Goal: Task Accomplishment & Management: Complete application form

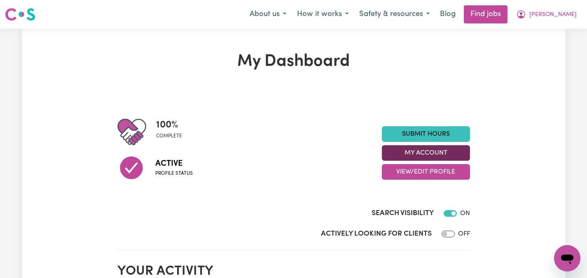
click at [423, 148] on button "My Account" at bounding box center [426, 153] width 88 height 16
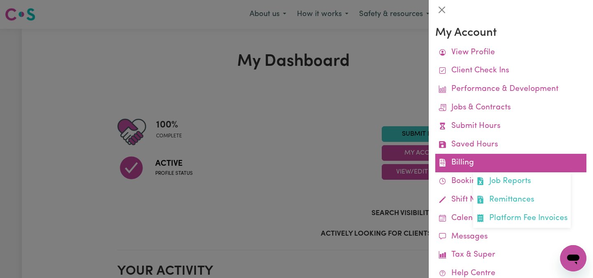
click at [455, 163] on link "Billing Job Reports Remittances Platform Fee Invoices" at bounding box center [510, 163] width 151 height 19
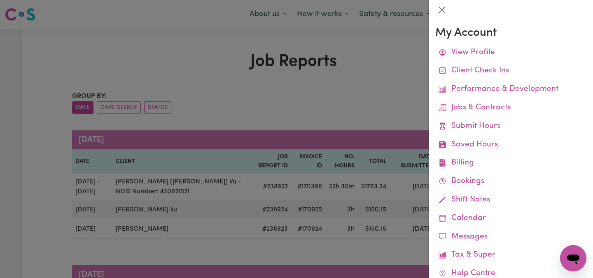
click at [319, 98] on div at bounding box center [296, 139] width 593 height 278
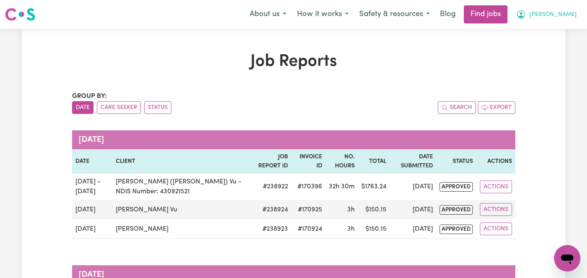
click at [567, 12] on span "[PERSON_NAME]" at bounding box center [552, 14] width 47 height 9
click at [550, 47] on link "My Dashboard" at bounding box center [548, 48] width 65 height 16
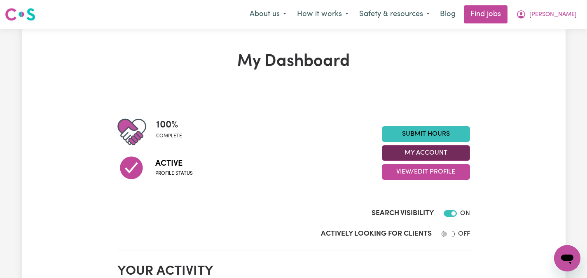
click at [431, 150] on button "My Account" at bounding box center [426, 153] width 88 height 16
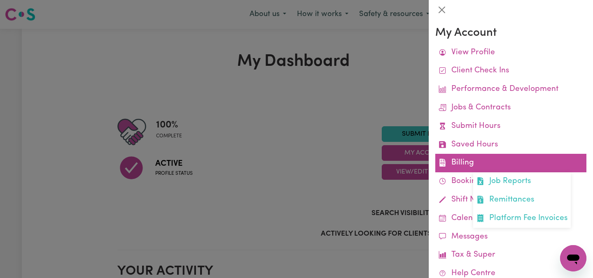
click at [455, 161] on link "Billing Job Reports Remittances Platform Fee Invoices" at bounding box center [510, 163] width 151 height 19
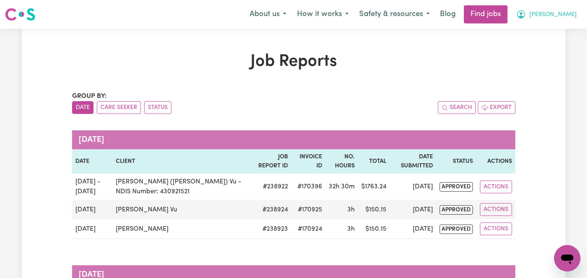
click at [568, 14] on span "[PERSON_NAME]" at bounding box center [552, 14] width 47 height 9
click at [547, 42] on link "My Dashboard" at bounding box center [548, 48] width 65 height 16
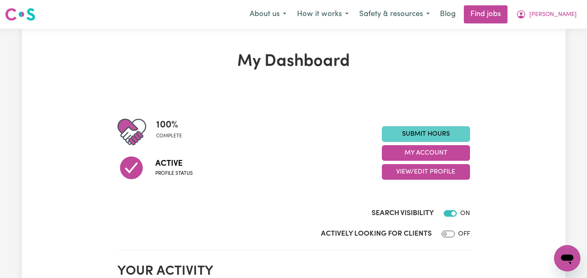
click at [439, 130] on link "Submit Hours" at bounding box center [426, 134] width 88 height 16
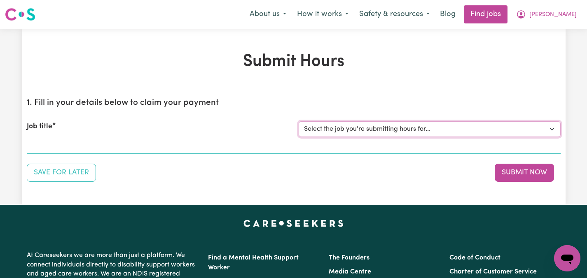
click at [551, 127] on select "Select the job you're submitting hours for... [[PERSON_NAME]] Care worker neede…" at bounding box center [429, 129] width 262 height 16
select select "2686"
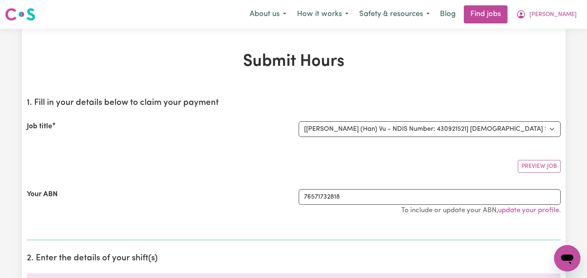
click at [188, 159] on div "Preview Job" at bounding box center [294, 163] width 534 height 19
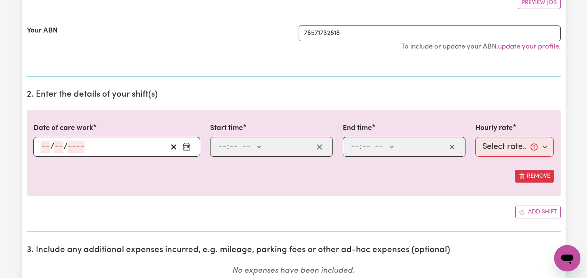
scroll to position [165, 0]
click at [187, 145] on icon "Enter the date of care work" at bounding box center [186, 145] width 7 height 0
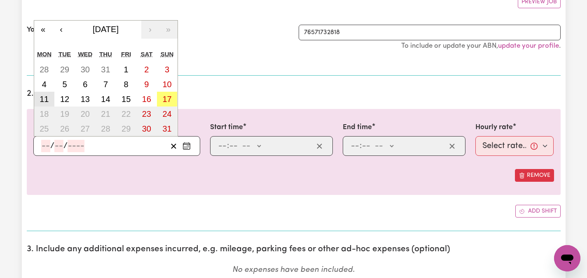
click at [47, 99] on abbr "11" at bounding box center [44, 99] width 9 height 9
type input "2025-08-11"
type input "11"
type input "8"
type input "2025"
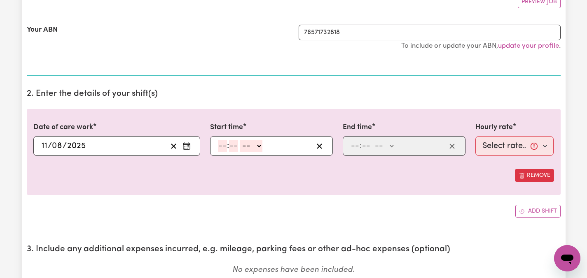
click at [222, 148] on input "number" at bounding box center [222, 146] width 9 height 12
type input "2"
type input "00"
click at [259, 146] on select "-- AM PM" at bounding box center [249, 146] width 22 height 12
select select "pm"
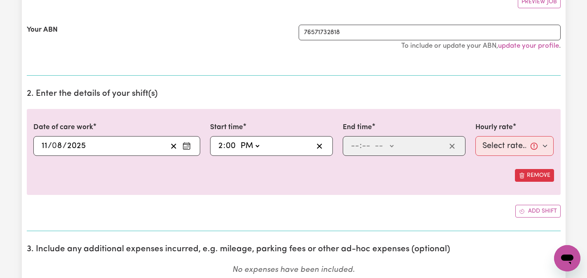
type input "14:00"
type input "0"
click at [354, 145] on input "number" at bounding box center [354, 146] width 9 height 12
type input "6"
type input "30"
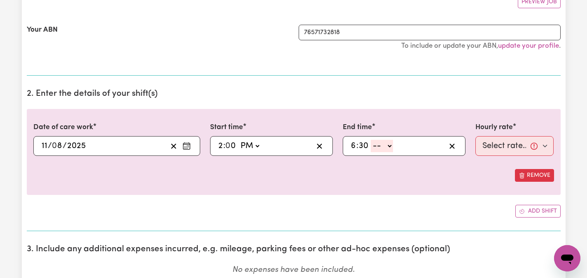
click at [389, 145] on select "-- AM PM" at bounding box center [382, 146] width 22 height 12
select select "pm"
type input "18:30"
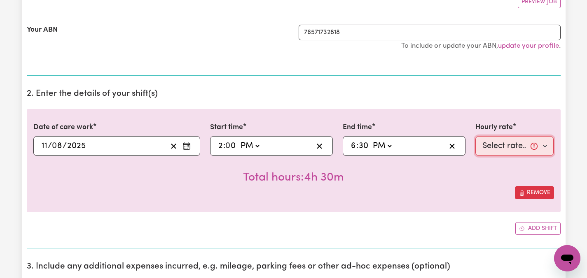
click at [546, 147] on select "Select rate... $47.97 (Weekday) $70.82 (Saturday) $87.96 (Sunday) $87.96 (Publi…" at bounding box center [514, 146] width 79 height 20
select select "47.97-Weekday"
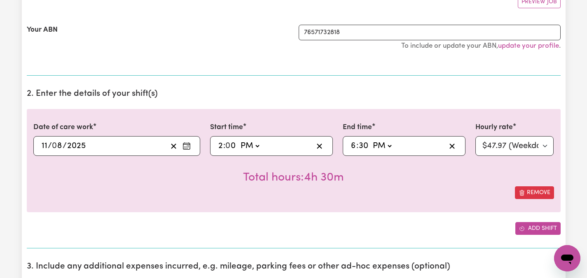
click at [528, 226] on button "Add shift" at bounding box center [537, 228] width 45 height 13
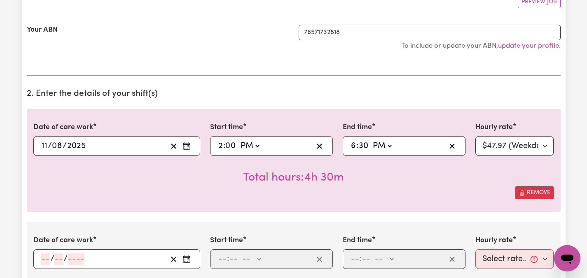
click at [386, 209] on div "Date of care work 2025-08-11 11 / 0 8 / 2025 « ‹ August 2025 › » Mon Tue Wed Th…" at bounding box center [294, 160] width 534 height 103
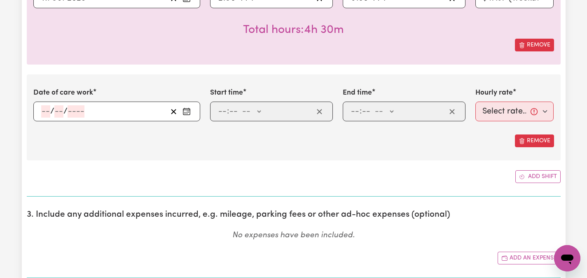
scroll to position [329, 0]
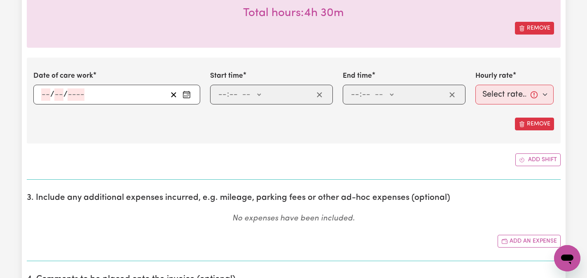
click at [187, 92] on rect "Enter the date of care work" at bounding box center [186, 95] width 7 height 6
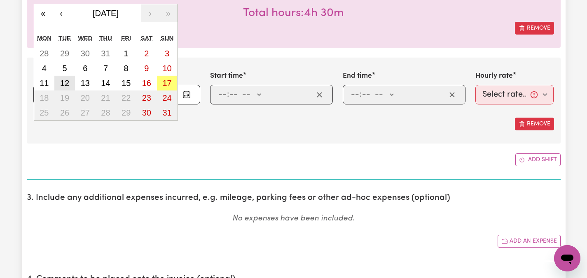
click at [63, 80] on abbr "12" at bounding box center [64, 83] width 9 height 9
type input "2025-08-12"
type input "12"
type input "8"
type input "2025"
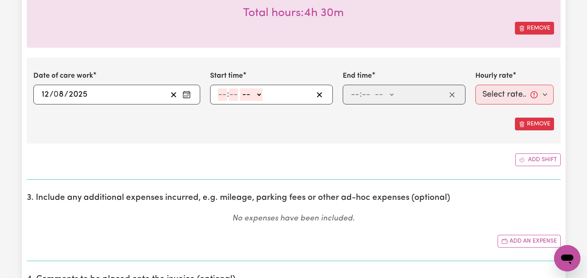
click at [217, 93] on div ": -- AM PM" at bounding box center [265, 95] width 96 height 12
type input "6"
type input "00"
click at [257, 93] on select "-- AM PM" at bounding box center [250, 95] width 22 height 12
select select "am"
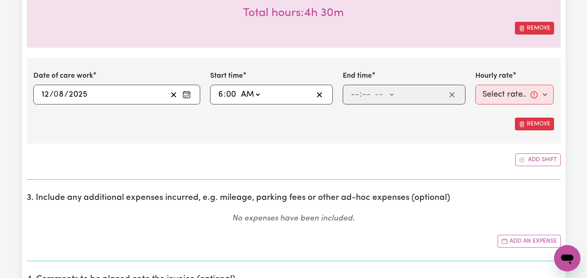
type input "06:00"
type input "0"
click at [257, 92] on select "AM PM" at bounding box center [250, 95] width 22 height 12
select select "pm"
type input "18:00"
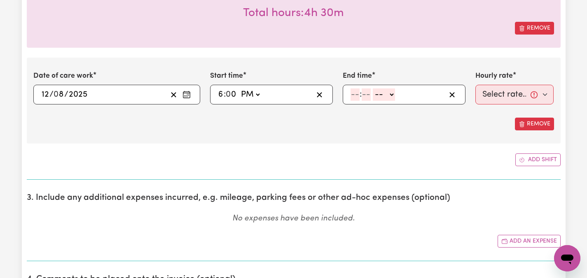
click at [359, 93] on span ":" at bounding box center [360, 94] width 2 height 9
click at [359, 95] on input "number" at bounding box center [354, 95] width 9 height 12
type input "9"
type input "00"
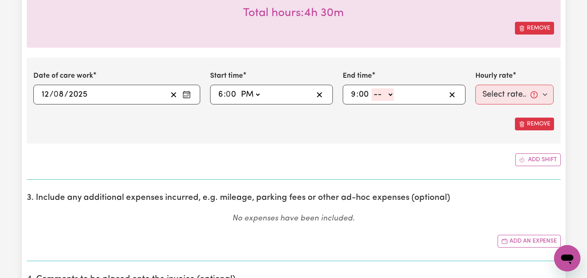
click at [355, 92] on input "9" at bounding box center [353, 95] width 6 height 12
type input "8"
click at [392, 93] on select "-- AM PM" at bounding box center [382, 95] width 22 height 12
select select "pm"
type input "20:00"
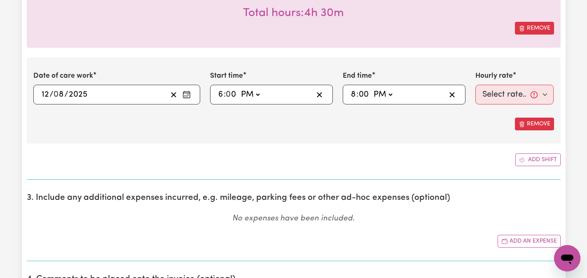
type input "0"
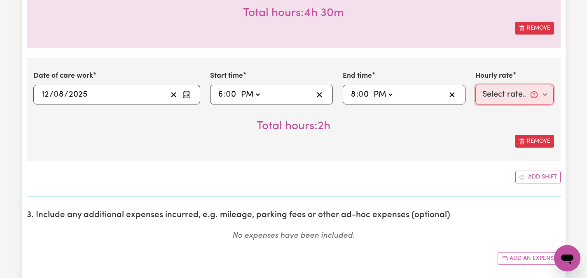
click at [543, 95] on select "Select rate... $47.97 (Weekday) $70.82 (Saturday) $87.96 (Sunday) $87.96 (Publi…" at bounding box center [514, 95] width 79 height 20
select select "47.97-Weekday"
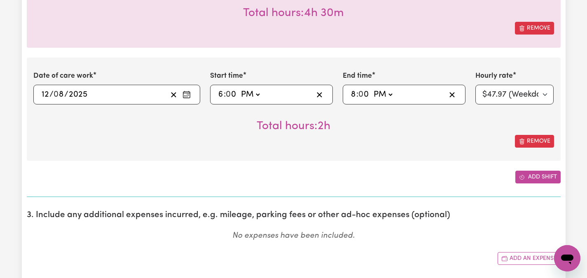
click at [530, 177] on button "Add shift" at bounding box center [537, 177] width 45 height 13
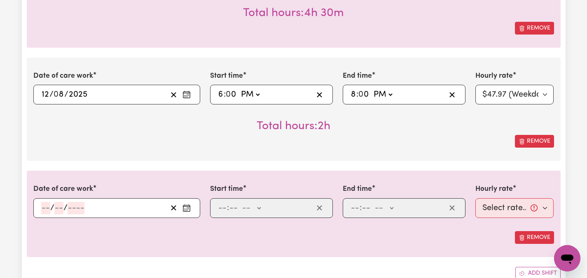
click at [187, 205] on rect "Enter the date of care work" at bounding box center [186, 208] width 7 height 6
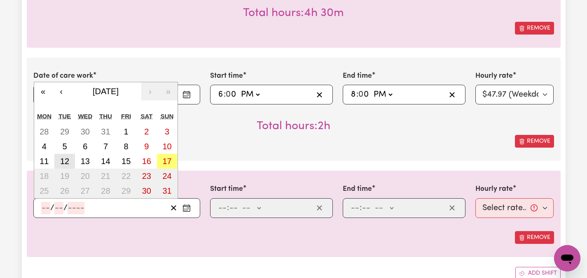
click at [63, 158] on abbr "12" at bounding box center [64, 161] width 9 height 9
type input "2025-08-12"
type input "12"
type input "8"
type input "2025"
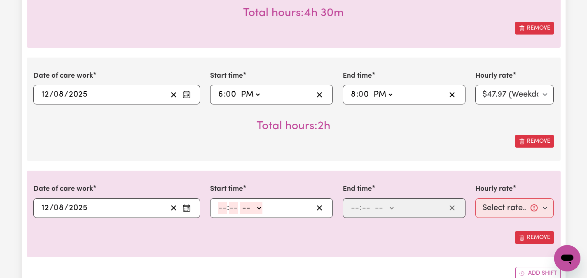
click at [222, 205] on input "number" at bounding box center [222, 208] width 9 height 12
type input "8"
type input "00"
click at [260, 208] on select "-- AM PM" at bounding box center [250, 208] width 22 height 12
select select "pm"
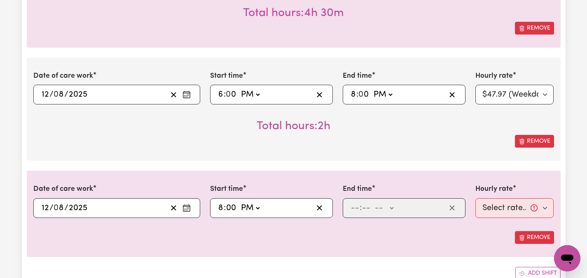
type input "20:00"
type input "0"
click at [352, 205] on input "number" at bounding box center [354, 208] width 9 height 12
type input "9"
type input "00"
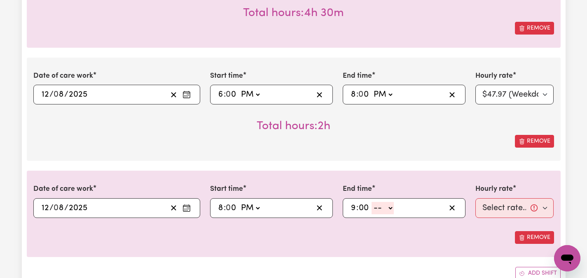
click at [390, 208] on select "-- AM PM" at bounding box center [382, 208] width 22 height 12
select select "pm"
type input "21:00"
type input "0"
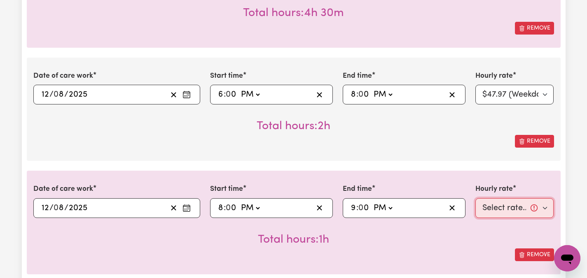
click at [543, 207] on select "Select rate... $47.97 (Weekday) $70.82 (Saturday) $87.96 (Sunday) $87.96 (Publi…" at bounding box center [514, 208] width 79 height 20
select select "50.05-EveningCare"
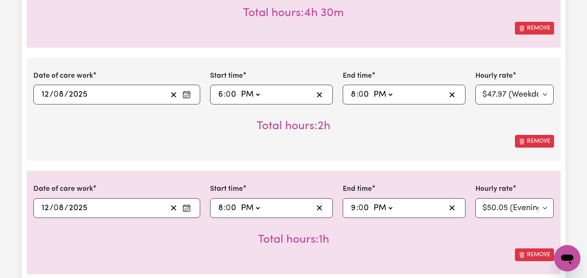
click at [483, 247] on div "Total hours: 1h" at bounding box center [293, 233] width 520 height 30
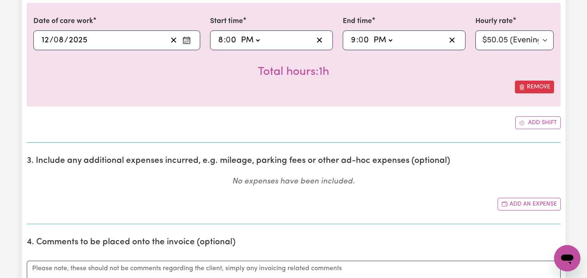
scroll to position [511, 0]
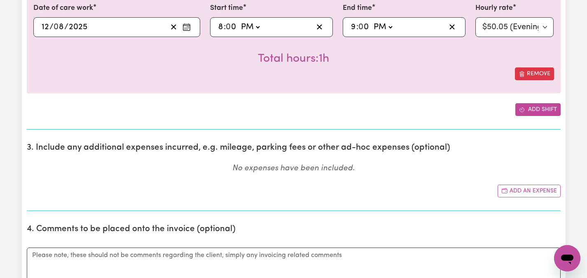
click at [538, 107] on button "Add shift" at bounding box center [537, 109] width 45 height 13
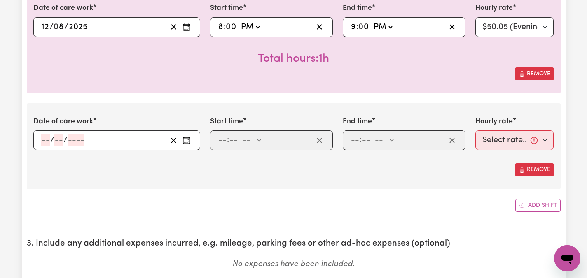
click at [186, 142] on circle "Enter the date of care work" at bounding box center [185, 142] width 1 height 1
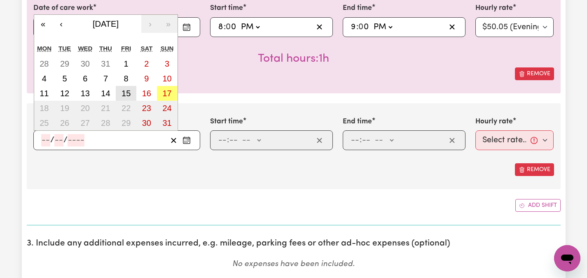
click at [127, 91] on abbr "15" at bounding box center [125, 93] width 9 height 9
type input "[DATE]"
type input "15"
type input "8"
type input "2025"
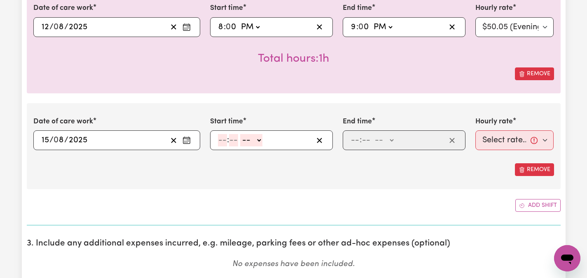
click at [221, 139] on input "number" at bounding box center [222, 140] width 9 height 12
type input "6"
type input "00"
click at [257, 139] on select "-- AM PM" at bounding box center [250, 140] width 22 height 12
select select "pm"
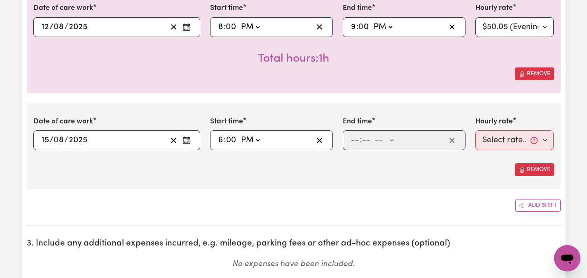
type input "18:00"
type input "0"
click at [360, 143] on span ":" at bounding box center [360, 140] width 2 height 9
click at [356, 141] on input "number" at bounding box center [354, 140] width 9 height 12
type input "8"
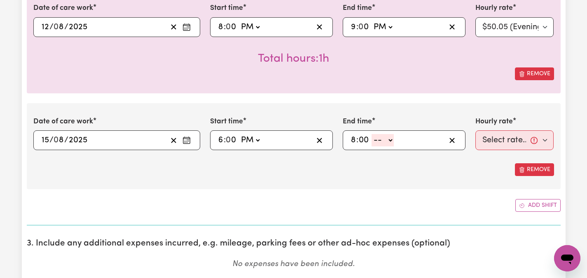
type input "00"
click at [389, 140] on select "-- AM PM" at bounding box center [382, 140] width 22 height 12
select select "pm"
type input "20:00"
type input "0"
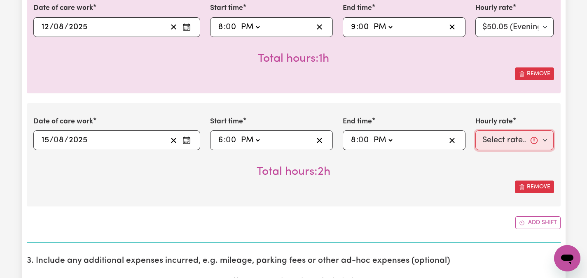
click at [545, 142] on select "Select rate... $47.97 (Weekday) $70.82 (Saturday) $87.96 (Sunday) $87.96 (Publi…" at bounding box center [514, 141] width 79 height 20
select select "47.97-Weekday"
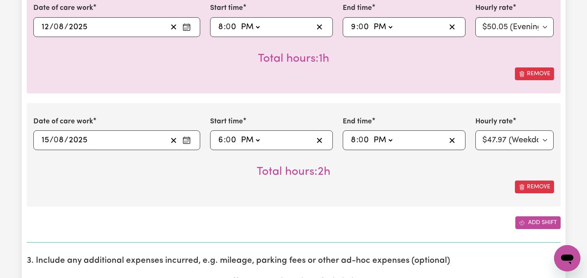
click at [536, 219] on button "Add shift" at bounding box center [537, 223] width 45 height 13
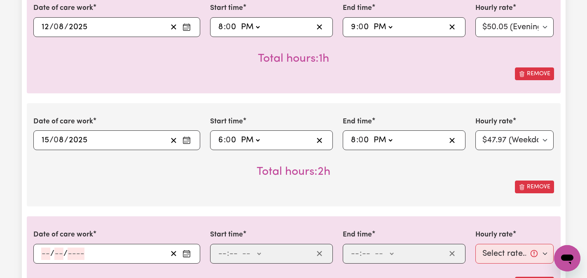
click at [191, 251] on button "Enter the date of care work" at bounding box center [186, 254] width 13 height 12
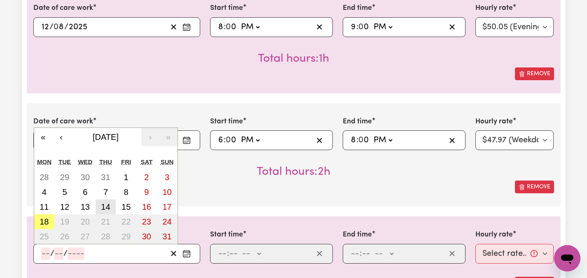
click at [110, 207] on abbr "14" at bounding box center [105, 207] width 9 height 9
type input "[DATE]"
type input "14"
type input "8"
type input "2025"
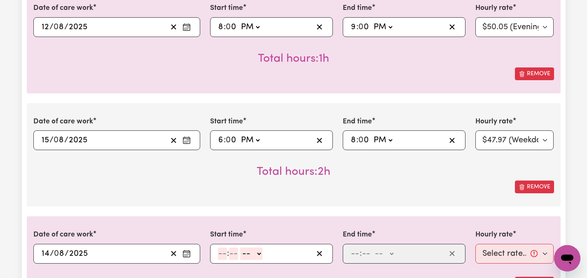
click at [189, 252] on icon "Enter the date of care work" at bounding box center [186, 252] width 7 height 0
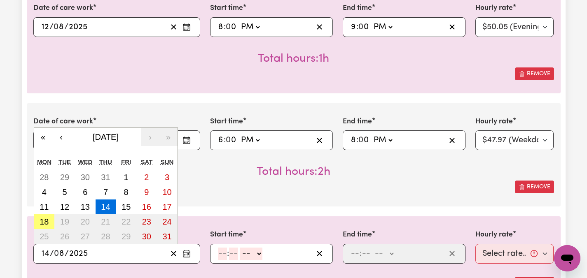
click at [211, 188] on div "Remove" at bounding box center [293, 187] width 520 height 13
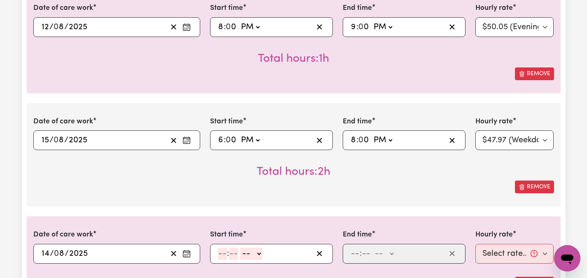
click at [187, 138] on icon "Enter the date of care work" at bounding box center [186, 140] width 8 height 8
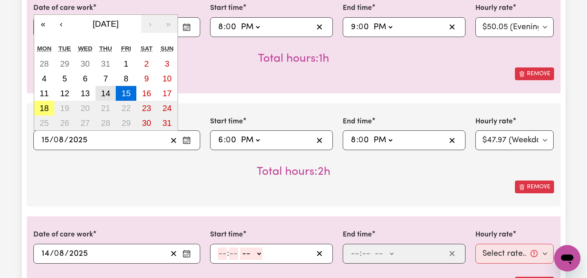
click at [107, 88] on button "14" at bounding box center [106, 93] width 21 height 15
type input "[DATE]"
type input "14"
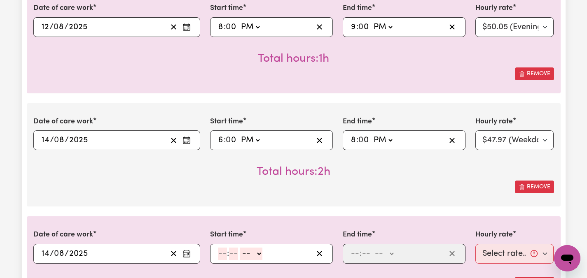
click at [227, 254] on span ":" at bounding box center [228, 254] width 2 height 9
click at [222, 254] on input "number" at bounding box center [222, 254] width 9 height 12
type input "8"
type input "00"
click at [255, 254] on select "-- AM PM" at bounding box center [250, 254] width 22 height 12
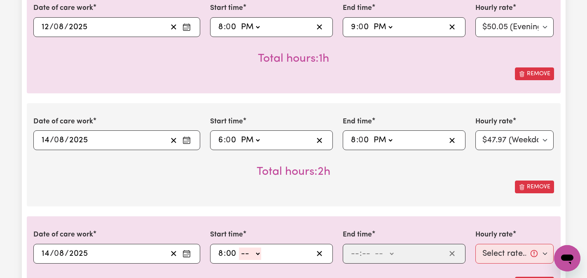
select select "pm"
type input "20:00"
type input "0"
click at [392, 254] on select "-- AM PM" at bounding box center [384, 254] width 22 height 12
click at [356, 252] on input "number" at bounding box center [354, 254] width 9 height 12
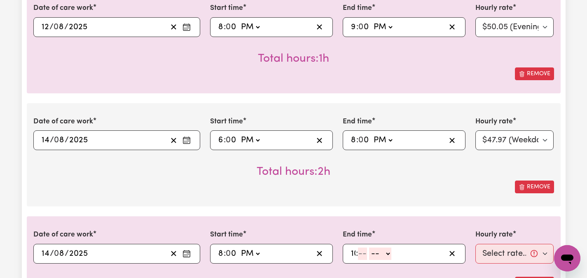
type input "10"
type input "00"
click at [393, 254] on select "-- AM PM" at bounding box center [385, 254] width 22 height 12
select select "pm"
type input "22:00"
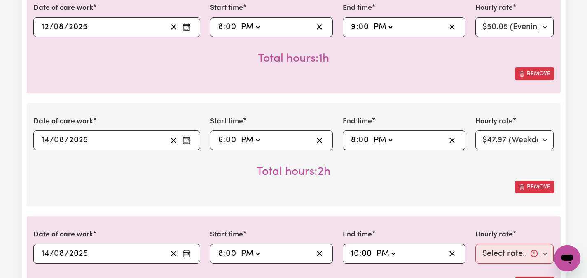
type input "0"
click at [545, 253] on select "Select rate... $47.97 (Weekday) $70.82 (Saturday) $87.96 (Sunday) $87.96 (Publi…" at bounding box center [514, 254] width 79 height 20
select select "50.05-EveningCare"
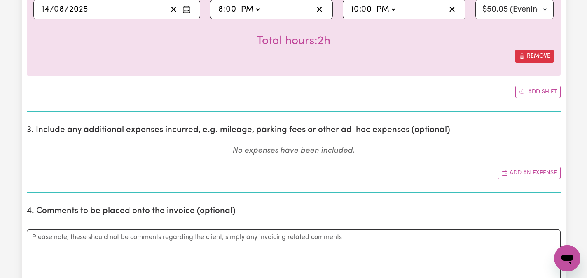
scroll to position [758, 0]
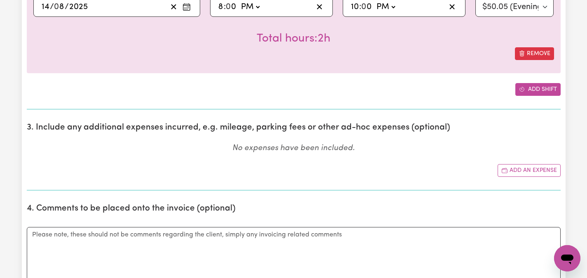
click at [530, 91] on button "Add shift" at bounding box center [537, 89] width 45 height 13
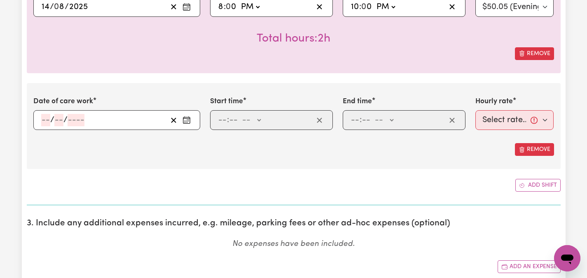
click at [183, 120] on rect "Enter the date of care work" at bounding box center [186, 120] width 7 height 6
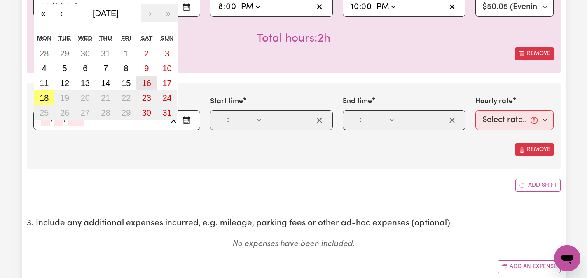
click at [145, 79] on abbr "16" at bounding box center [146, 83] width 9 height 9
type input "[DATE]"
type input "16"
type input "8"
type input "2025"
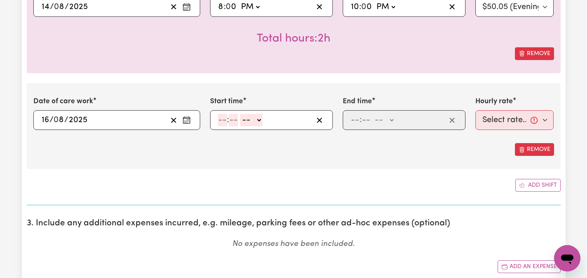
click at [226, 68] on div "Date of care work 2025-08-14 14 / 0 8 / 2025 « ‹ August 2025 › » Mon Tue Wed Th…" at bounding box center [294, 21] width 534 height 103
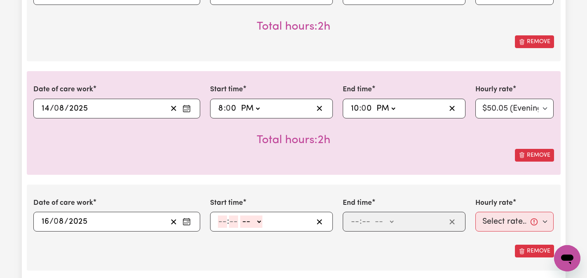
scroll to position [642, 0]
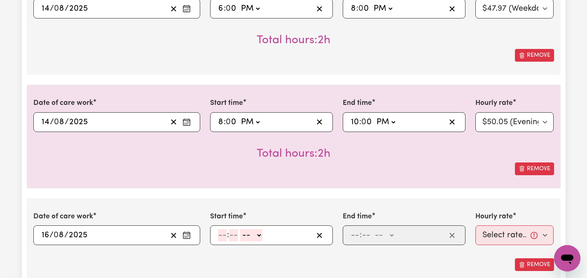
click at [186, 237] on icon "Enter the date of care work" at bounding box center [186, 235] width 8 height 8
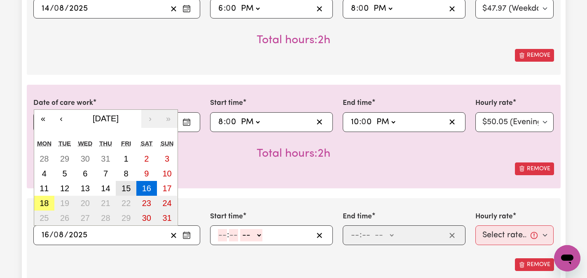
click at [124, 187] on abbr "15" at bounding box center [125, 188] width 9 height 9
type input "[DATE]"
type input "15"
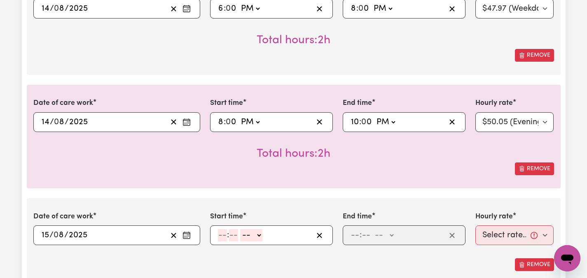
click at [222, 234] on input "number" at bounding box center [222, 235] width 9 height 12
type input "2"
type input "30"
click at [256, 233] on select "-- AM PM" at bounding box center [249, 235] width 22 height 12
select select "pm"
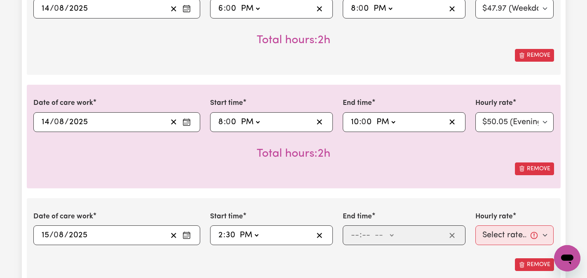
type input "14:30"
click at [354, 233] on input "number" at bounding box center [354, 235] width 9 height 12
type input "6"
type input "30"
click at [229, 234] on input "30" at bounding box center [230, 235] width 10 height 12
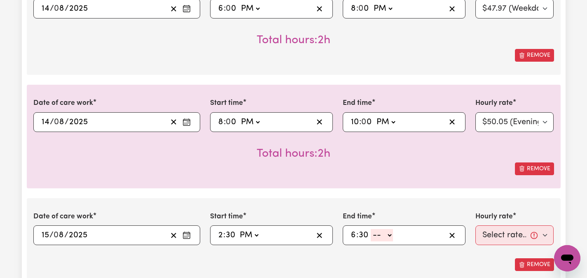
type input "14:00"
type input "0"
click at [388, 235] on select "-- AM PM" at bounding box center [382, 235] width 22 height 12
select select "pm"
type input "18:30"
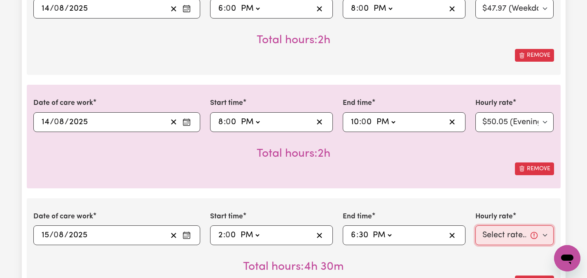
click at [545, 236] on select "Select rate... $47.97 (Weekday) $70.82 (Saturday) $87.96 (Sunday) $87.96 (Publi…" at bounding box center [514, 236] width 79 height 20
select select "47.97-Weekday"
click at [496, 255] on div "Total hours: 4h 30m" at bounding box center [293, 260] width 520 height 30
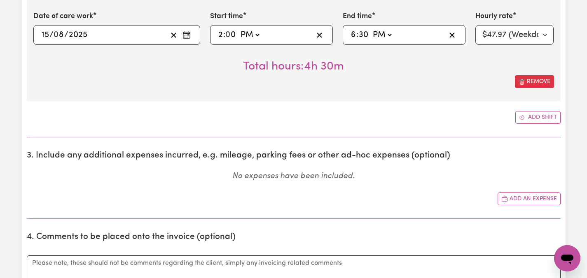
scroll to position [856, 0]
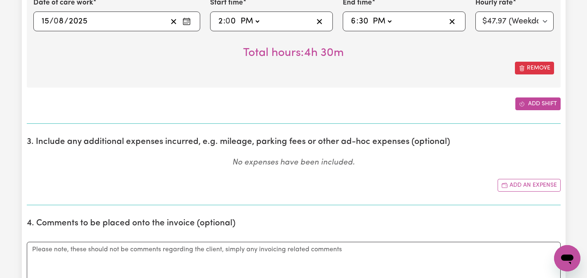
click at [541, 101] on button "Add shift" at bounding box center [537, 104] width 45 height 13
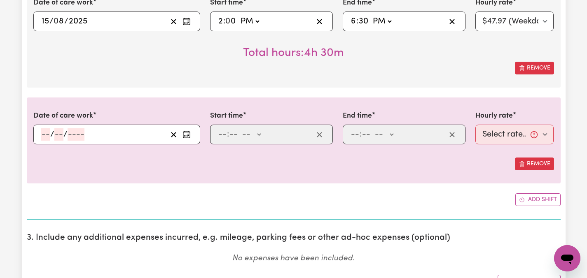
click at [185, 132] on icon "Enter the date of care work" at bounding box center [186, 135] width 8 height 8
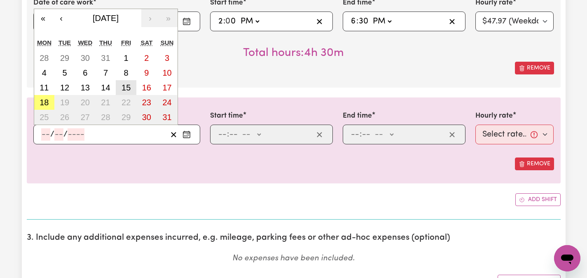
click at [127, 86] on abbr "15" at bounding box center [125, 87] width 9 height 9
type input "[DATE]"
type input "15"
type input "8"
type input "2025"
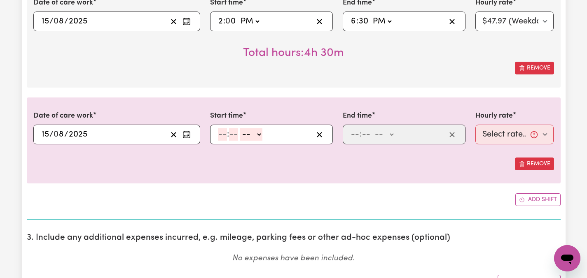
click at [225, 135] on input "number" at bounding box center [222, 134] width 9 height 12
type input "8"
type input "00"
click at [257, 133] on select "-- AM PM" at bounding box center [250, 134] width 22 height 12
select select "pm"
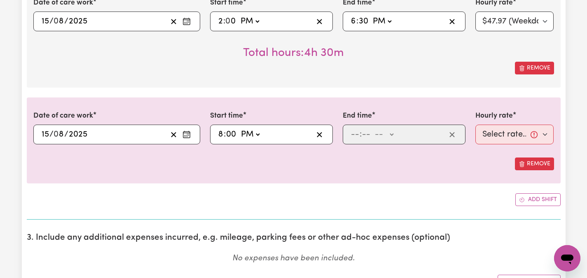
type input "20:00"
type input "0"
click at [353, 134] on input "number" at bounding box center [354, 134] width 9 height 12
type input "10"
type input "00"
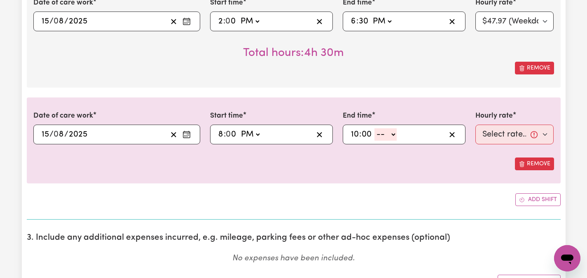
click at [393, 133] on select "-- AM PM" at bounding box center [385, 134] width 22 height 12
select select "pm"
type input "22:00"
type input "0"
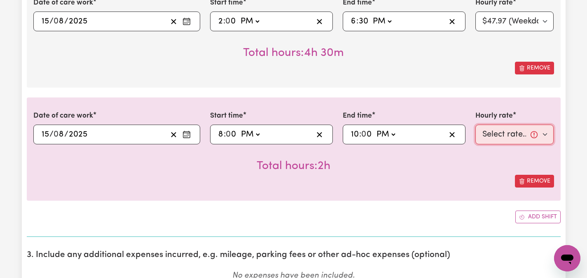
click at [543, 131] on select "Select rate... $47.97 (Weekday) $70.82 (Saturday) $87.96 (Sunday) $87.96 (Publi…" at bounding box center [514, 135] width 79 height 20
select select "50.05-EveningCare"
click at [447, 183] on div "Remove" at bounding box center [293, 181] width 520 height 13
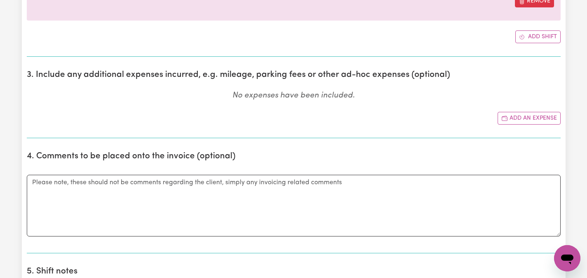
scroll to position [1038, 0]
click at [532, 33] on button "Add shift" at bounding box center [537, 36] width 45 height 13
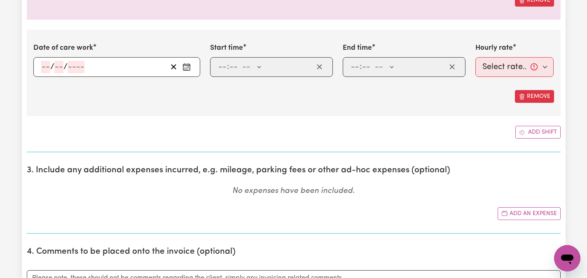
click at [183, 69] on icon "Enter the date of care work" at bounding box center [186, 67] width 8 height 8
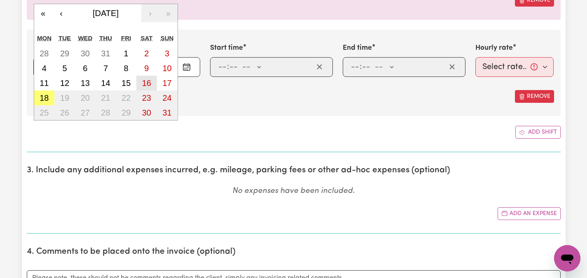
click at [146, 79] on abbr "16" at bounding box center [146, 83] width 9 height 9
type input "[DATE]"
type input "16"
type input "8"
type input "2025"
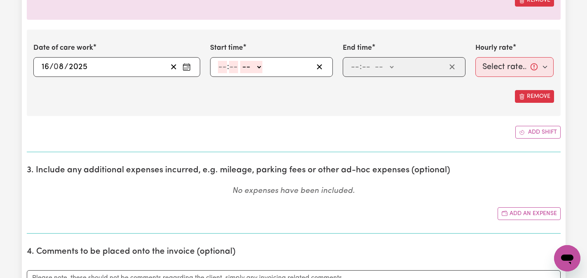
click at [221, 64] on input "number" at bounding box center [222, 67] width 9 height 12
type input "6"
type input "00"
click at [256, 64] on select "-- AM PM" at bounding box center [250, 67] width 22 height 12
select select "pm"
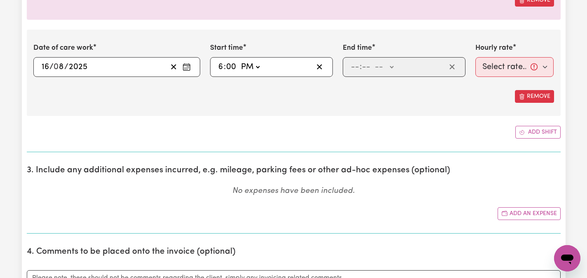
type input "18:00"
type input "0"
click at [352, 64] on input "number" at bounding box center [354, 67] width 9 height 12
type input "10"
type input "00"
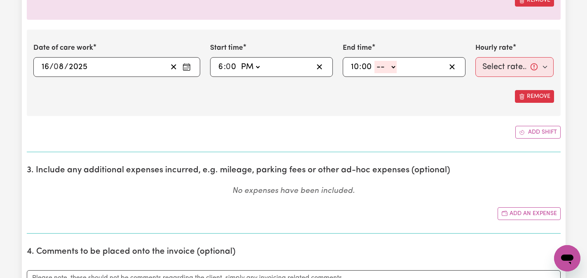
click at [391, 67] on select "-- AM PM" at bounding box center [385, 67] width 22 height 12
select select "pm"
type input "22:00"
type input "0"
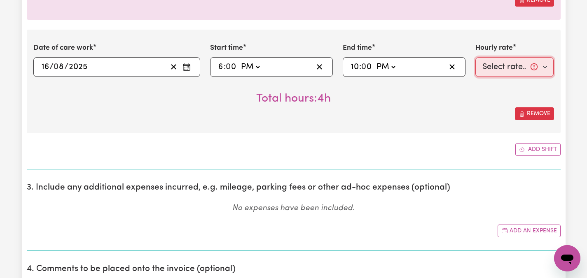
click at [543, 68] on select "Select rate... $47.97 (Weekday) $70.82 (Saturday) $87.96 (Sunday) $87.96 (Publi…" at bounding box center [514, 67] width 79 height 20
select select "70.82-Saturday"
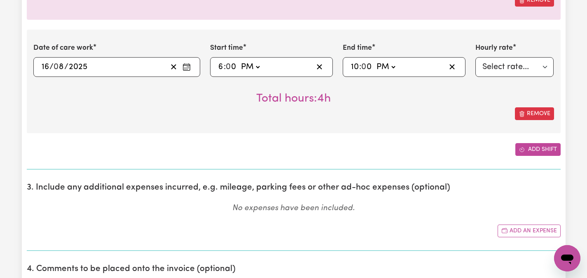
click at [530, 149] on button "Add shift" at bounding box center [537, 149] width 45 height 13
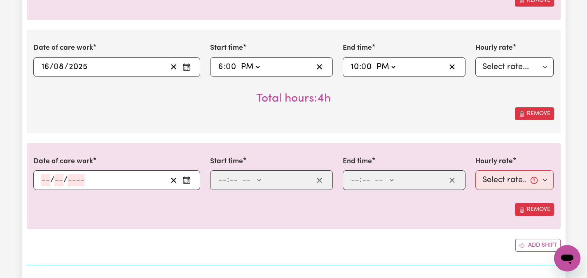
click at [190, 177] on icon "Enter the date of care work" at bounding box center [186, 180] width 8 height 8
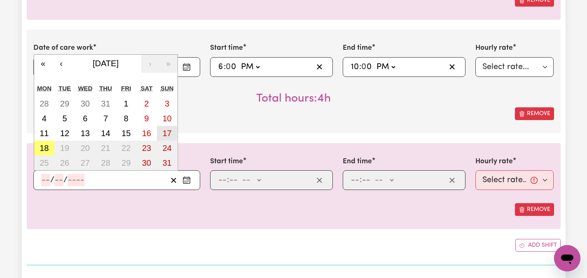
click at [168, 131] on abbr "17" at bounding box center [166, 133] width 9 height 9
type input "2025-08-17"
type input "17"
type input "8"
type input "2025"
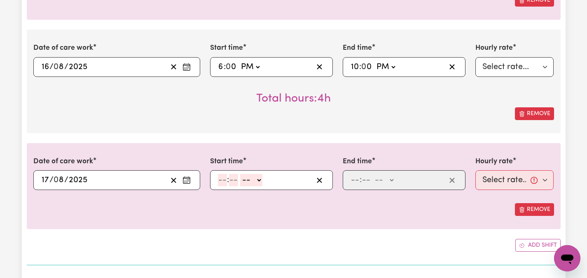
click at [219, 177] on input "number" at bounding box center [222, 180] width 9 height 12
type input "11"
type input "00"
click at [259, 179] on select "-- AM PM" at bounding box center [251, 180] width 22 height 12
select select "am"
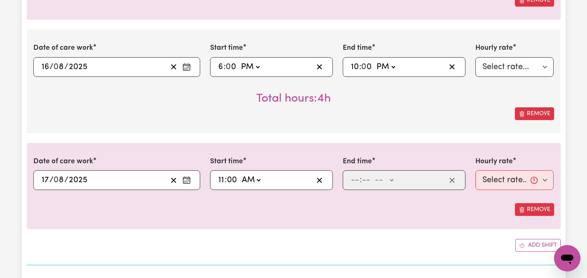
type input "11:00"
type input "0"
click at [354, 180] on input "number" at bounding box center [354, 180] width 9 height 12
type input "6"
type input "00"
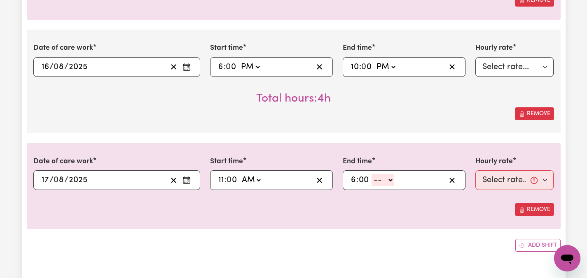
click at [390, 180] on select "-- AM PM" at bounding box center [382, 180] width 22 height 12
select select "pm"
type input "18:00"
type input "0"
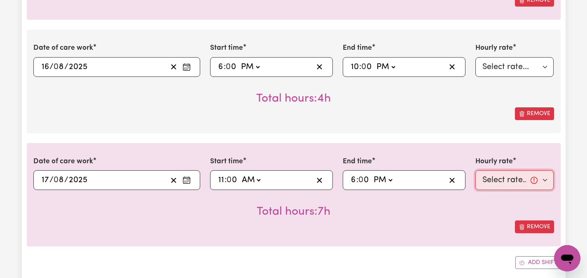
click at [544, 180] on select "Select rate... $47.97 (Weekday) $70.82 (Saturday) $87.96 (Sunday) $87.96 (Publi…" at bounding box center [514, 180] width 79 height 20
select select "87.96-Sunday"
click at [571, 192] on div "Submit Hours 1. Fill in your details below to claim your payment Job title Sele…" at bounding box center [293, 19] width 587 height 2056
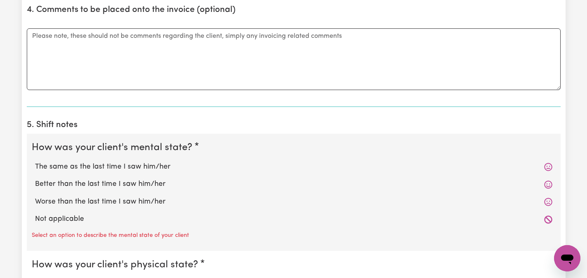
scroll to position [1416, 0]
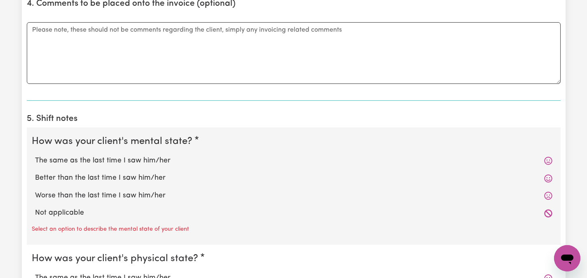
click at [80, 159] on label "The same as the last time I saw him/her" at bounding box center [293, 161] width 517 height 11
click at [35, 156] on input "The same as the last time I saw him/her" at bounding box center [35, 155] width 0 height 0
radio input "true"
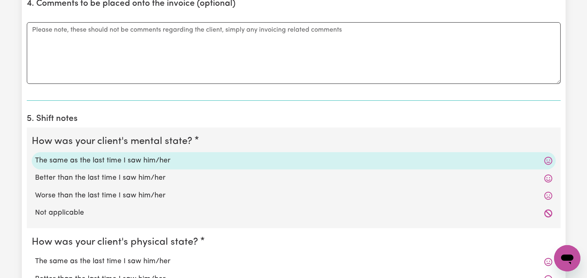
click at [51, 262] on label "The same as the last time I saw him/her" at bounding box center [293, 262] width 517 height 11
click at [35, 257] on input "The same as the last time I saw him/her" at bounding box center [35, 256] width 0 height 0
radio input "true"
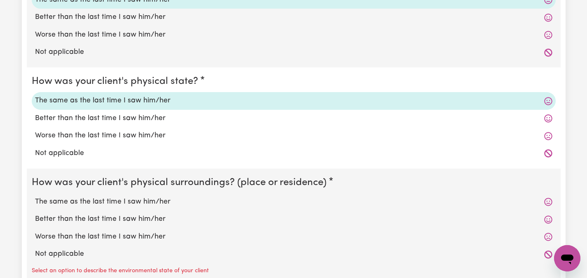
scroll to position [1581, 0]
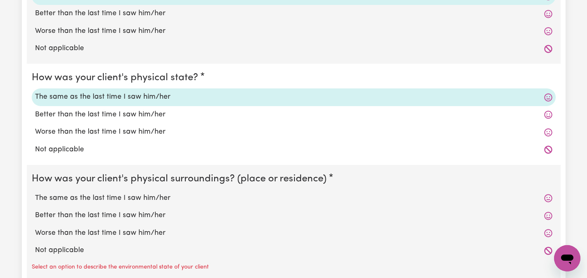
click at [70, 198] on label "The same as the last time I saw him/her" at bounding box center [293, 198] width 517 height 11
click at [35, 193] on input "The same as the last time I saw him/her" at bounding box center [35, 193] width 0 height 0
radio input "true"
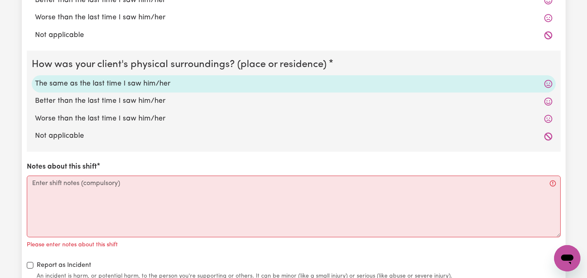
scroll to position [1713, 0]
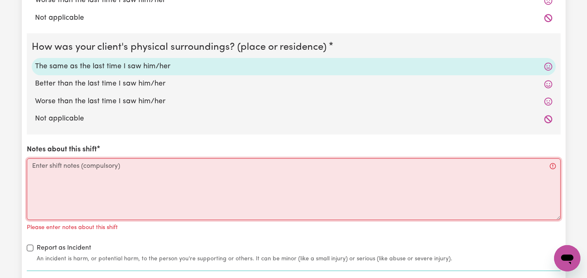
click at [70, 167] on textarea "Notes about this shift" at bounding box center [294, 190] width 534 height 62
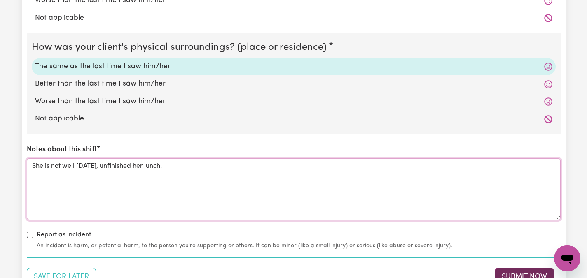
type textarea "She is not well today, unfinished her lunch."
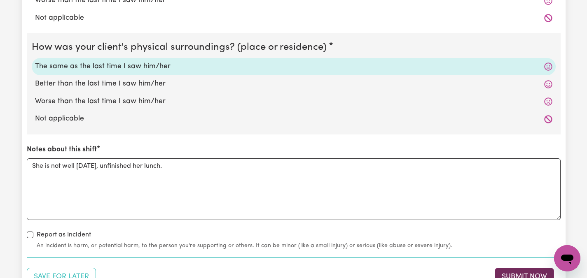
click at [528, 273] on button "Submit Now" at bounding box center [523, 277] width 59 height 18
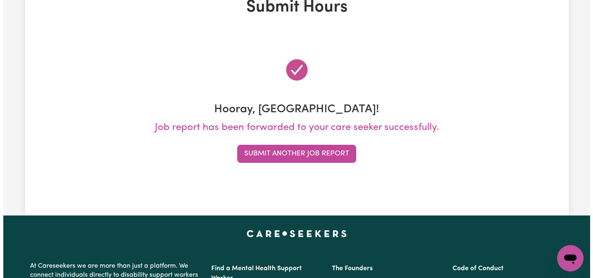
scroll to position [0, 0]
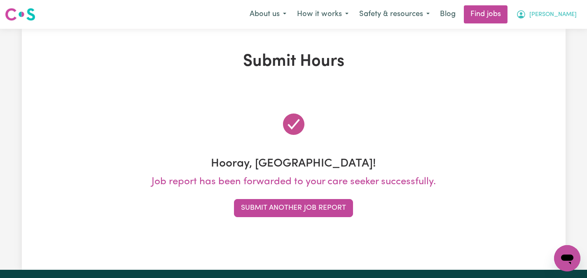
click at [563, 14] on span "[PERSON_NAME]" at bounding box center [552, 14] width 47 height 9
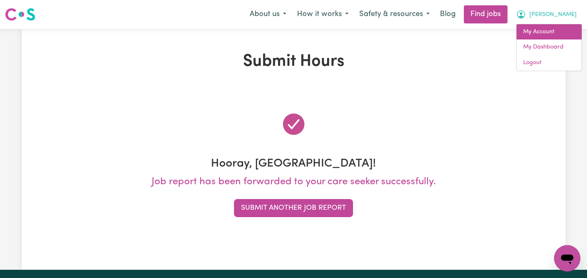
click at [540, 34] on link "My Account" at bounding box center [548, 32] width 65 height 16
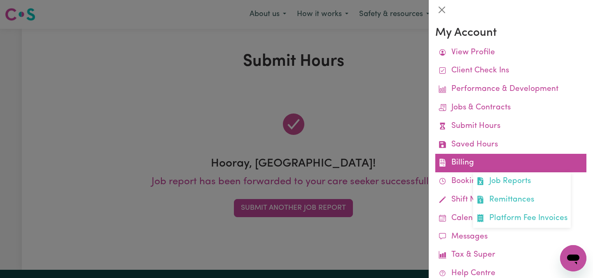
click at [462, 163] on link "Billing Job Reports Remittances Platform Fee Invoices" at bounding box center [510, 163] width 151 height 19
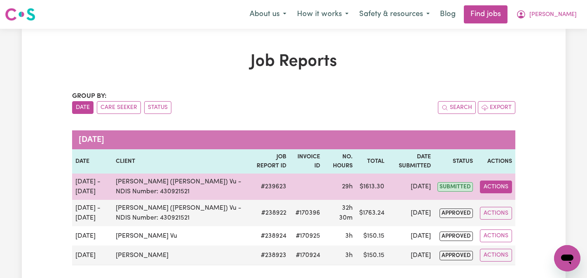
click at [502, 184] on button "Actions" at bounding box center [496, 187] width 32 height 13
click at [511, 206] on link "View Job Report" at bounding box center [515, 206] width 70 height 16
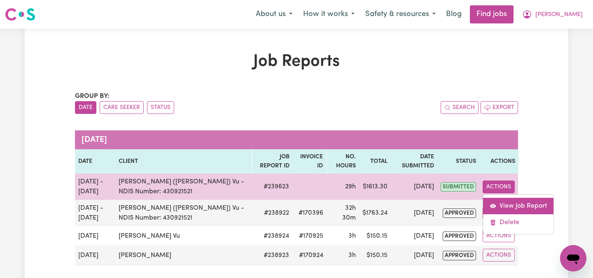
select select "pm"
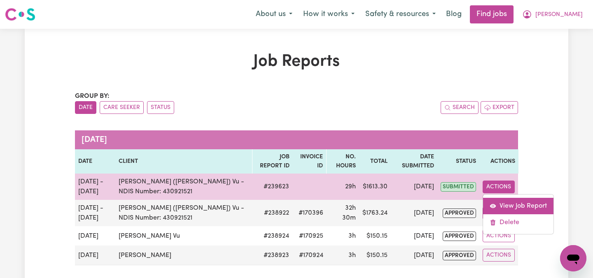
select select "pm"
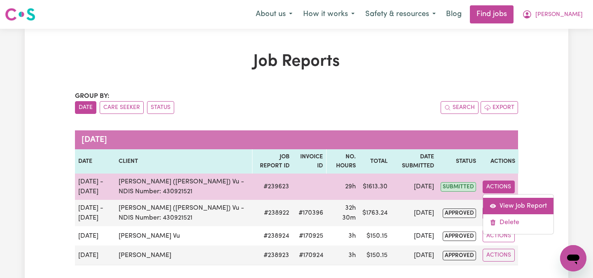
select select "pm"
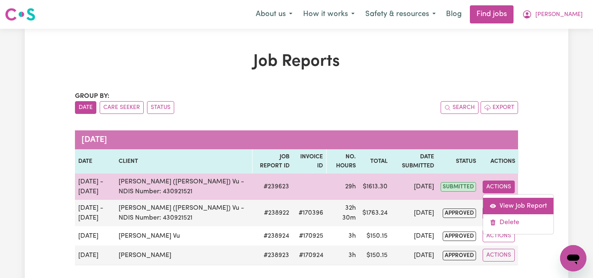
select select "pm"
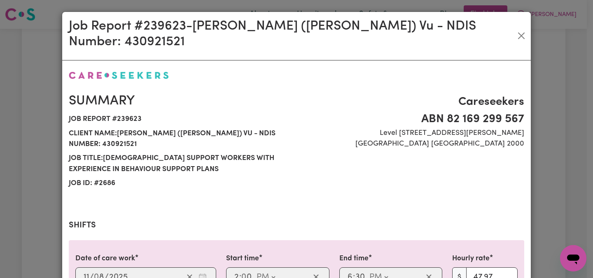
select select "47.97-Weekday"
select select "50.05-EveningCare"
select select "47.97-Weekday"
select select "50.05-EveningCare"
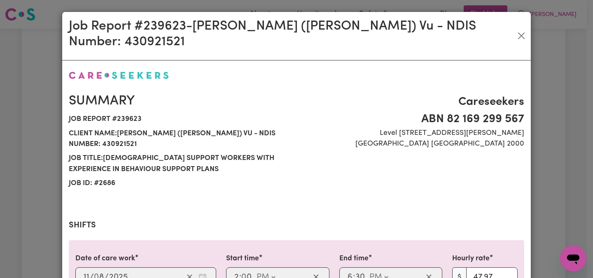
select select "47.97-Weekday"
select select "50.05-EveningCare"
select select "70.82-Saturday"
select select "87.96-Sunday"
click at [333, 139] on span "[GEOGRAPHIC_DATA] [GEOGRAPHIC_DATA] 2000" at bounding box center [412, 144] width 223 height 11
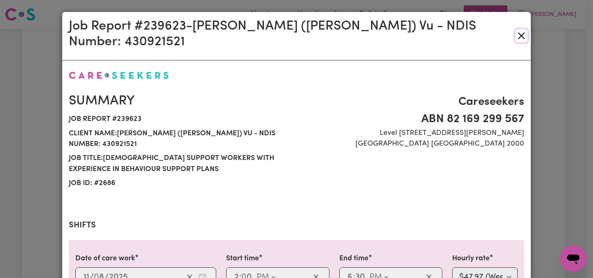
click at [518, 29] on button "Close" at bounding box center [521, 35] width 12 height 13
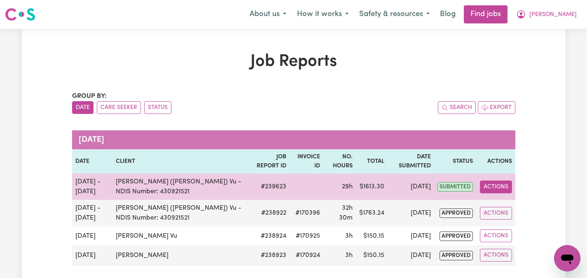
click at [496, 189] on button "Actions" at bounding box center [496, 187] width 32 height 13
click at [510, 203] on link "View Job Report" at bounding box center [515, 206] width 70 height 16
select select "pm"
select select "47.97-Weekday"
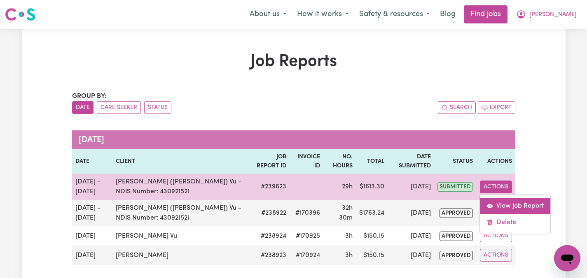
select select "pm"
select select "47.97-Weekday"
select select "pm"
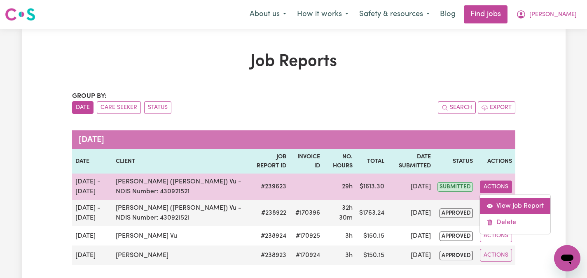
select select "50.05-EveningCare"
select select "pm"
select select "47.97-Weekday"
select select "pm"
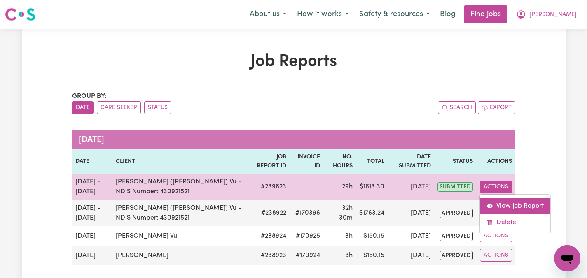
select select "pm"
select select "50.05-EveningCare"
select select "pm"
select select "47.97-Weekday"
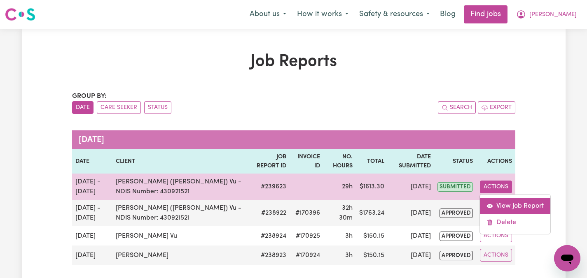
select select "pm"
select select "50.05-EveningCare"
select select "pm"
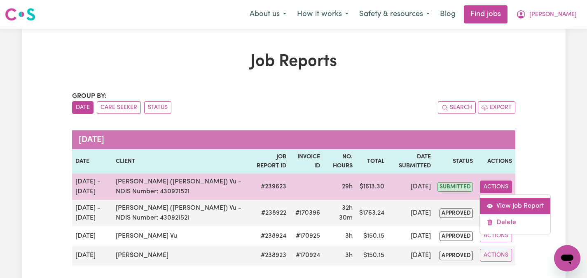
select select "70.82-Saturday"
select select "pm"
select select "87.96-Sunday"
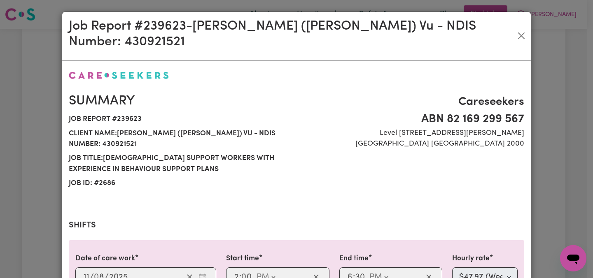
click at [428, 171] on div "Summary Job report # 239623 Client name: Chelsea (Han) Vu - NDIS Number: 430921…" at bounding box center [296, 142] width 465 height 117
click at [521, 29] on button "Close" at bounding box center [521, 35] width 12 height 13
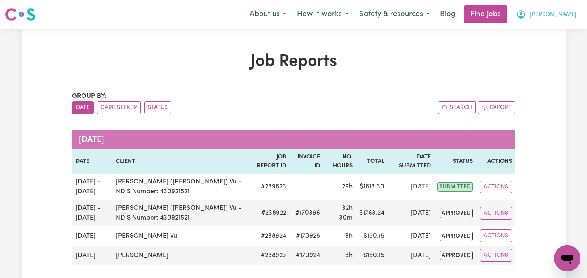
click at [570, 13] on span "[PERSON_NAME]" at bounding box center [552, 14] width 47 height 9
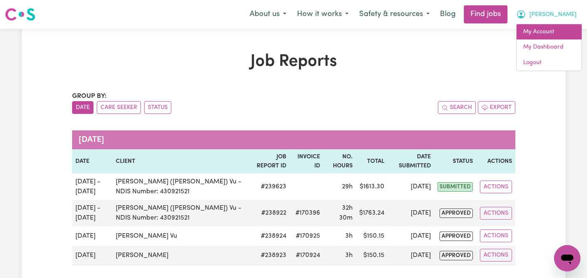
click at [546, 33] on link "My Account" at bounding box center [548, 32] width 65 height 16
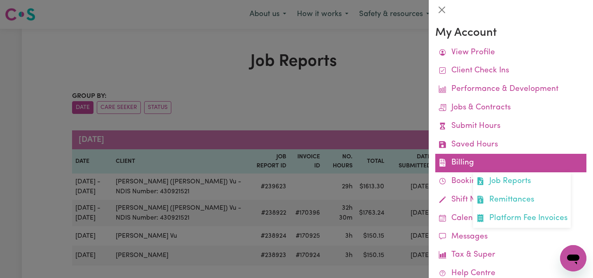
click at [468, 158] on link "Billing Job Reports Remittances Platform Fee Invoices" at bounding box center [510, 163] width 151 height 19
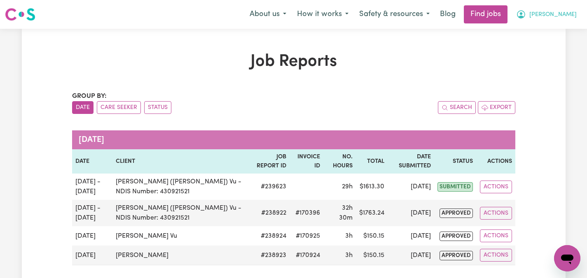
click at [562, 11] on span "[PERSON_NAME]" at bounding box center [552, 14] width 47 height 9
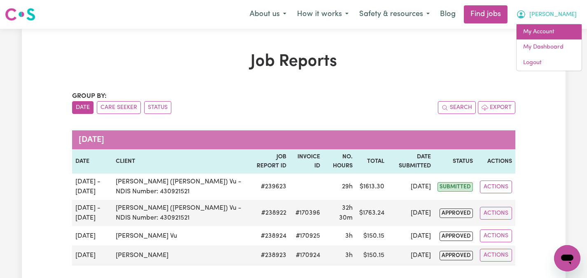
click at [547, 29] on link "My Account" at bounding box center [548, 32] width 65 height 16
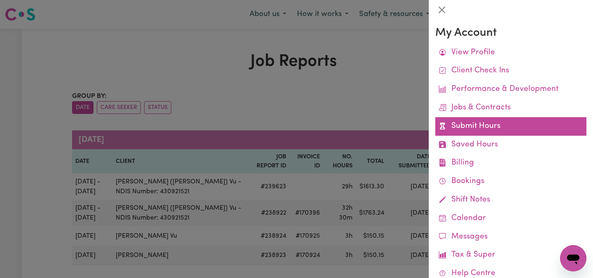
click at [471, 122] on link "Submit Hours" at bounding box center [510, 126] width 151 height 19
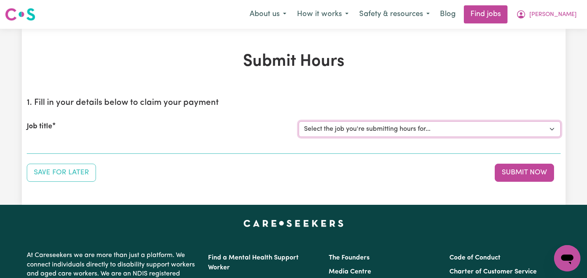
click at [553, 128] on select "Select the job you're submitting hours for... [[PERSON_NAME]] Care worker neede…" at bounding box center [429, 129] width 262 height 16
select select "14434"
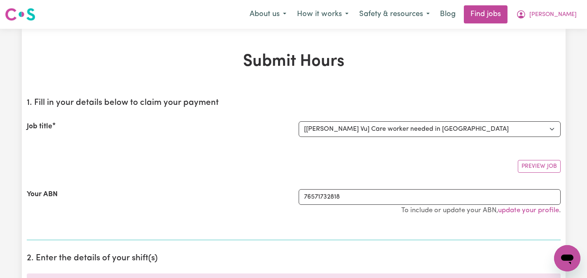
click at [161, 177] on section "1. Fill in your details below to claim your payment Job title Select the job yo…" at bounding box center [294, 165] width 534 height 149
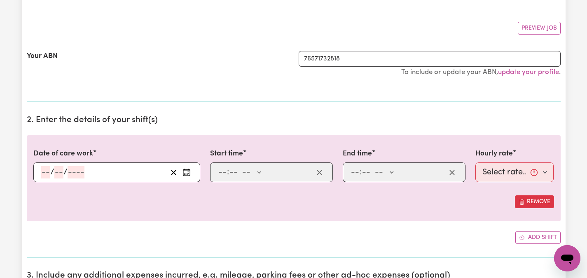
scroll to position [148, 0]
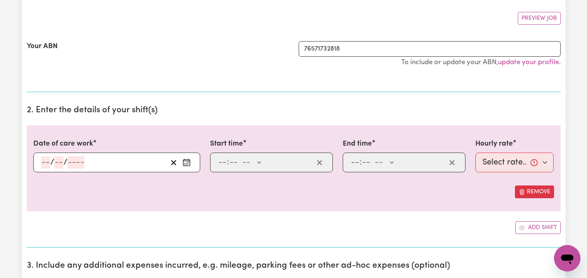
click at [185, 163] on icon "Enter the date of care work" at bounding box center [186, 163] width 8 height 8
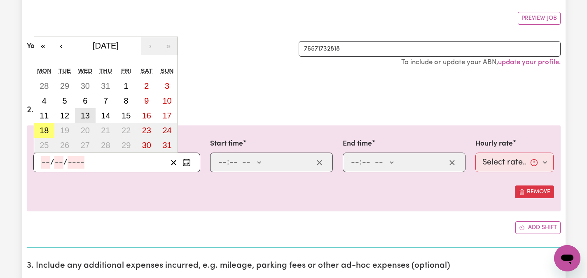
click at [86, 114] on abbr "13" at bounding box center [85, 115] width 9 height 9
type input "[DATE]"
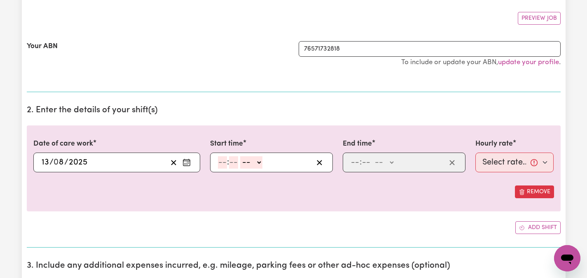
click at [224, 159] on input "number" at bounding box center [222, 162] width 9 height 12
click at [258, 161] on select "-- AM PM" at bounding box center [250, 162] width 22 height 12
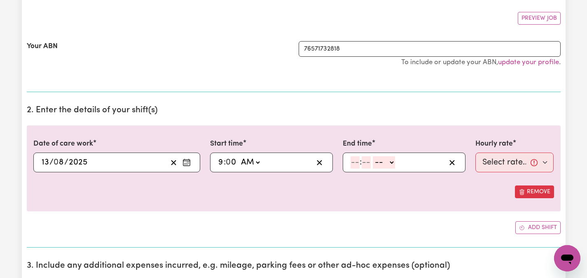
click at [354, 159] on input "number" at bounding box center [354, 162] width 9 height 12
click at [393, 161] on select "-- AM PM" at bounding box center [385, 162] width 22 height 12
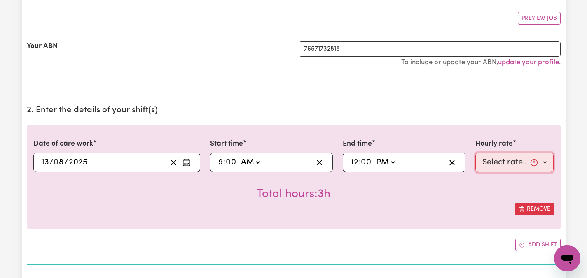
click at [543, 161] on select "Select rate... $55.00 (Weekday)" at bounding box center [514, 163] width 79 height 20
click at [465, 216] on div "Date of care work 2025-08-13 13 / 0 8 / 2025 « ‹ August 2025 › » Mon Tue Wed Th…" at bounding box center [294, 177] width 534 height 103
click at [435, 215] on div "Remove" at bounding box center [293, 209] width 520 height 13
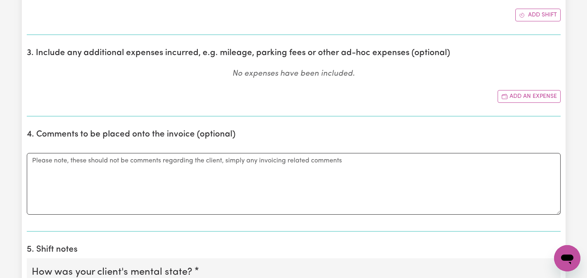
scroll to position [379, 0]
click at [8, 193] on div "Submit Hours 1. Fill in your details below to claim your payment Job title Sele…" at bounding box center [293, 224] width 587 height 1149
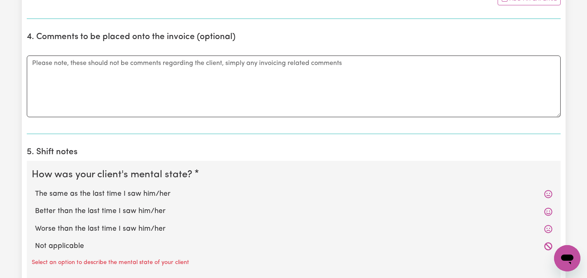
scroll to position [478, 0]
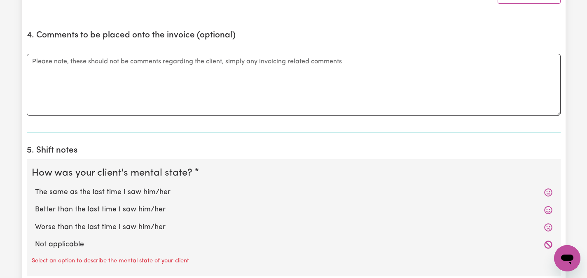
click at [70, 191] on label "The same as the last time I saw him/her" at bounding box center [293, 192] width 517 height 11
click at [35, 187] on input "The same as the last time I saw him/her" at bounding box center [35, 187] width 0 height 0
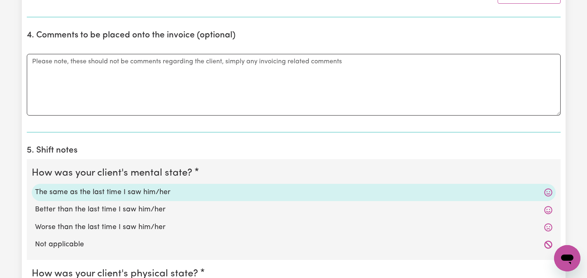
click at [7, 195] on div "Submit Hours 1. Fill in your details below to claim your payment Job title Sele…" at bounding box center [293, 117] width 587 height 1132
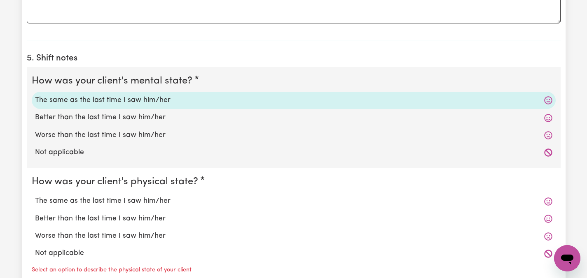
scroll to position [576, 0]
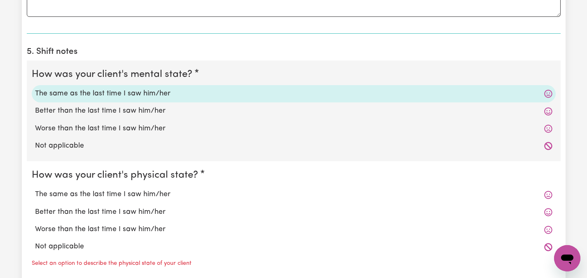
click at [53, 191] on label "The same as the last time I saw him/her" at bounding box center [293, 194] width 517 height 11
click at [35, 189] on input "The same as the last time I saw him/her" at bounding box center [35, 189] width 0 height 0
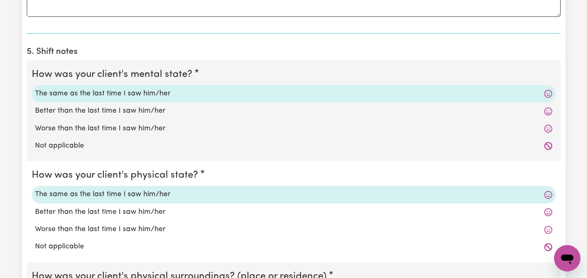
click at [1, 195] on div "Submit Hours 1. Fill in your details below to claim your payment Job title Sele…" at bounding box center [293, 10] width 587 height 1116
click at [14, 207] on div "Submit Hours 1. Fill in your details below to claim your payment Job title Sele…" at bounding box center [293, 10] width 587 height 1116
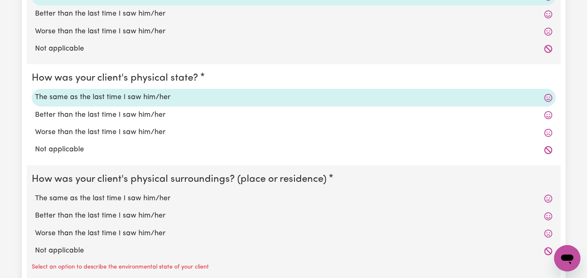
scroll to position [708, 0]
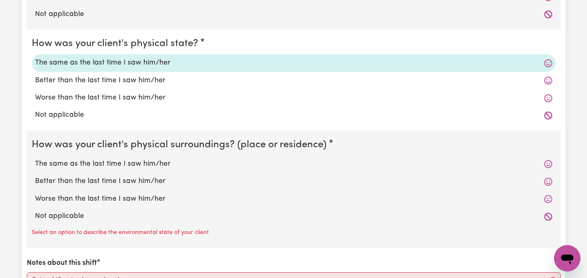
click at [69, 162] on label "The same as the last time I saw him/her" at bounding box center [293, 164] width 517 height 11
click at [35, 159] on input "The same as the last time I saw him/her" at bounding box center [35, 159] width 0 height 0
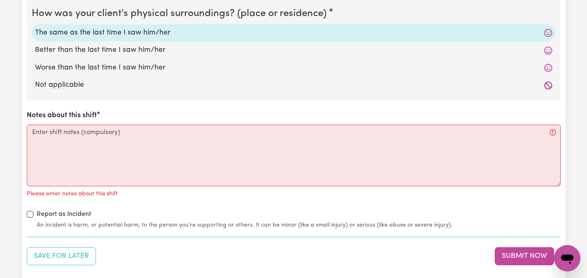
scroll to position [856, 0]
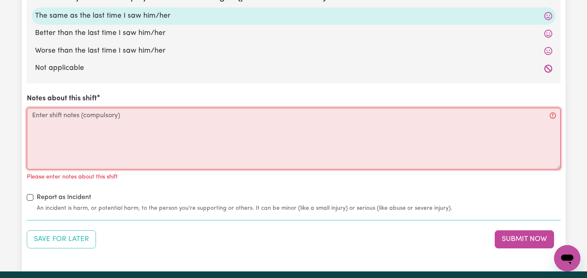
click at [85, 115] on textarea "Notes about this shift" at bounding box center [294, 139] width 534 height 62
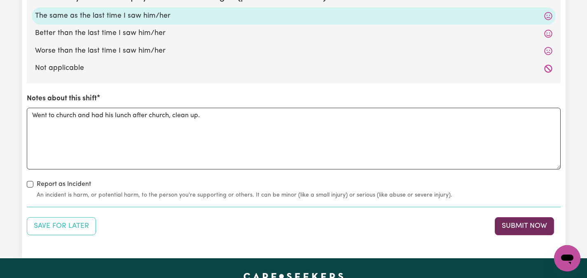
click at [509, 223] on button "Submit Now" at bounding box center [523, 226] width 59 height 18
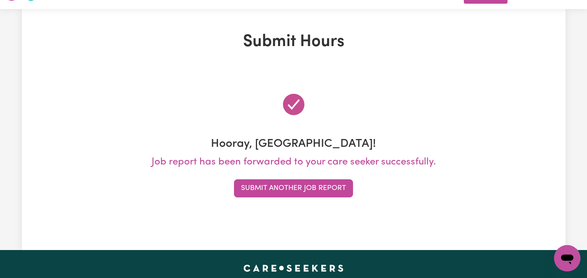
scroll to position [0, 0]
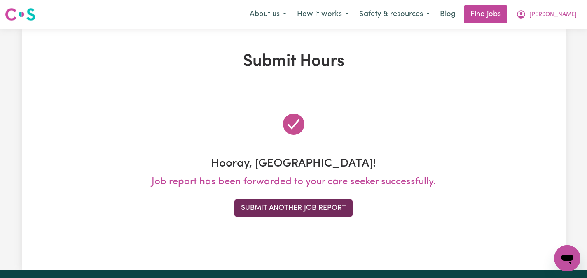
click at [322, 208] on button "Submit Another Job Report" at bounding box center [293, 208] width 119 height 18
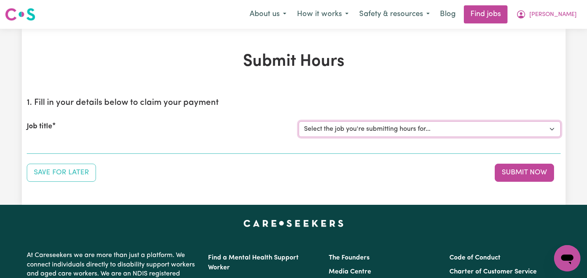
click at [550, 127] on select "Select the job you're submitting hours for... [[PERSON_NAME]] Care worker neede…" at bounding box center [429, 129] width 262 height 16
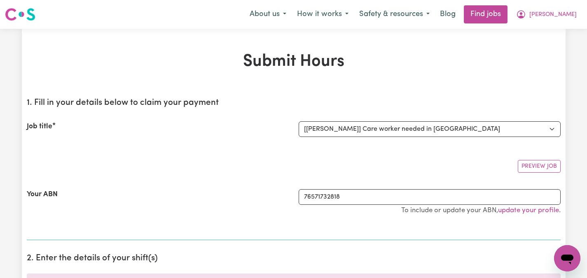
click at [220, 187] on div "Your ABN 76571732818 To include or update your ABN, update your profile ." at bounding box center [294, 207] width 534 height 54
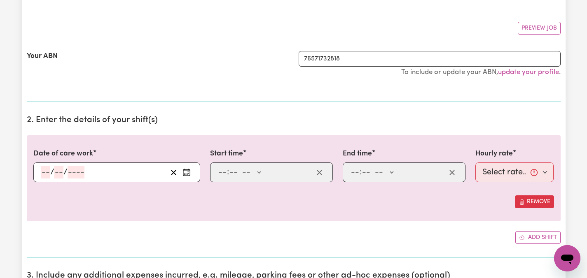
scroll to position [148, 0]
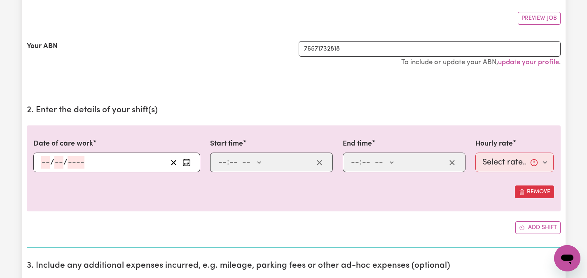
click at [189, 162] on icon "Enter the date of care work" at bounding box center [186, 163] width 8 height 8
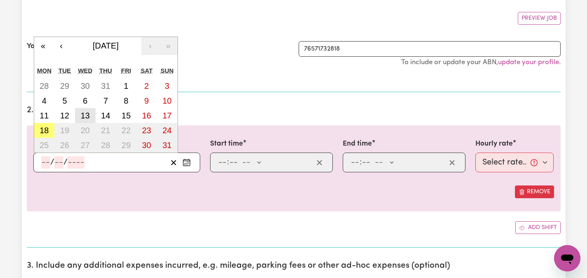
click at [84, 112] on abbr "13" at bounding box center [85, 115] width 9 height 9
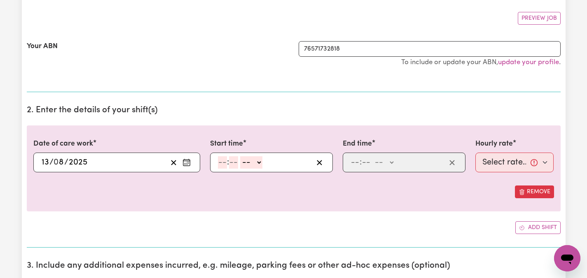
click at [225, 160] on input "number" at bounding box center [222, 162] width 9 height 12
click at [261, 163] on select "-- AM PM" at bounding box center [252, 162] width 22 height 12
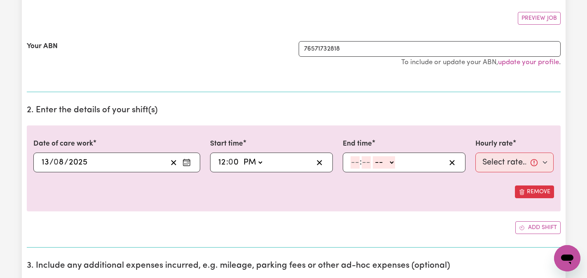
click at [352, 161] on input "number" at bounding box center [354, 162] width 9 height 12
click at [392, 162] on select "-- AM PM" at bounding box center [382, 162] width 22 height 12
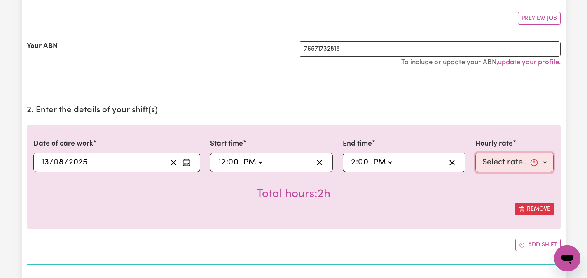
click at [547, 161] on select "Select rate... $55.00 (Weekday)" at bounding box center [514, 163] width 79 height 20
click at [483, 205] on div "Remove" at bounding box center [293, 209] width 520 height 13
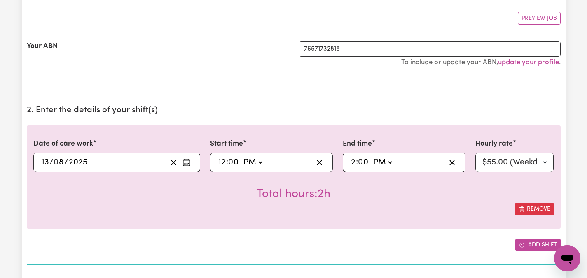
click at [538, 244] on button "Add shift" at bounding box center [537, 245] width 45 height 13
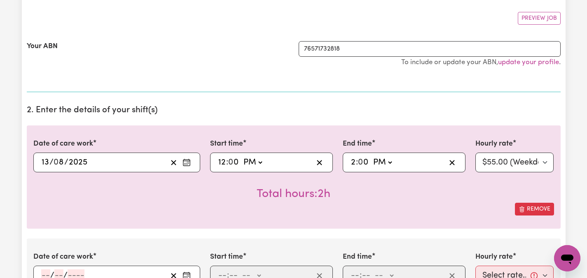
click at [155, 215] on div "Remove" at bounding box center [293, 209] width 520 height 13
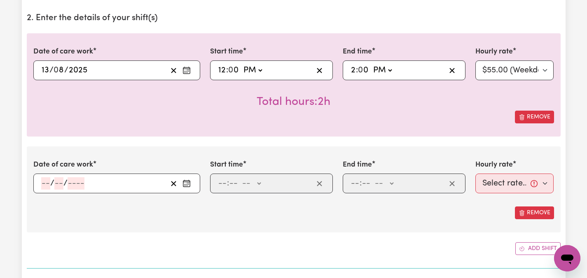
scroll to position [247, 0]
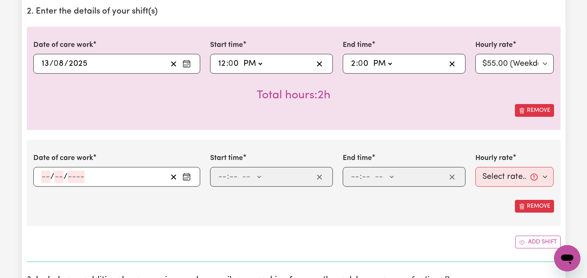
click at [188, 177] on circle "Enter the date of care work" at bounding box center [188, 177] width 1 height 1
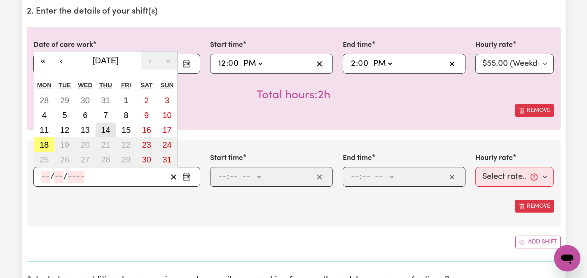
click at [108, 132] on abbr "14" at bounding box center [105, 130] width 9 height 9
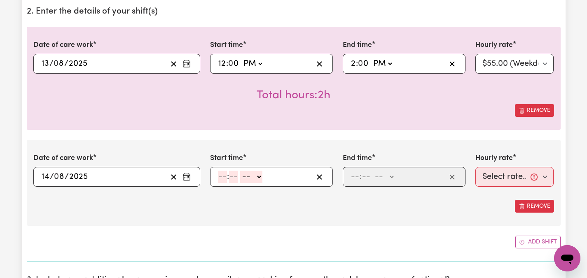
click at [224, 177] on input "number" at bounding box center [222, 177] width 9 height 12
click at [259, 177] on select "-- AM PM" at bounding box center [251, 177] width 22 height 12
click at [236, 175] on input "number" at bounding box center [233, 177] width 9 height 12
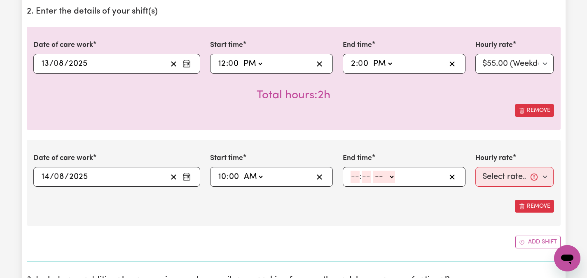
click at [357, 174] on input "number" at bounding box center [354, 177] width 9 height 12
click at [393, 176] on select "-- AM PM" at bounding box center [385, 177] width 22 height 12
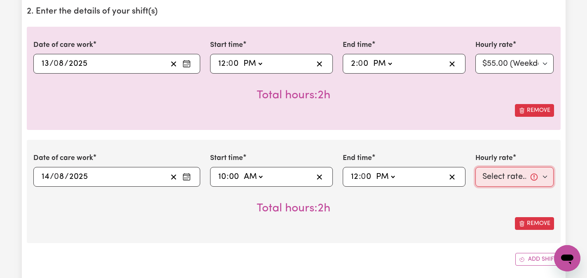
click at [545, 176] on select "Select rate... $55.00 (Weekday)" at bounding box center [514, 177] width 79 height 20
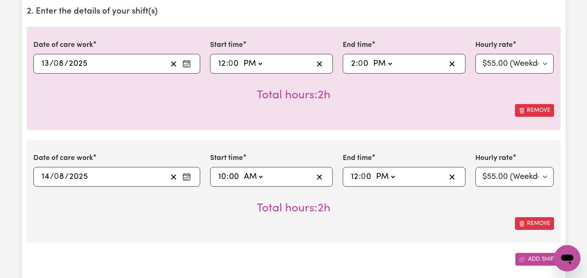
click at [525, 257] on button "Add shift" at bounding box center [537, 259] width 45 height 13
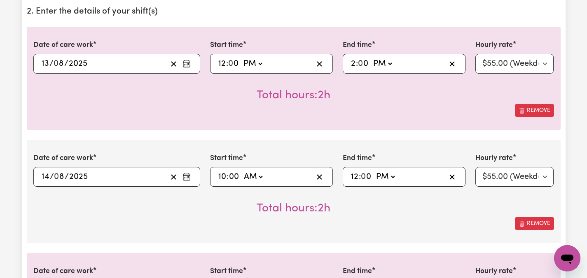
click at [176, 228] on div "Remove" at bounding box center [293, 223] width 520 height 13
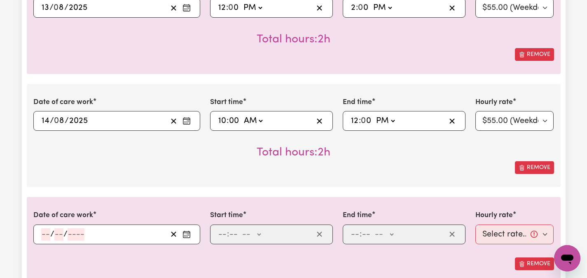
scroll to position [329, 0]
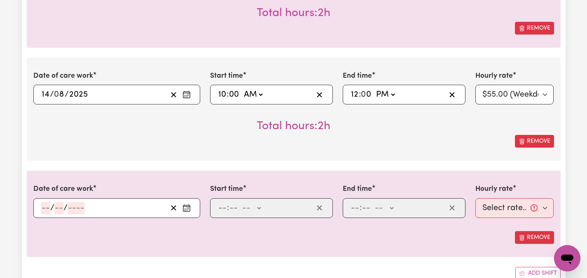
click at [186, 204] on icon "Enter the date of care work" at bounding box center [186, 208] width 8 height 8
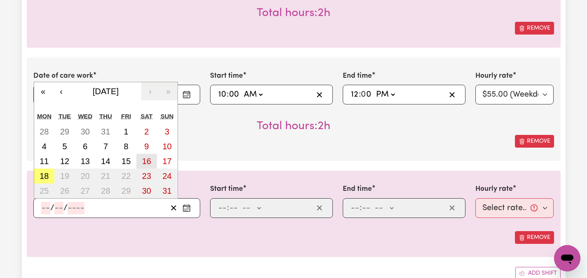
click at [141, 161] on button "16" at bounding box center [146, 161] width 21 height 15
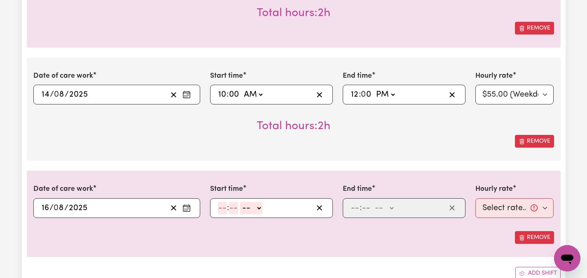
click at [224, 204] on input "number" at bounding box center [222, 208] width 9 height 12
click at [262, 208] on select "-- AM PM" at bounding box center [253, 208] width 22 height 12
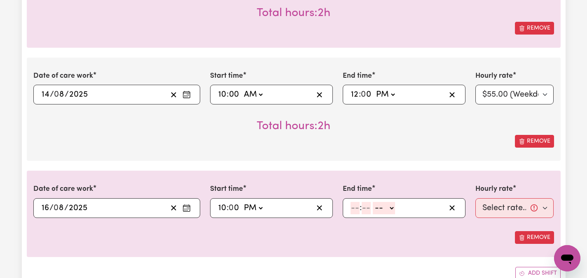
click at [356, 209] on input "number" at bounding box center [354, 208] width 9 height 12
click at [393, 210] on select "-- AM PM" at bounding box center [385, 208] width 22 height 12
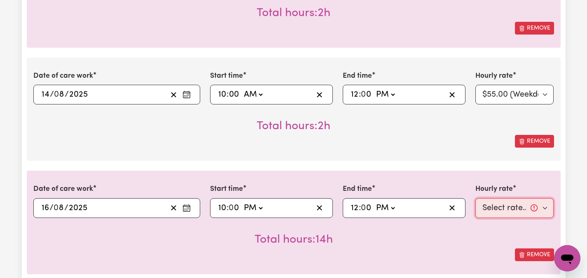
click at [546, 207] on select "Select rate... $55.00 (Weekday)" at bounding box center [514, 208] width 79 height 20
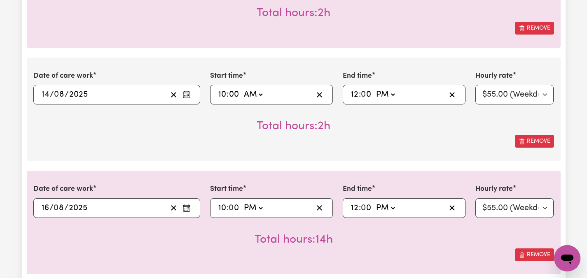
click at [480, 231] on div "Total hours: 14h" at bounding box center [293, 233] width 520 height 30
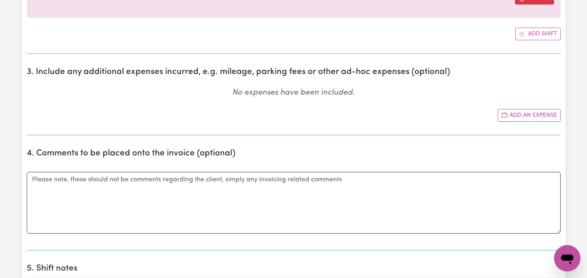
scroll to position [609, 0]
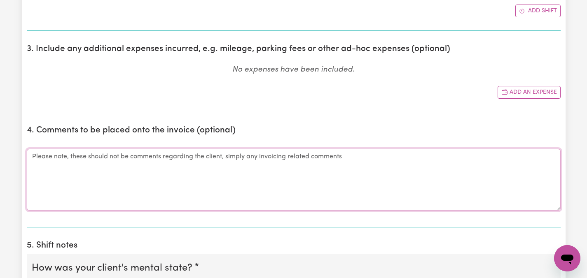
click at [55, 165] on textarea "Comments" at bounding box center [294, 180] width 534 height 62
click at [186, 157] on textarea "Prepare her lunch, after lnch took her go to market, bank" at bounding box center [294, 180] width 534 height 62
click at [188, 159] on textarea "Prepare her lunch, after lnch took her go to bank" at bounding box center [294, 180] width 534 height 62
click at [108, 156] on textarea "Prepare her lunch, after lnch took her go to bank" at bounding box center [294, 180] width 534 height 62
click at [184, 158] on textarea "Prepare her lunch, after lunch took her go to bank" at bounding box center [294, 180] width 534 height 62
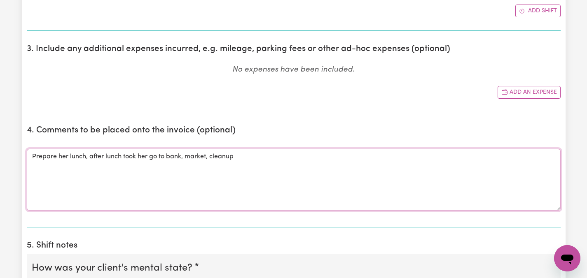
click at [226, 154] on textarea "Prepare her lunch, after lunch took her go to bank, market, cleanup" at bounding box center [294, 180] width 534 height 62
click at [238, 157] on textarea "Prepare her lunch, after lunch took her go to bank, market, clean up" at bounding box center [294, 180] width 534 height 62
click at [566, 123] on div "Submit Hours 1. Fill in your details below to claim your payment Job title Sele…" at bounding box center [293, 107] width 587 height 1376
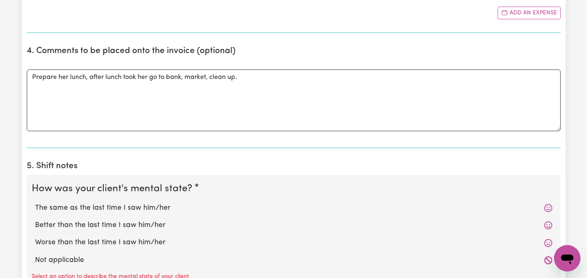
scroll to position [659, 0]
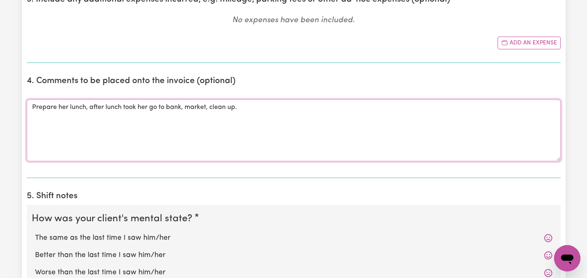
drag, startPoint x: 32, startPoint y: 106, endPoint x: 201, endPoint y: 114, distance: 168.6
click at [201, 114] on textarea "Prepare her lunch, after lunch took her go to bank, market, clean up." at bounding box center [294, 131] width 534 height 62
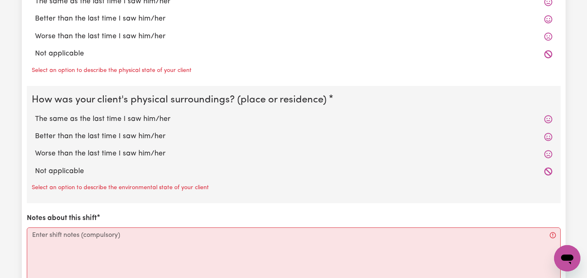
scroll to position [1018, 0]
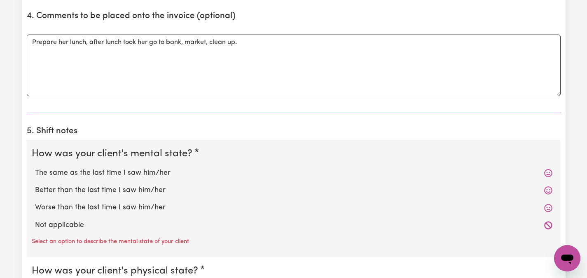
scroll to position [722, 0]
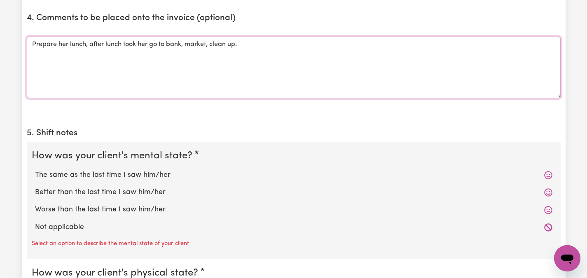
drag, startPoint x: 33, startPoint y: 42, endPoint x: 237, endPoint y: 53, distance: 204.5
click at [237, 53] on textarea "Prepare her lunch, after lunch took her go to bank, market, clean up." at bounding box center [294, 68] width 534 height 62
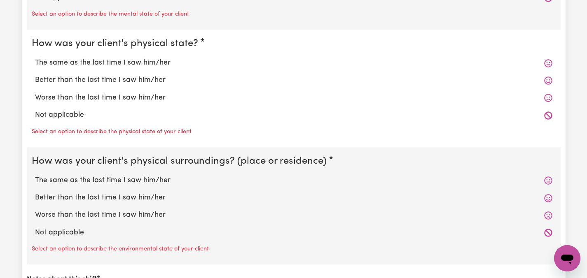
scroll to position [996, 0]
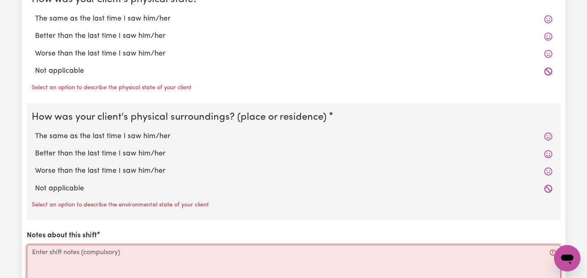
click at [63, 259] on textarea "Notes about this shift" at bounding box center [294, 276] width 534 height 62
paste textarea "Prepare her lunch, after lunch took her go to bank, market, clean up."
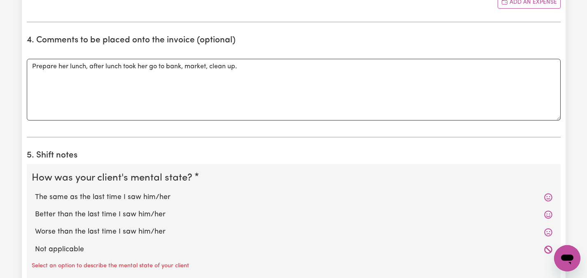
scroll to position [683, 0]
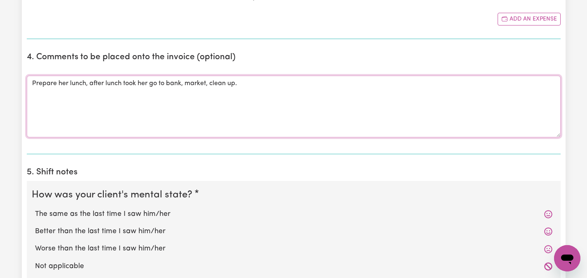
click at [261, 85] on textarea "Prepare her lunch, after lunch took her go to bank, market, clean up." at bounding box center [294, 107] width 534 height 62
click at [307, 222] on div "The same as the last time I saw him/her" at bounding box center [294, 214] width 524 height 17
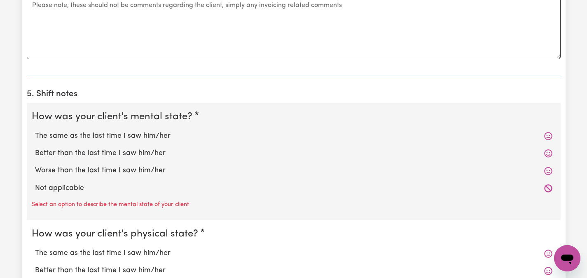
scroll to position [765, 0]
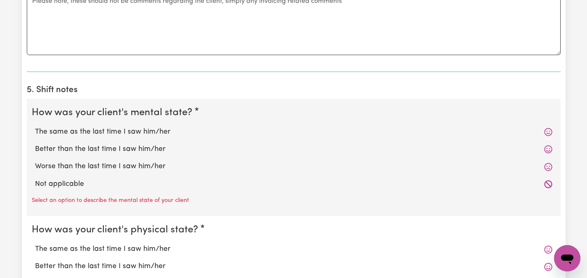
click at [161, 134] on label "The same as the last time I saw him/her" at bounding box center [293, 132] width 517 height 11
click at [35, 127] on input "The same as the last time I saw him/her" at bounding box center [35, 126] width 0 height 0
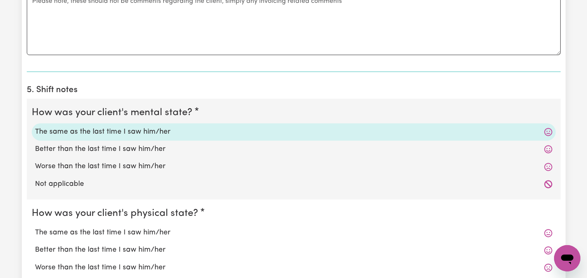
click at [147, 234] on label "The same as the last time I saw him/her" at bounding box center [293, 233] width 517 height 11
click at [35, 228] on input "The same as the last time I saw him/her" at bounding box center [35, 227] width 0 height 0
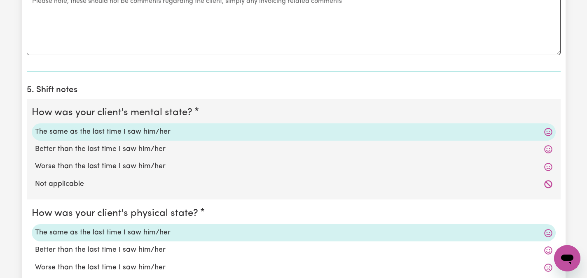
click at [35, 245] on input "Better than the last time I saw him/her" at bounding box center [35, 245] width 0 height 0
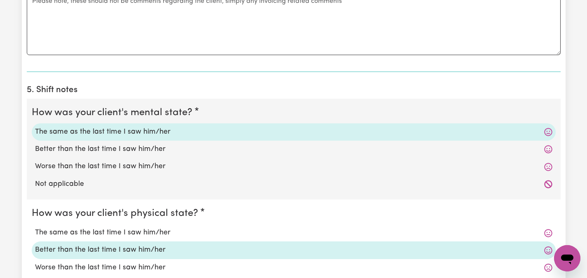
click at [35, 262] on input "Worse than the last time I saw him/her" at bounding box center [35, 262] width 0 height 0
click at [35, 278] on input "Not applicable" at bounding box center [35, 280] width 0 height 0
click at [35, 227] on input "The same as the last time I saw him/her" at bounding box center [35, 227] width 0 height 0
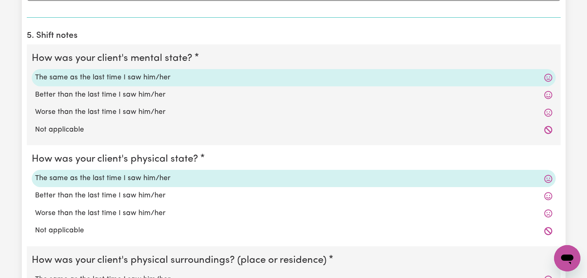
click at [35, 190] on input "Better than the last time I saw him/her" at bounding box center [35, 190] width 0 height 0
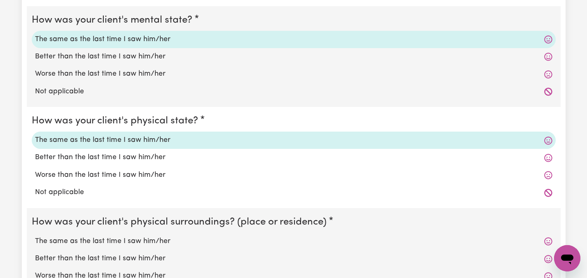
click at [35, 170] on input "Worse than the last time I saw him/her" at bounding box center [35, 170] width 0 height 0
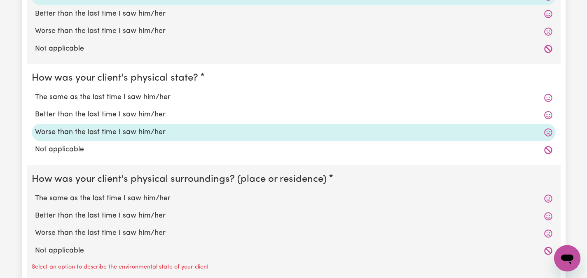
scroll to position [905, 0]
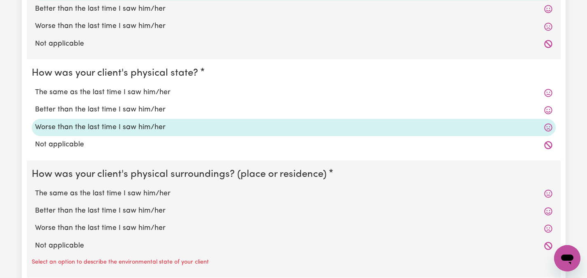
click at [164, 94] on label "The same as the last time I saw him/her" at bounding box center [293, 92] width 517 height 11
click at [35, 87] on input "The same as the last time I saw him/her" at bounding box center [35, 87] width 0 height 0
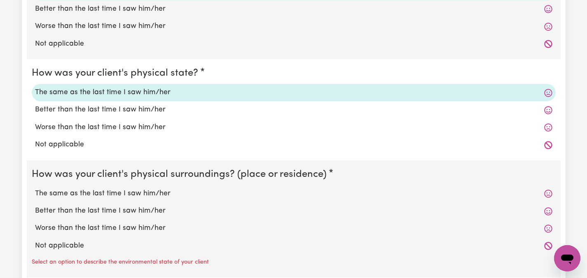
click at [127, 191] on label "The same as the last time I saw him/her" at bounding box center [293, 194] width 517 height 11
click at [35, 189] on input "The same as the last time I saw him/her" at bounding box center [35, 188] width 0 height 0
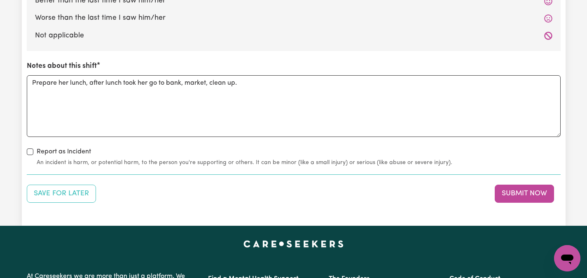
scroll to position [1120, 0]
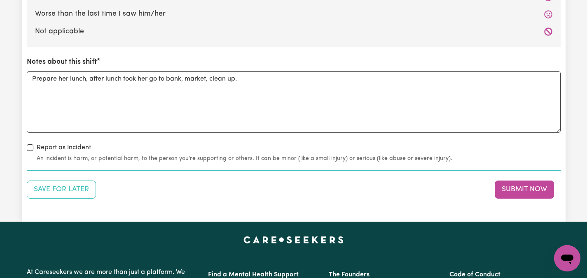
click at [508, 189] on button "Submit Now" at bounding box center [523, 190] width 59 height 18
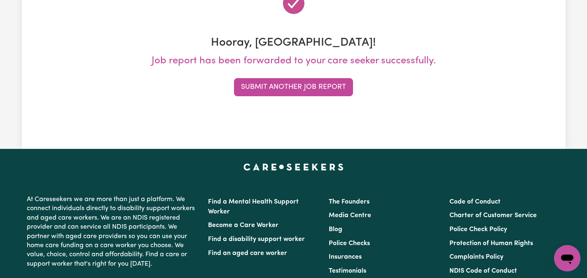
scroll to position [0, 0]
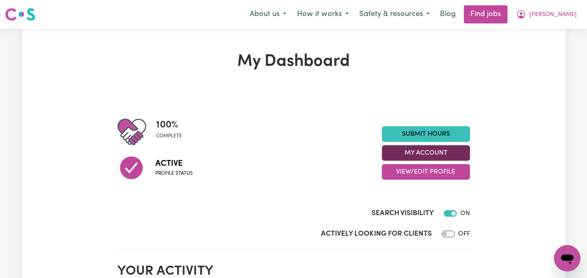
click at [424, 153] on button "My Account" at bounding box center [426, 153] width 88 height 16
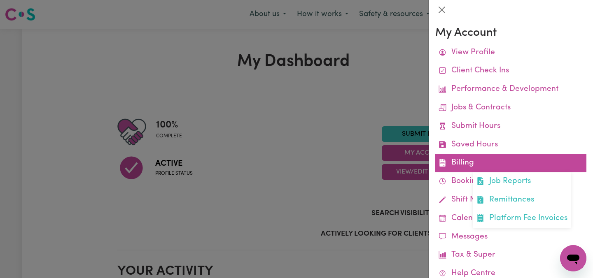
click at [464, 160] on link "Billing Job Reports Remittances Platform Fee Invoices" at bounding box center [510, 163] width 151 height 19
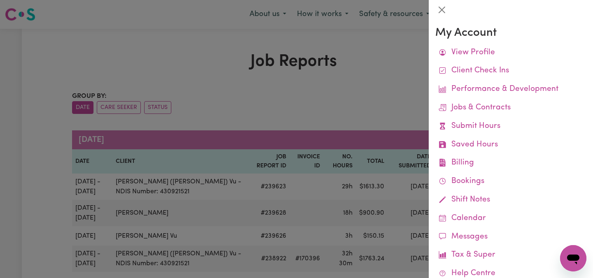
click at [204, 77] on div at bounding box center [296, 139] width 593 height 278
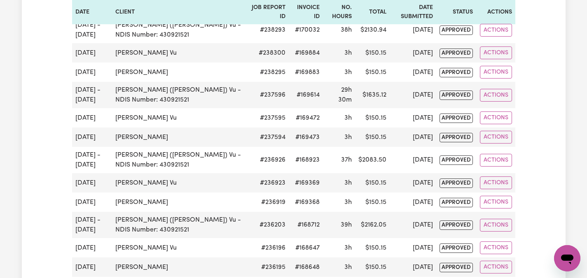
scroll to position [362, 0]
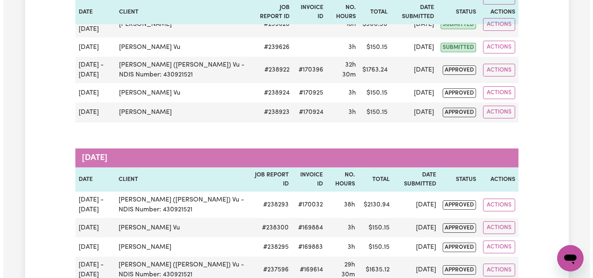
scroll to position [183, 0]
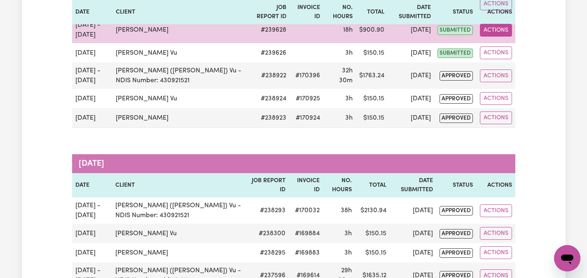
click at [502, 31] on button "Actions" at bounding box center [496, 30] width 32 height 13
click at [520, 49] on link "View Job Report" at bounding box center [515, 49] width 70 height 16
select select "pm"
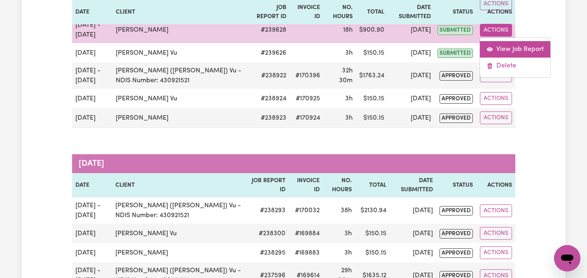
select select "pm"
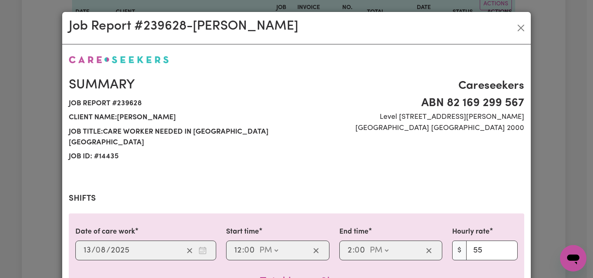
select select "55-Weekday"
click at [368, 109] on span "ABN 82 169 299 567" at bounding box center [412, 103] width 223 height 17
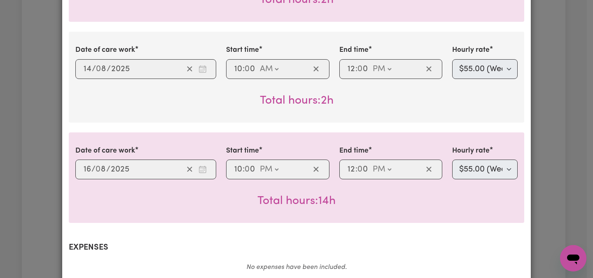
scroll to position [296, 0]
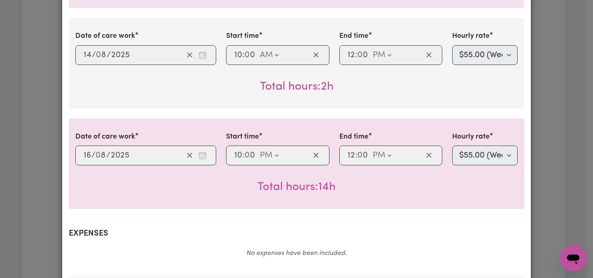
click at [485, 178] on div "Total hours: 14h" at bounding box center [296, 181] width 442 height 30
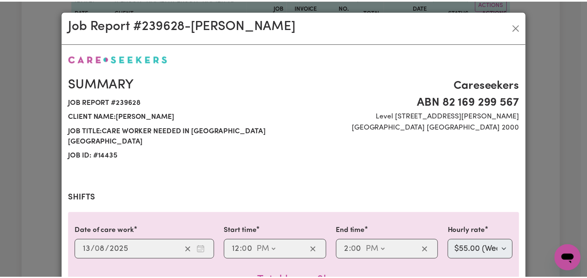
scroll to position [0, 0]
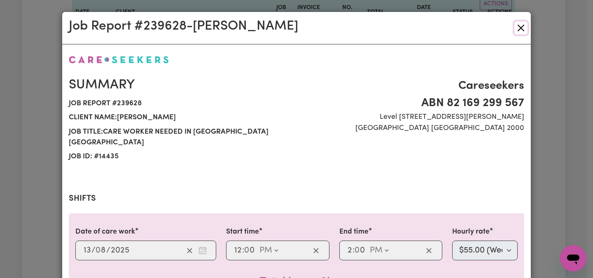
click at [518, 27] on button "Close" at bounding box center [520, 27] width 13 height 13
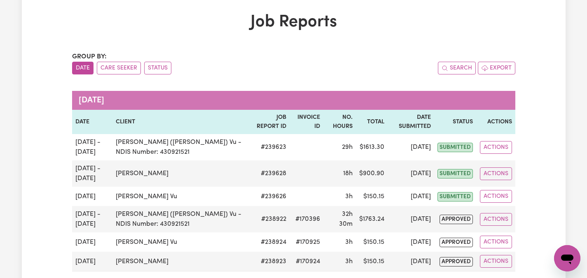
scroll to position [35, 0]
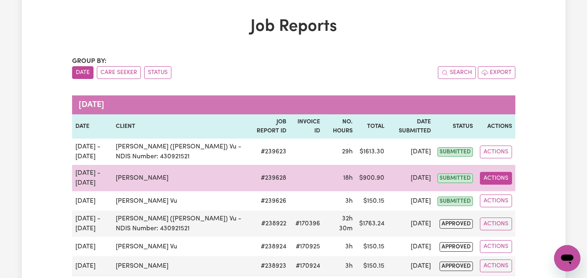
click at [493, 177] on button "Actions" at bounding box center [496, 178] width 32 height 13
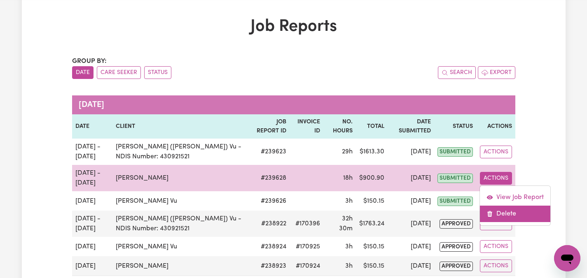
click at [500, 213] on link "Delete" at bounding box center [515, 214] width 70 height 16
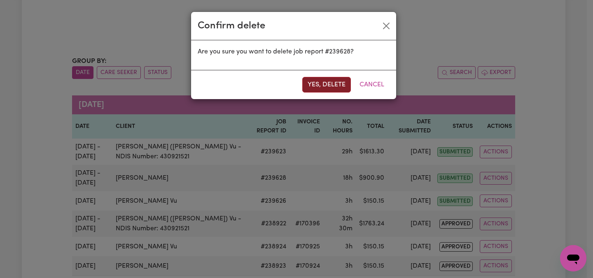
click at [322, 82] on button "Yes, delete" at bounding box center [326, 85] width 49 height 16
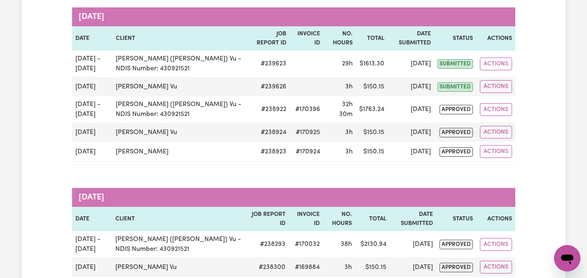
scroll to position [0, 0]
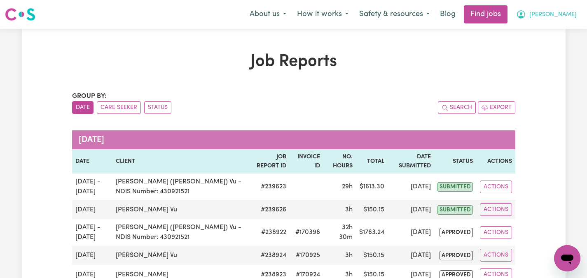
click at [566, 11] on span "[PERSON_NAME]" at bounding box center [552, 14] width 47 height 9
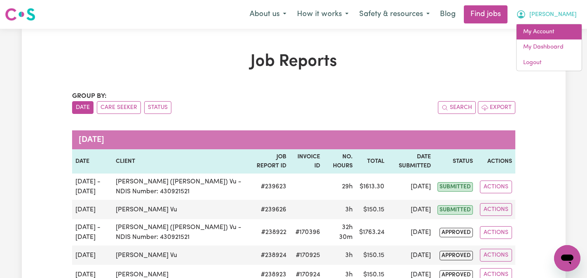
click at [550, 30] on link "My Account" at bounding box center [548, 32] width 65 height 16
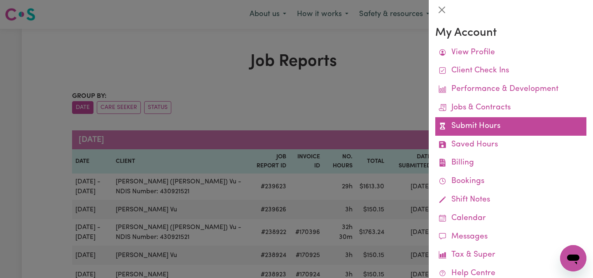
click at [479, 122] on link "Submit Hours" at bounding box center [510, 126] width 151 height 19
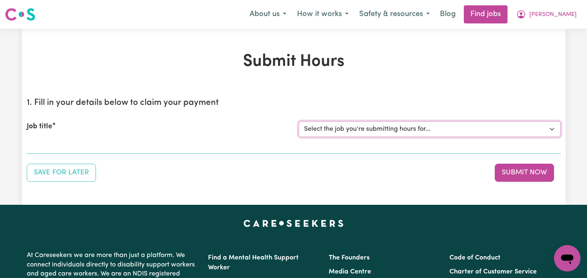
click at [550, 129] on select "Select the job you're submitting hours for... [[PERSON_NAME]] Care worker neede…" at bounding box center [429, 129] width 262 height 16
select select "14435"
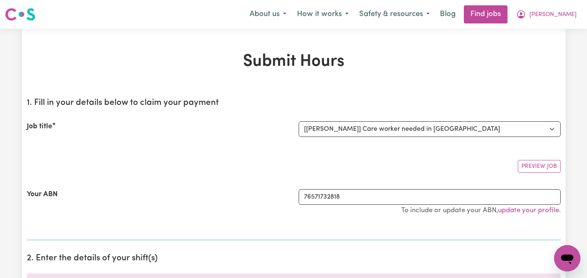
click at [241, 153] on section "1. Fill in your details below to claim your payment Job title Select the job yo…" at bounding box center [294, 165] width 534 height 149
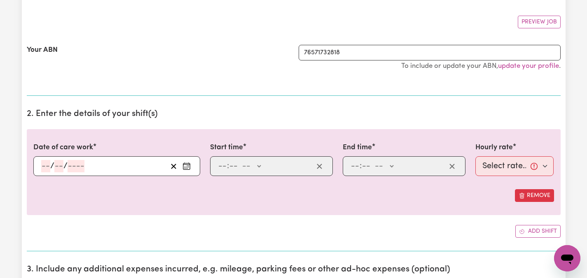
scroll to position [181, 0]
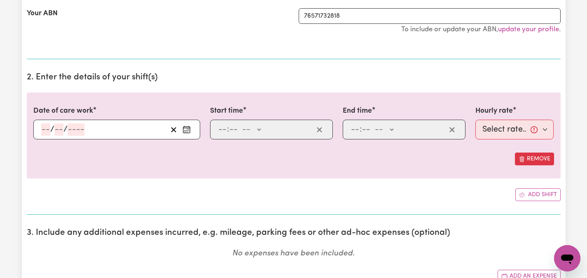
click at [187, 129] on icon "Enter the date of care work" at bounding box center [186, 130] width 8 height 8
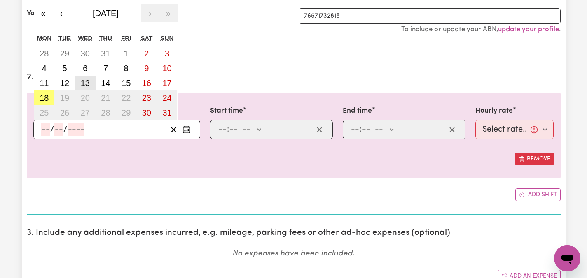
click at [85, 84] on abbr "13" at bounding box center [85, 83] width 9 height 9
type input "[DATE]"
type input "13"
type input "8"
type input "2025"
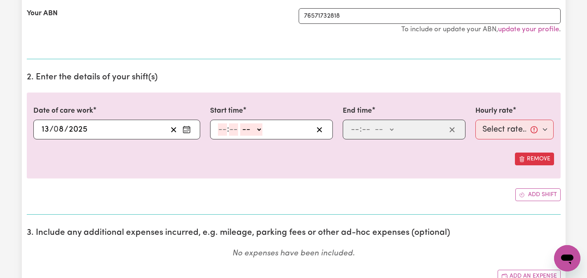
click at [219, 128] on input "number" at bounding box center [222, 130] width 9 height 12
type input "12"
type input "00"
click at [261, 129] on select "-- AM PM" at bounding box center [252, 130] width 22 height 12
select select "pm"
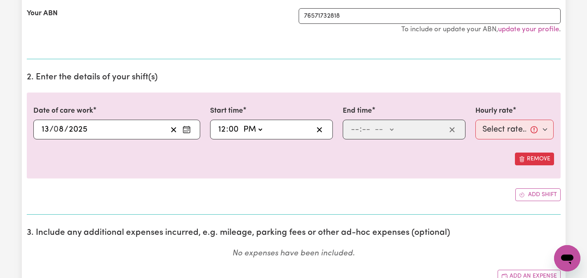
type input "12:00"
type input "0"
click at [358, 130] on input "number" at bounding box center [354, 130] width 9 height 12
type input "2"
type input "00"
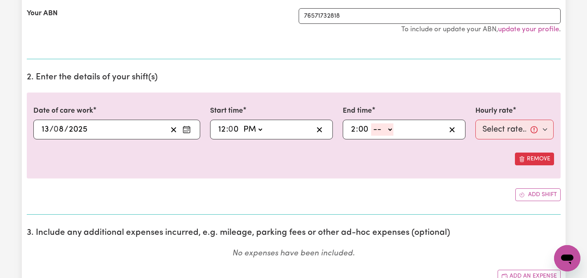
click at [390, 130] on select "-- AM PM" at bounding box center [382, 130] width 22 height 12
select select "pm"
type input "14:00"
type input "0"
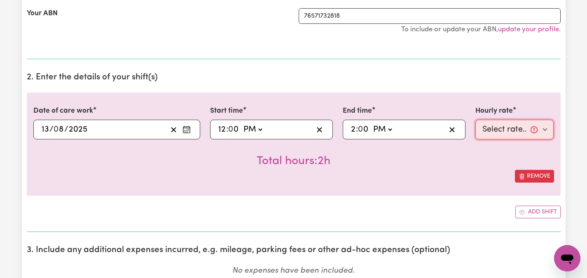
click at [546, 130] on select "Select rate... $55.00 (Weekday)" at bounding box center [514, 130] width 79 height 20
select select "55-Weekday"
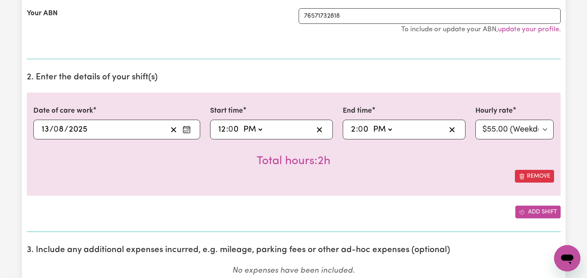
click at [533, 207] on button "Add shift" at bounding box center [537, 212] width 45 height 13
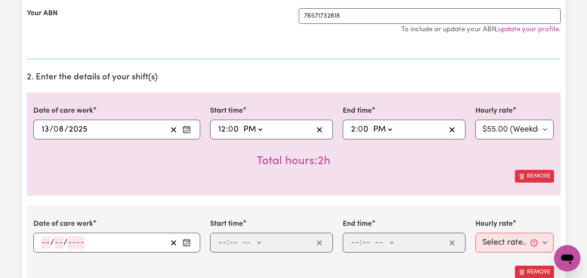
click at [187, 182] on div "Remove" at bounding box center [293, 176] width 520 height 13
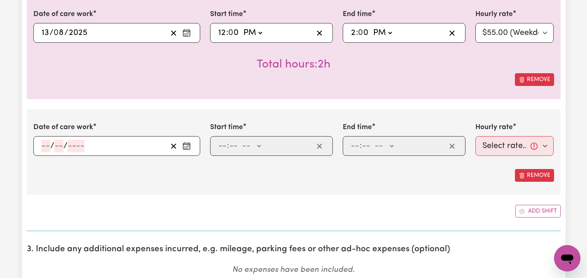
scroll to position [280, 0]
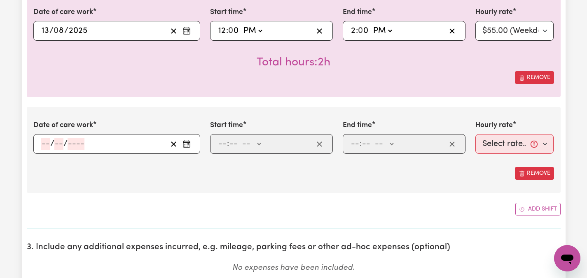
click at [187, 143] on icon "Enter the date of care work" at bounding box center [186, 144] width 8 height 8
click at [353, 30] on input "2" at bounding box center [352, 31] width 5 height 12
type input "15:00"
type input "3"
click at [186, 147] on circle "Enter the date of care work" at bounding box center [185, 146] width 1 height 1
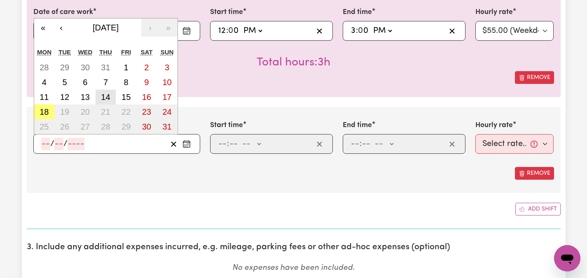
click at [109, 95] on abbr "14" at bounding box center [105, 97] width 9 height 9
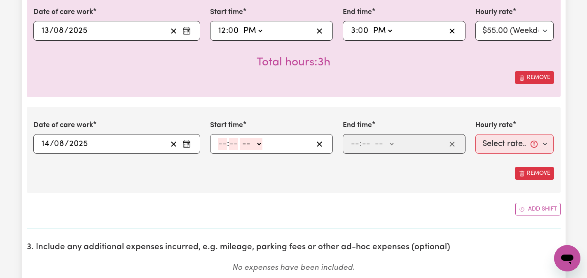
type input "[DATE]"
type input "14"
type input "8"
type input "2025"
click at [224, 140] on input "number" at bounding box center [222, 144] width 9 height 12
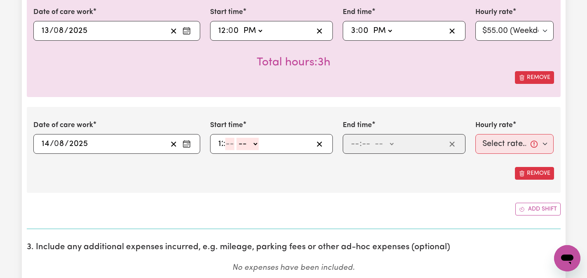
type input "12"
type input "00"
click at [260, 141] on select "-- AM PM" at bounding box center [252, 144] width 22 height 12
select select "pm"
type input "12:00"
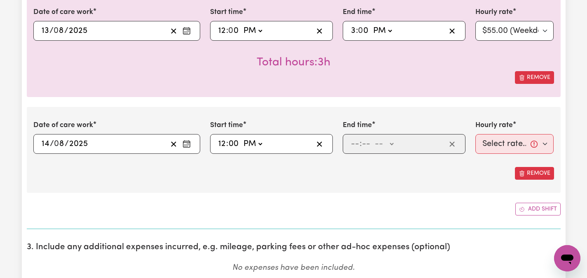
type input "0"
click at [359, 142] on input "number" at bounding box center [354, 144] width 9 height 12
type input "2"
type input "00"
click at [392, 142] on select "-- AM PM" at bounding box center [382, 144] width 22 height 12
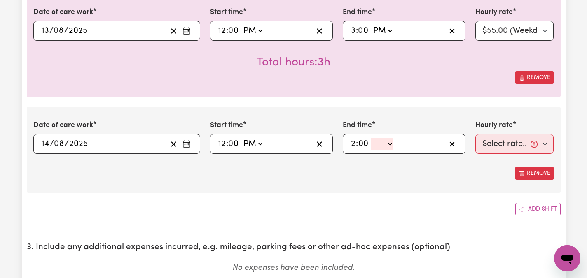
select select "pm"
type input "14:00"
type input "0"
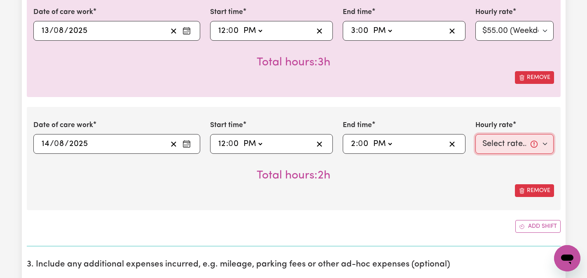
click at [544, 145] on select "Select rate... $55.00 (Weekday)" at bounding box center [514, 144] width 79 height 20
select select "55-Weekday"
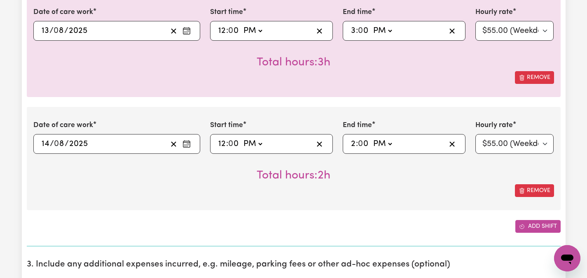
click at [526, 224] on button "Add shift" at bounding box center [537, 226] width 45 height 13
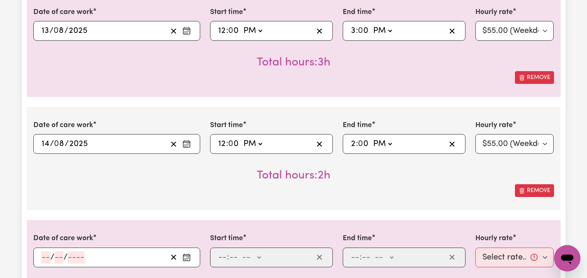
click at [85, 175] on div "Total hours: 2h" at bounding box center [293, 169] width 520 height 30
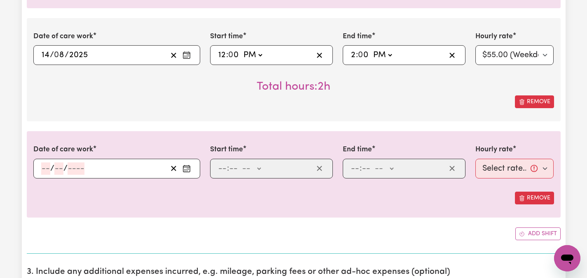
scroll to position [379, 0]
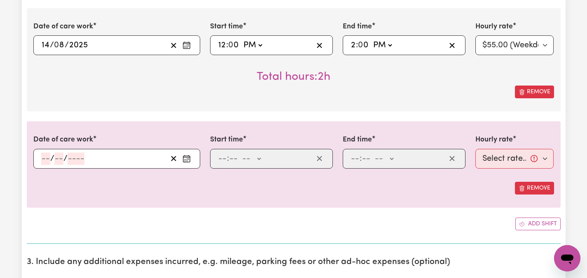
click at [187, 156] on icon "Enter the date of care work" at bounding box center [186, 159] width 8 height 8
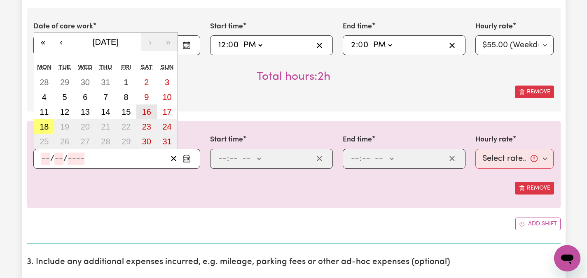
click at [145, 113] on abbr "16" at bounding box center [146, 111] width 9 height 9
type input "[DATE]"
type input "16"
type input "8"
type input "2025"
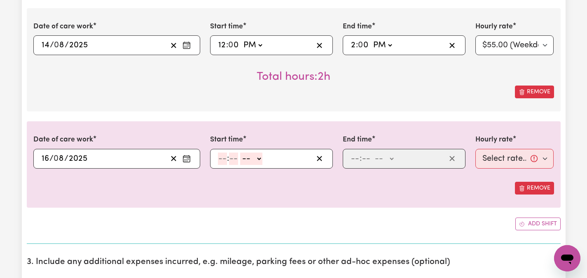
click at [184, 157] on icon "Enter the date of care work" at bounding box center [186, 159] width 8 height 8
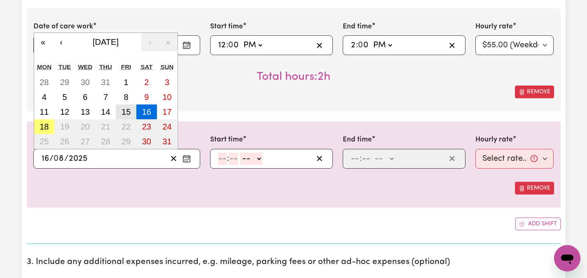
click at [128, 114] on abbr "15" at bounding box center [125, 111] width 9 height 9
type input "[DATE]"
type input "15"
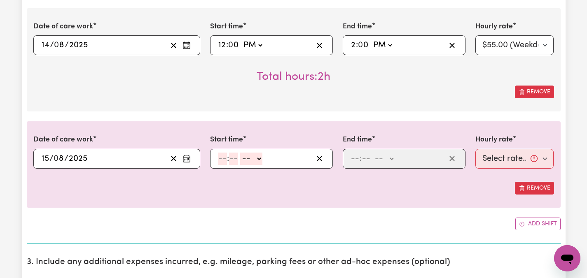
click at [224, 161] on input "number" at bounding box center [222, 159] width 9 height 12
type input "11"
type input "00"
click at [259, 157] on select "-- AM PM" at bounding box center [251, 159] width 22 height 12
select select "am"
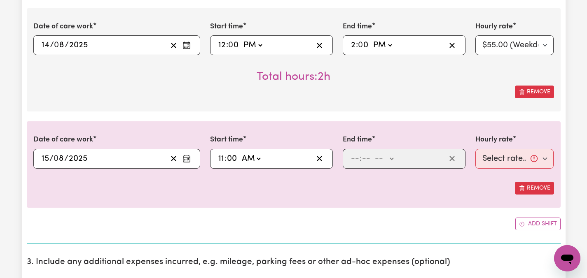
type input "11:00"
type input "0"
click at [357, 159] on input "number" at bounding box center [354, 159] width 9 height 12
type input "10"
type input "0"
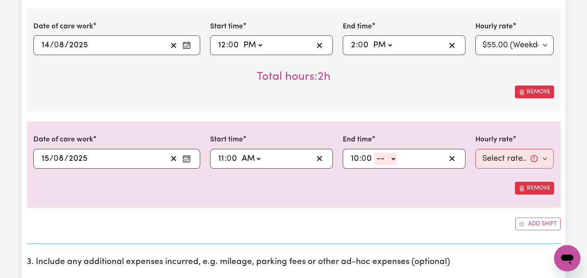
click at [358, 158] on input "10" at bounding box center [354, 159] width 9 height 12
click at [359, 159] on input "number" at bounding box center [354, 159] width 9 height 12
type input "1"
click at [390, 158] on select "-- AM PM" at bounding box center [382, 159] width 22 height 12
select select "pm"
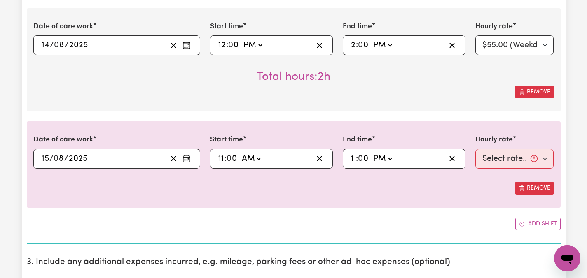
type input "13:00"
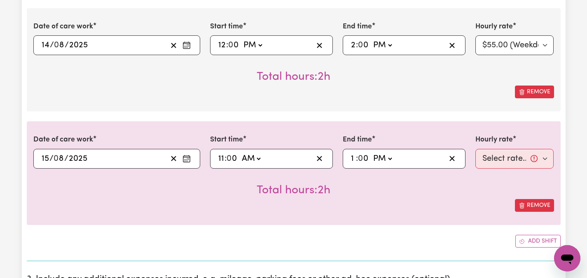
click at [461, 212] on div "Date of care work [DATE] 15 / 0 8 / 2025 « ‹ [DATE] › » Mon Tue Wed Thu Fri Sat…" at bounding box center [294, 172] width 534 height 103
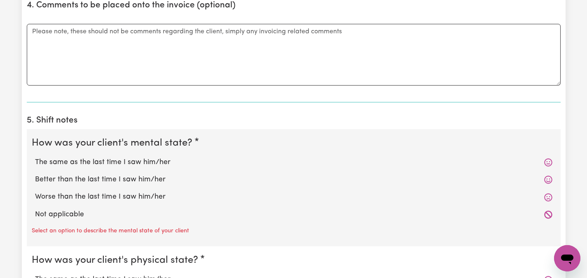
scroll to position [741, 0]
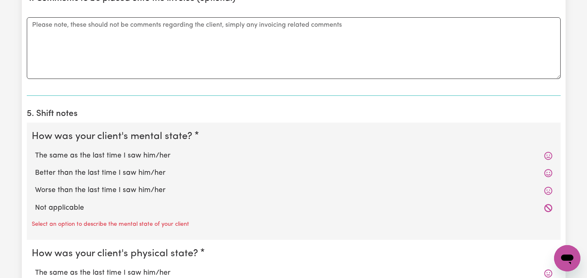
click at [142, 154] on label "The same as the last time I saw him/her" at bounding box center [293, 156] width 517 height 11
click at [35, 151] on input "The same as the last time I saw him/her" at bounding box center [35, 150] width 0 height 0
radio input "true"
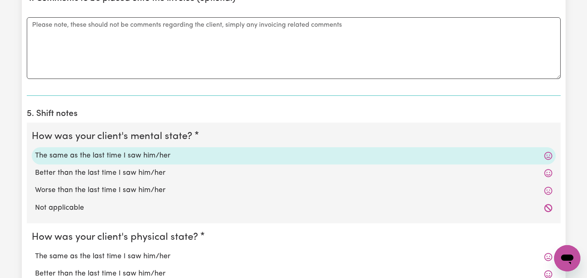
click at [121, 259] on label "The same as the last time I saw him/her" at bounding box center [293, 257] width 517 height 11
click at [35, 252] on input "The same as the last time I saw him/her" at bounding box center [35, 251] width 0 height 0
radio input "true"
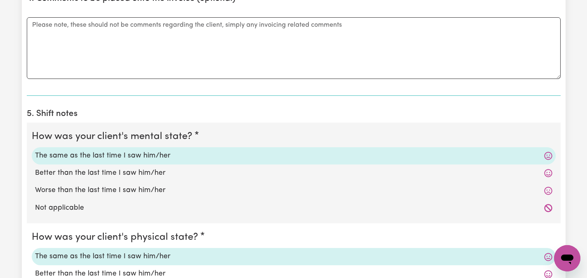
click at [387, 233] on fieldset "How was your client's physical state? The same as the last time I saw him/her B…" at bounding box center [294, 274] width 534 height 101
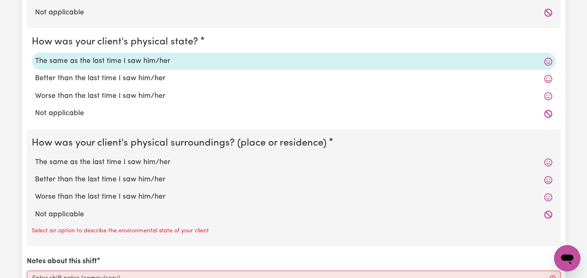
scroll to position [939, 0]
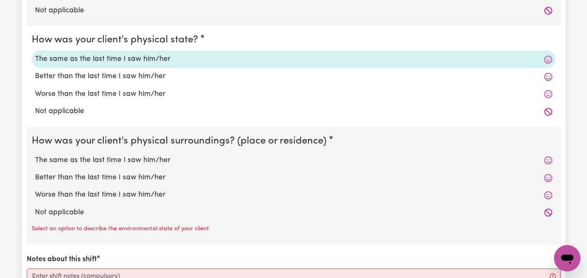
click at [164, 160] on label "The same as the last time I saw him/her" at bounding box center [293, 160] width 517 height 11
click at [35, 155] on input "The same as the last time I saw him/her" at bounding box center [35, 155] width 0 height 0
radio input "true"
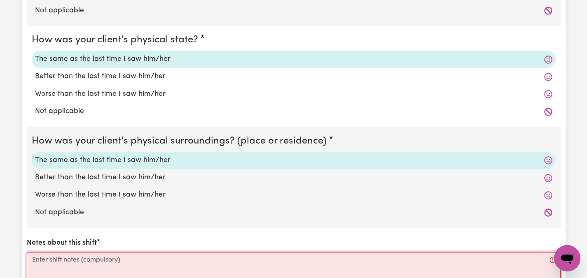
click at [139, 266] on textarea "Notes about this shift" at bounding box center [294, 283] width 534 height 62
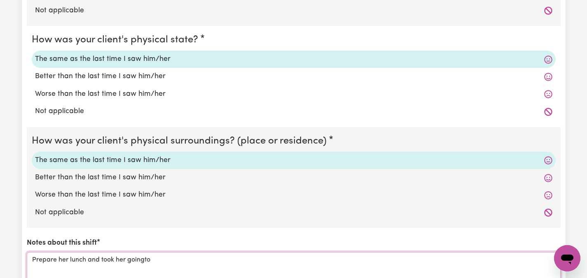
click at [146, 258] on textarea "Prepare her lunch and took her goingto" at bounding box center [294, 283] width 534 height 62
click at [145, 261] on textarea "Prepare her lunch and took her goingto" at bounding box center [294, 283] width 534 height 62
click at [173, 260] on textarea "Prepare her lunch and took her going to" at bounding box center [294, 283] width 534 height 62
type textarea "Prepare her lunch and took her going to bank, market, after went home had lunch…"
click at [481, 182] on label "Better than the last time I saw him/her" at bounding box center [293, 178] width 517 height 11
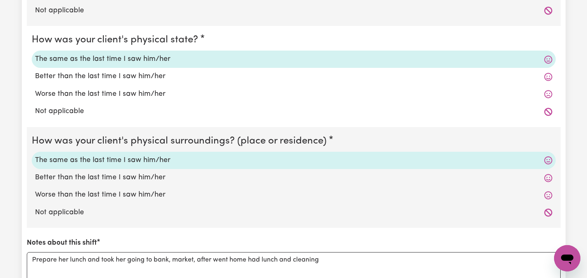
click at [35, 173] on input "Better than the last time I saw him/her" at bounding box center [35, 172] width 0 height 0
radio input "true"
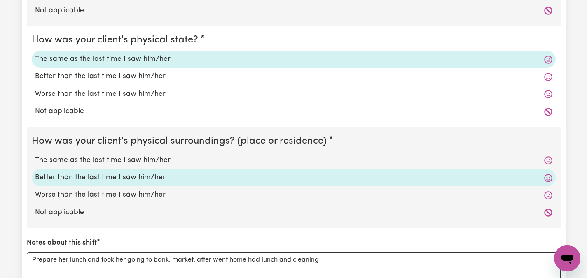
click at [35, 189] on input "Worse than the last time I saw him/her" at bounding box center [35, 189] width 0 height 0
radio input "true"
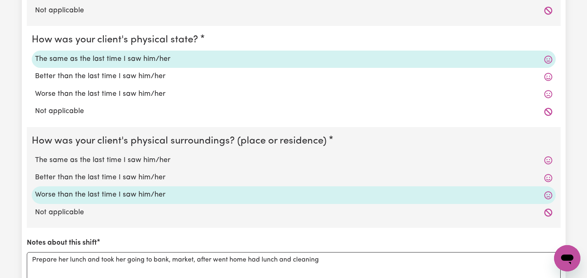
click at [35, 207] on input "Not applicable" at bounding box center [35, 207] width 0 height 0
radio input "true"
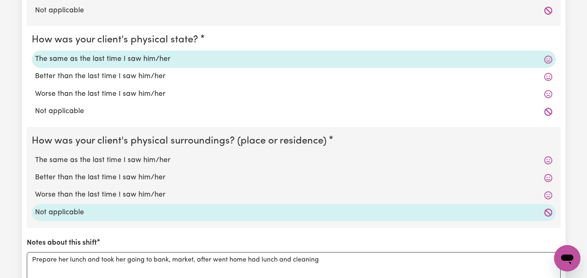
click at [35, 155] on input "The same as the last time I saw him/her" at bounding box center [35, 155] width 0 height 0
radio input "true"
click at [35, 172] on input "Better than the last time I saw him/her" at bounding box center [35, 172] width 0 height 0
radio input "true"
click at [35, 189] on input "Worse than the last time I saw him/her" at bounding box center [35, 189] width 0 height 0
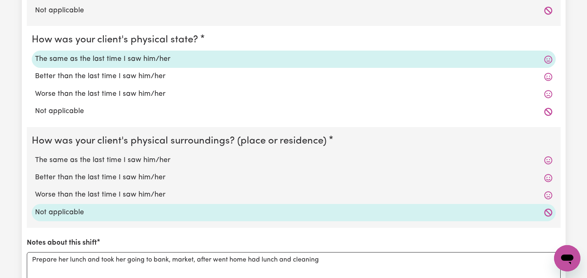
radio input "true"
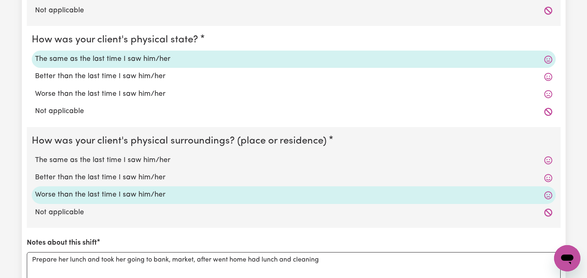
click at [35, 207] on input "Not applicable" at bounding box center [35, 207] width 0 height 0
radio input "true"
click at [35, 155] on input "The same as the last time I saw him/her" at bounding box center [35, 155] width 0 height 0
radio input "true"
click at [35, 172] on input "Better than the last time I saw him/her" at bounding box center [35, 172] width 0 height 0
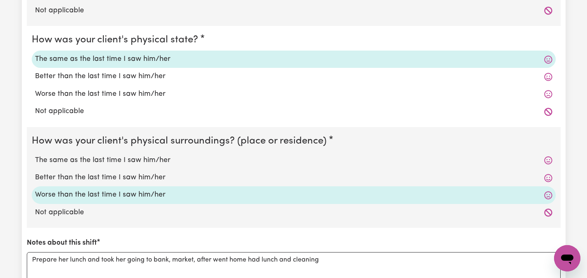
radio input "true"
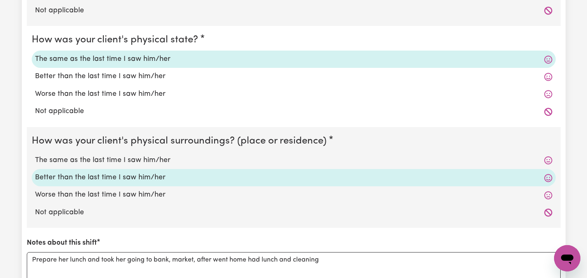
click at [106, 156] on label "The same as the last time I saw him/her" at bounding box center [293, 160] width 517 height 11
click at [35, 155] on input "The same as the last time I saw him/her" at bounding box center [35, 155] width 0 height 0
radio input "true"
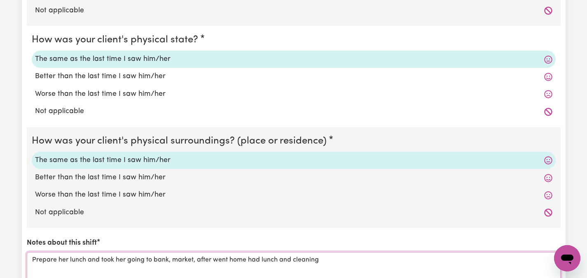
click at [198, 259] on textarea "Prepare her lunch and took her going to bank, market, after went home had lunch…" at bounding box center [294, 283] width 534 height 62
type textarea "Prepare her lunch and took her going to bank, market, pool after went home had …"
click at [388, 173] on label "Better than the last time I saw him/her" at bounding box center [293, 178] width 517 height 11
click at [35, 173] on input "Better than the last time I saw him/her" at bounding box center [35, 172] width 0 height 0
radio input "true"
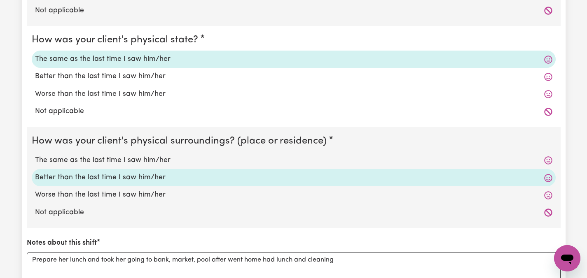
click at [143, 160] on label "The same as the last time I saw him/her" at bounding box center [293, 160] width 517 height 11
click at [35, 155] on input "The same as the last time I saw him/her" at bounding box center [35, 155] width 0 height 0
radio input "true"
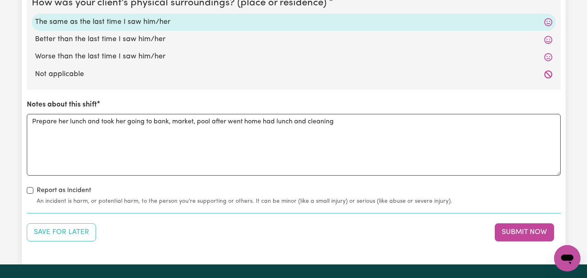
scroll to position [1087, 0]
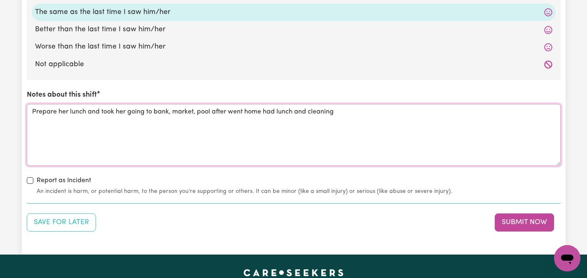
click at [336, 111] on textarea "Prepare her lunch and took her going to bank, market, pool after went home had …" at bounding box center [294, 135] width 534 height 62
type textarea "Prepare her lunch and took her going to bank, market, pool after went home had …"
click at [524, 225] on button "Submit Now" at bounding box center [523, 223] width 59 height 18
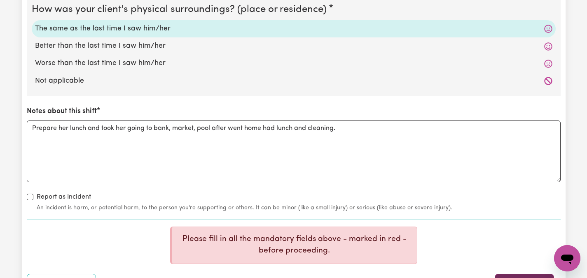
scroll to position [1103, 0]
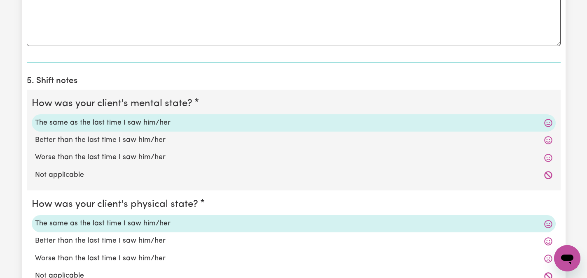
scroll to position [774, 0]
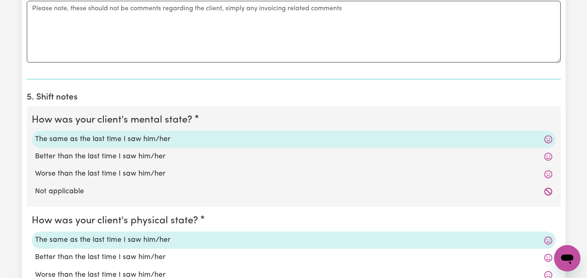
click at [172, 137] on label "The same as the last time I saw him/her" at bounding box center [293, 139] width 517 height 11
click at [35, 134] on input "The same as the last time I saw him/her" at bounding box center [35, 134] width 0 height 0
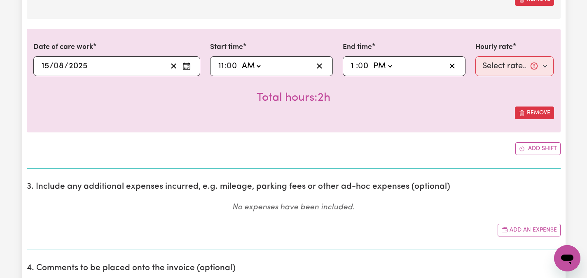
scroll to position [478, 0]
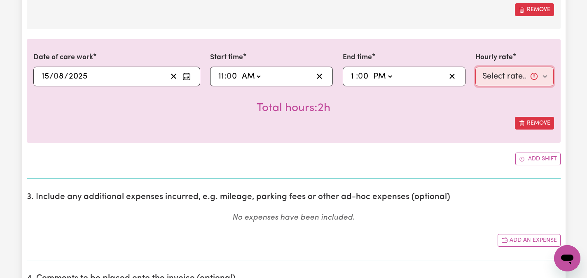
click at [544, 76] on select "Select rate... $55.00 (Weekday)" at bounding box center [514, 77] width 79 height 20
select select "55-Weekday"
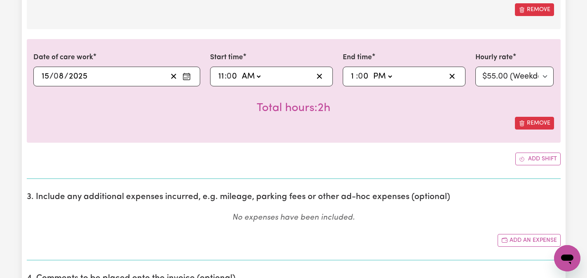
click at [581, 53] on div "Submit Hours 1. Fill in your details below to claim your payment Job title Sele…" at bounding box center [293, 238] width 587 height 1374
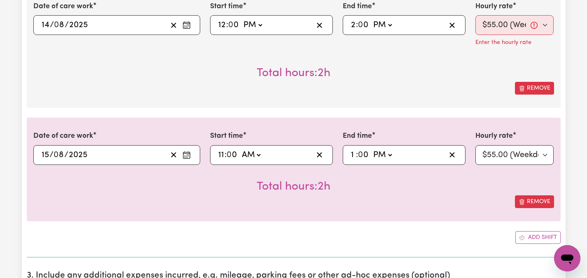
scroll to position [395, 0]
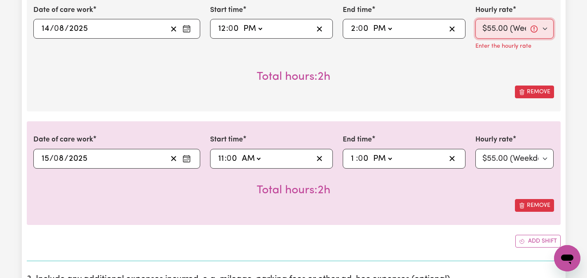
click at [543, 28] on select "Select rate... $55.00 (Weekday)" at bounding box center [514, 29] width 79 height 20
click at [451, 27] on icon "button" at bounding box center [452, 29] width 8 height 8
select select
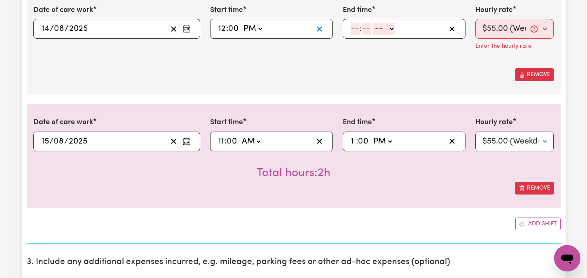
click at [320, 27] on icon "button" at bounding box center [319, 29] width 8 height 8
select select
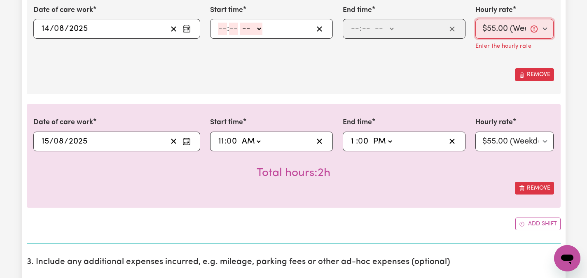
click at [533, 27] on select "Select rate... $55.00 (Weekday)" at bounding box center [514, 29] width 79 height 20
click at [532, 71] on button "Remove" at bounding box center [534, 74] width 39 height 13
type input "[DATE]"
type input "15"
type input "11:00"
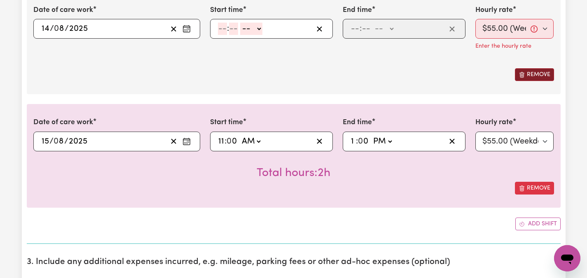
type input "11"
type input "0"
select select "am"
type input "13:00"
type input "1"
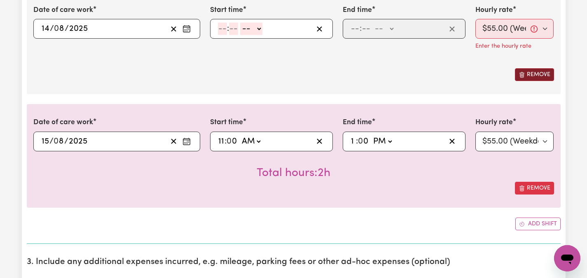
type input "0"
select select "pm"
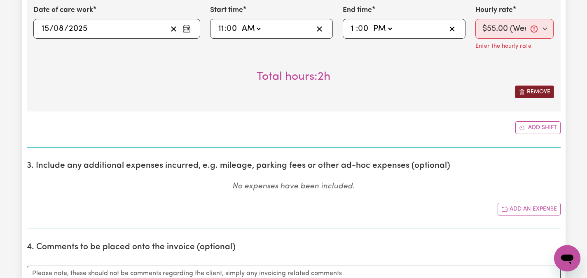
click at [534, 89] on button "Remove" at bounding box center [534, 92] width 39 height 13
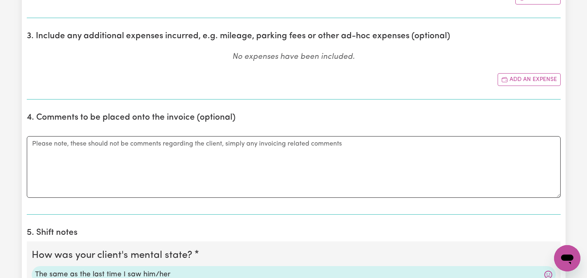
scroll to position [266, 0]
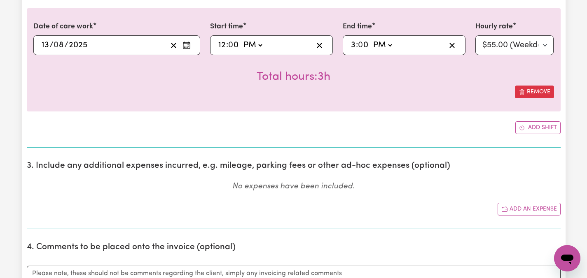
click at [408, 78] on div "Total hours: 3h" at bounding box center [293, 70] width 520 height 30
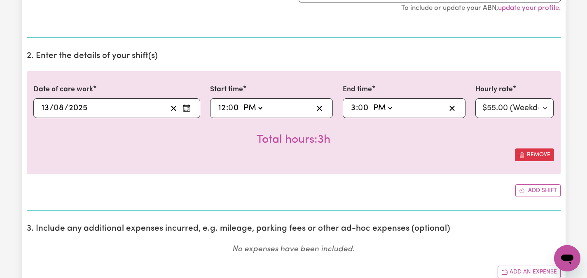
scroll to position [233, 0]
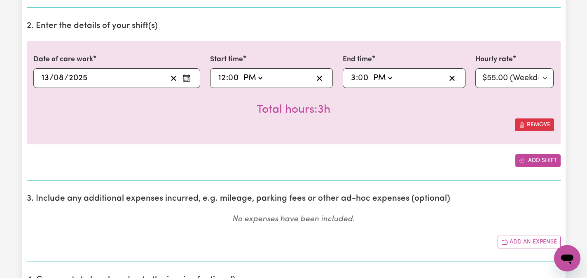
click at [539, 160] on button "Add shift" at bounding box center [537, 160] width 45 height 13
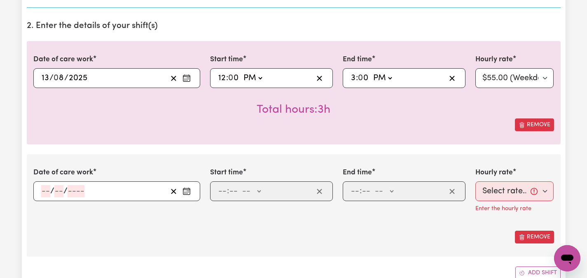
click at [185, 192] on icon "Enter the date of care work" at bounding box center [186, 191] width 8 height 8
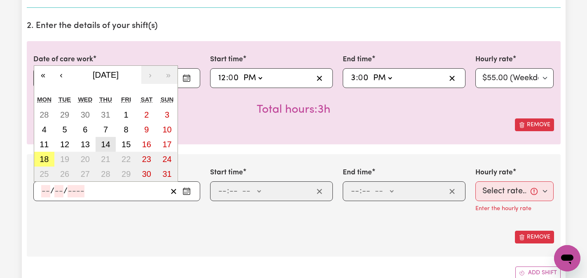
click at [107, 142] on abbr "14" at bounding box center [105, 144] width 9 height 9
type input "[DATE]"
type input "14"
type input "8"
type input "2025"
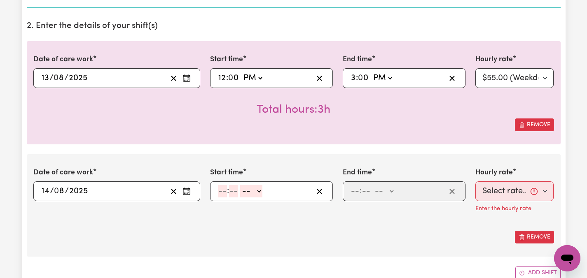
click at [222, 189] on input "number" at bounding box center [222, 191] width 9 height 12
type input "11"
type input "00"
click at [258, 192] on select "-- AM PM" at bounding box center [251, 191] width 22 height 12
select select "pm"
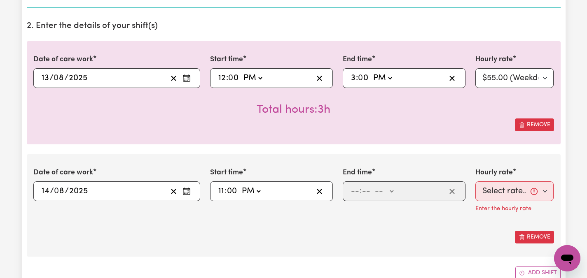
type input "23:00"
type input "0"
click at [354, 189] on input "number" at bounding box center [354, 191] width 9 height 12
type input "12"
type input "1"
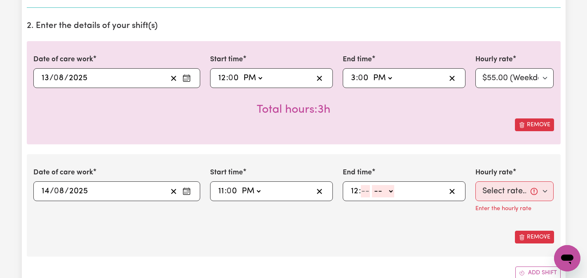
click at [356, 190] on input "12" at bounding box center [354, 191] width 8 height 12
type input "10"
type input "0"
click at [359, 191] on input "10" at bounding box center [354, 191] width 9 height 12
type input "1"
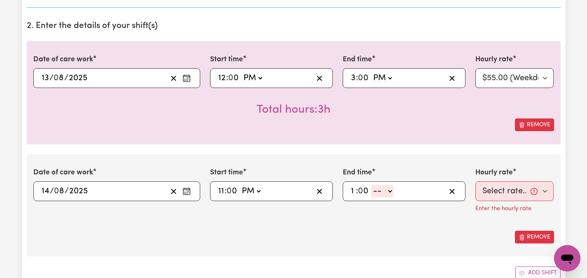
click at [390, 192] on select "-- AM PM" at bounding box center [382, 191] width 22 height 12
select select "pm"
type input "13:00"
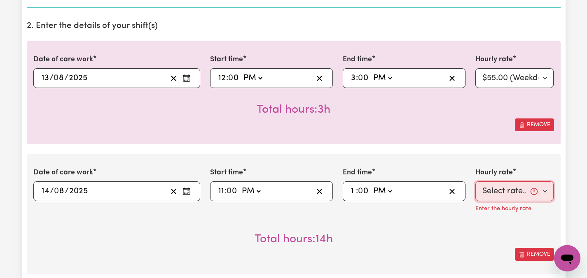
click at [546, 191] on select "Select rate... $55.00 (Weekday)" at bounding box center [514, 192] width 79 height 20
select select "55-Weekday"
click at [452, 188] on icon "button" at bounding box center [452, 192] width 8 height 8
select select
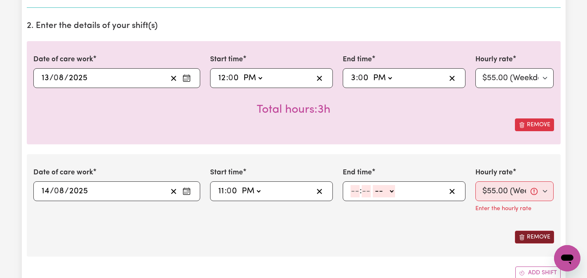
click at [533, 233] on button "Remove" at bounding box center [534, 237] width 39 height 13
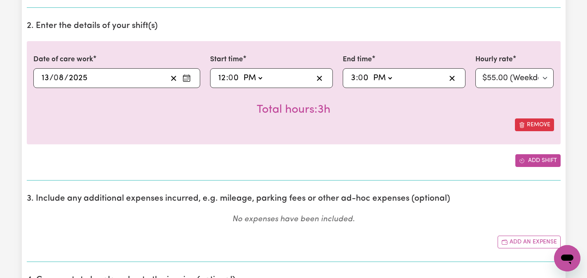
click at [529, 160] on button "Add shift" at bounding box center [537, 160] width 45 height 13
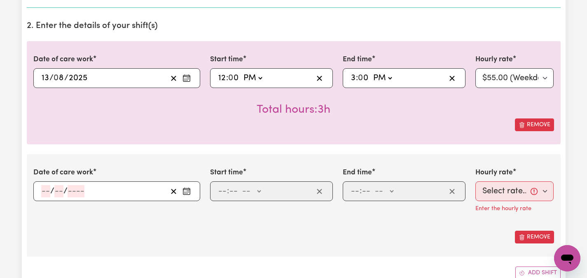
click at [187, 191] on icon "Enter the date of care work" at bounding box center [186, 191] width 8 height 8
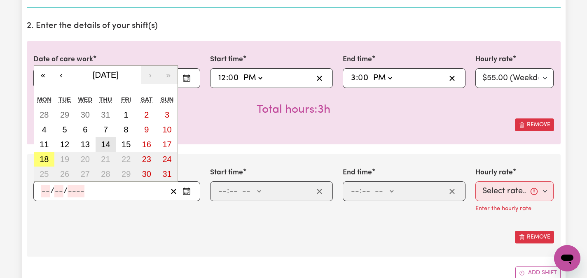
click at [106, 143] on abbr "14" at bounding box center [105, 144] width 9 height 9
type input "[DATE]"
type input "14"
type input "8"
type input "2025"
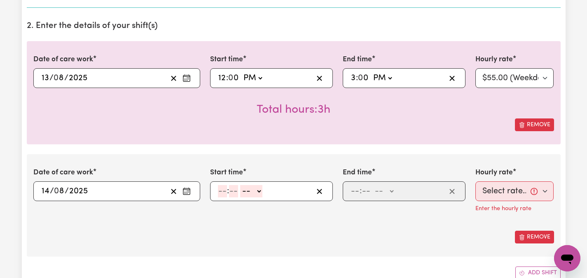
click at [219, 191] on input "number" at bounding box center [222, 191] width 9 height 12
type input "10"
type input "00"
click at [261, 190] on select "-- AM PM" at bounding box center [253, 191] width 22 height 12
select select "am"
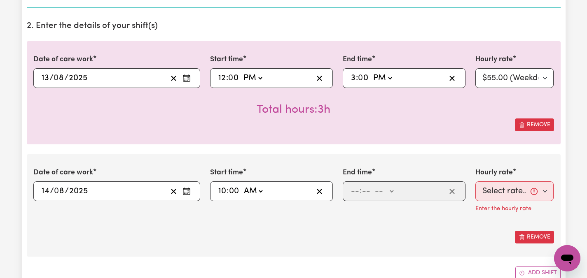
type input "10:00"
type input "0"
click at [356, 189] on input "number" at bounding box center [354, 191] width 9 height 12
type input "12"
type input "00"
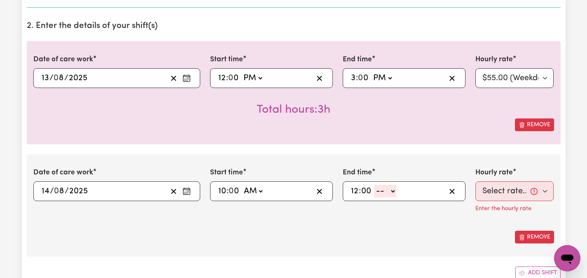
click at [392, 192] on select "-- AM PM" at bounding box center [385, 191] width 22 height 12
select select "pm"
type input "12:00"
type input "0"
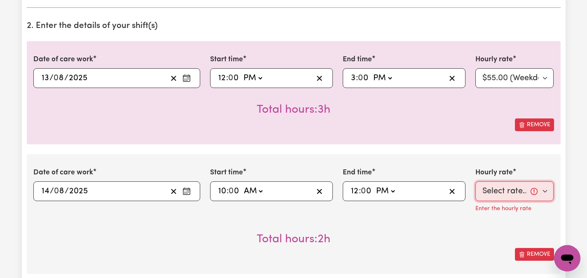
click at [547, 192] on select "Select rate... $55.00 (Weekday)" at bounding box center [514, 192] width 79 height 20
select select "55-Weekday"
click at [546, 194] on select "Select rate... $55.00 (Weekday)" at bounding box center [514, 192] width 79 height 20
click at [318, 189] on icon "button" at bounding box center [319, 192] width 8 height 8
select select
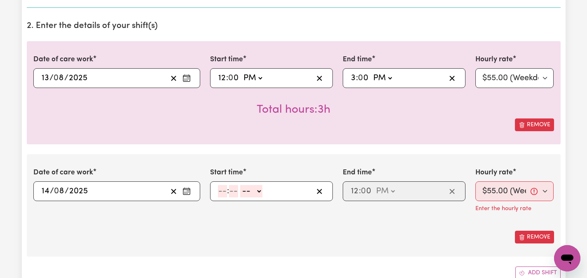
click at [223, 188] on input "number" at bounding box center [222, 191] width 9 height 12
type input "12"
click at [226, 191] on input "12" at bounding box center [222, 191] width 8 height 12
type input "9"
type input "00"
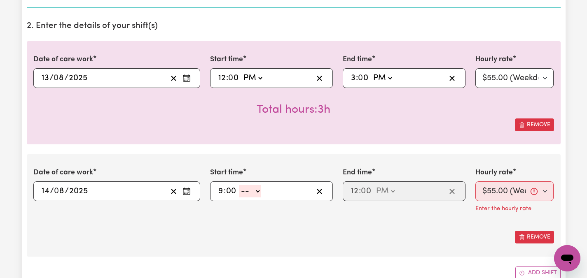
click at [257, 192] on select "-- AM PM" at bounding box center [250, 191] width 22 height 12
select select "am"
type input "09:00"
type input "0"
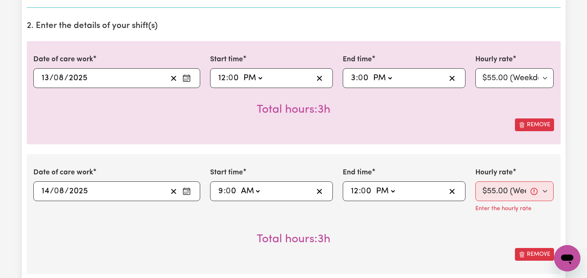
click at [355, 191] on input "12" at bounding box center [354, 191] width 8 height 12
type input "13:00"
type input "1"
type input "23:00"
type input "11"
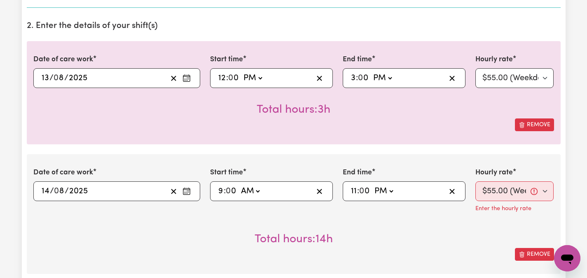
click at [385, 190] on select "AM PM" at bounding box center [383, 191] width 22 height 12
select select "am"
type input "11:00"
click at [546, 187] on select "Select rate... $55.00 (Weekday)" at bounding box center [514, 192] width 79 height 20
click at [523, 196] on select "Select rate... $55.00 (Weekday)" at bounding box center [514, 192] width 79 height 20
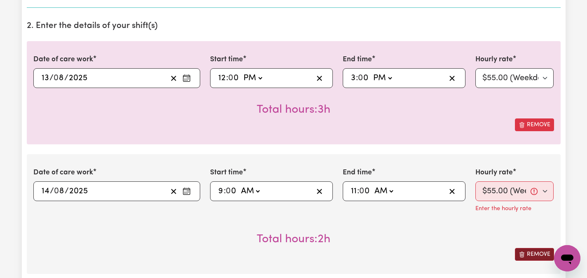
click at [534, 252] on button "Remove" at bounding box center [534, 254] width 39 height 13
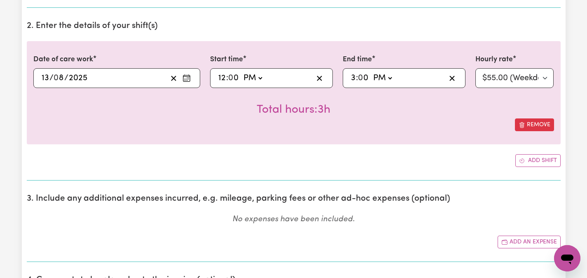
scroll to position [0, 0]
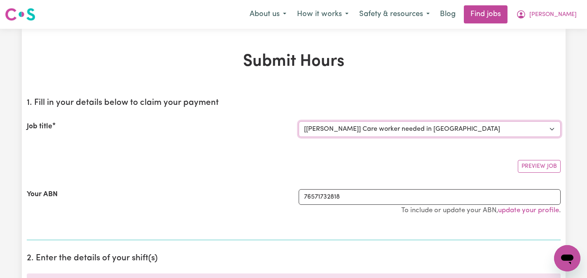
click at [401, 125] on select "Select the job you're submitting hours for... [[PERSON_NAME]] Care worker neede…" at bounding box center [429, 129] width 262 height 16
click at [211, 166] on div "Preview Job" at bounding box center [294, 163] width 534 height 19
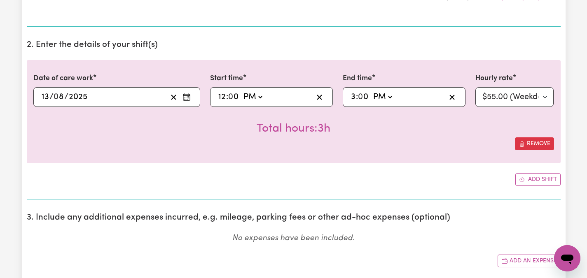
scroll to position [214, 0]
click at [527, 144] on button "Remove" at bounding box center [534, 143] width 39 height 13
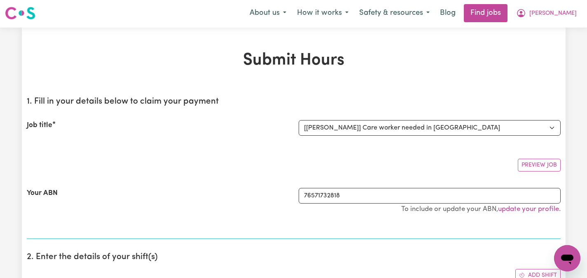
scroll to position [0, 0]
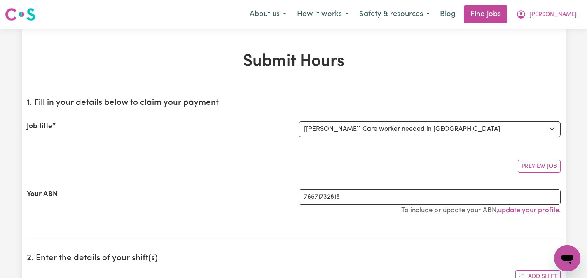
click at [194, 177] on section "1. Fill in your details below to claim your payment Job title Select the job yo…" at bounding box center [294, 165] width 534 height 149
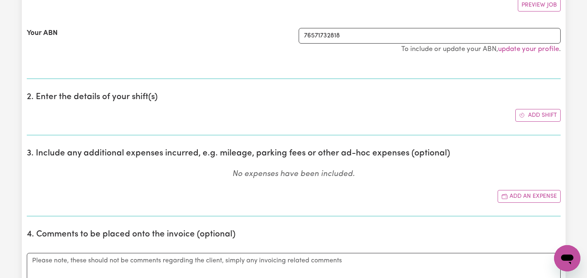
scroll to position [198, 0]
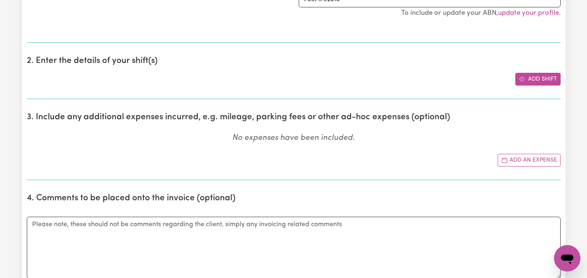
click at [537, 77] on button "Add shift" at bounding box center [537, 79] width 45 height 13
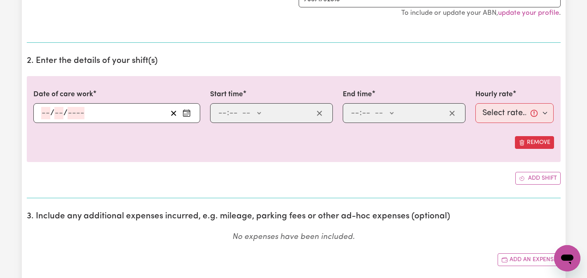
click at [184, 111] on icon "Enter the date of care work" at bounding box center [186, 113] width 8 height 8
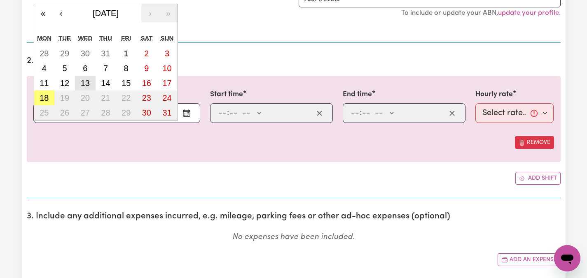
click at [90, 82] on button "13" at bounding box center [85, 83] width 21 height 15
type input "[DATE]"
type input "13"
type input "8"
type input "2025"
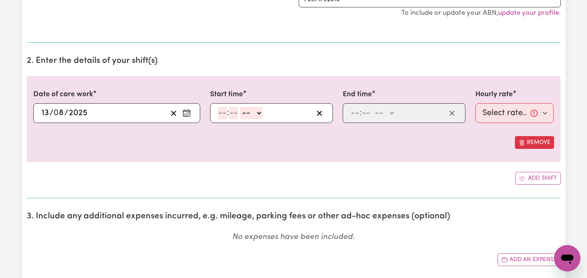
click at [219, 114] on input "number" at bounding box center [222, 113] width 9 height 12
type input "12"
type input "00"
click at [261, 113] on select "-- AM PM" at bounding box center [252, 113] width 22 height 12
select select "pm"
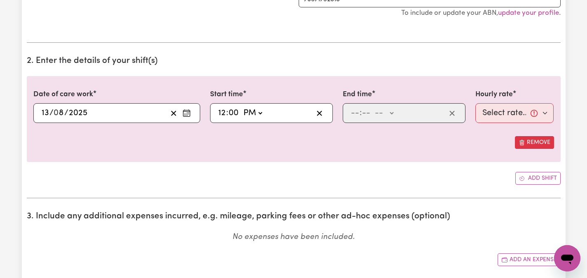
type input "12:00"
type input "0"
click at [354, 112] on input "number" at bounding box center [354, 113] width 9 height 12
type input "3"
type input "00"
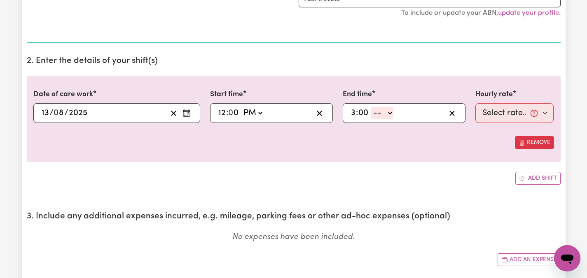
click at [394, 112] on div "3 : 00 -- AM PM" at bounding box center [398, 113] width 96 height 12
click at [388, 113] on select "-- AM PM" at bounding box center [382, 113] width 22 height 12
select select "pm"
type input "15:00"
type input "0"
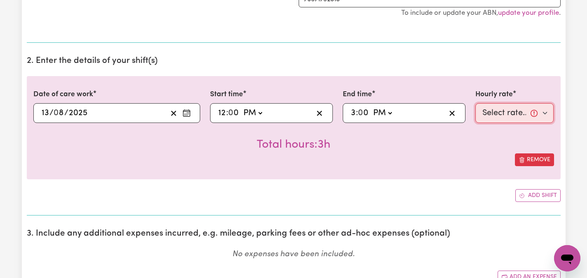
click at [547, 114] on select "Select rate... $55.00 (Weekday)" at bounding box center [514, 113] width 79 height 20
select select "55-Weekday"
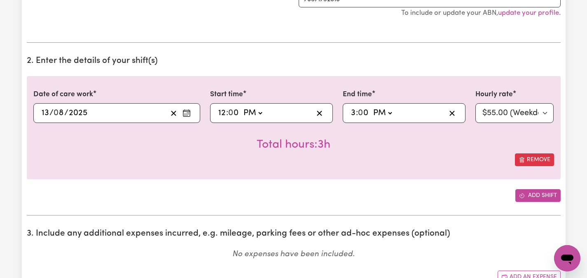
click at [534, 194] on button "Add shift" at bounding box center [537, 195] width 45 height 13
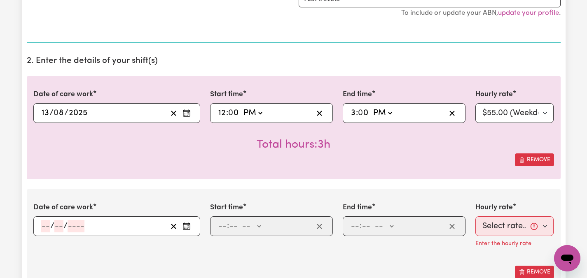
click at [189, 222] on icon "Enter the date of care work" at bounding box center [186, 226] width 8 height 8
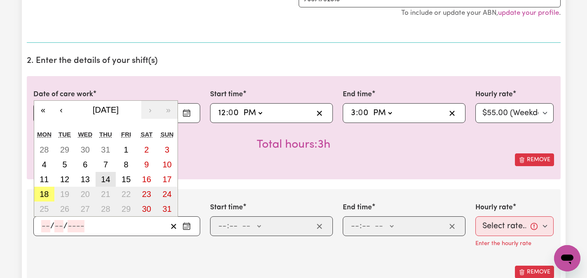
click at [109, 177] on abbr "14" at bounding box center [105, 179] width 9 height 9
type input "[DATE]"
type input "14"
type input "8"
type input "2025"
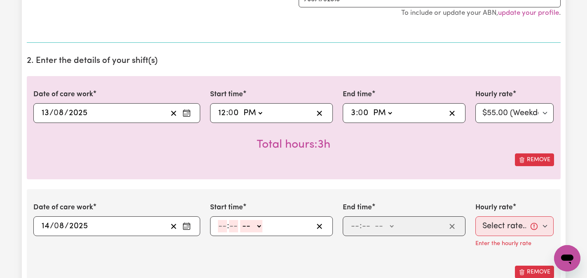
click at [225, 226] on input "number" at bounding box center [222, 226] width 9 height 12
type input "10"
type input "0"
click at [264, 225] on div "10 : 0 0 -- AM PM" at bounding box center [265, 226] width 96 height 12
click at [259, 228] on select "-- AM PM" at bounding box center [253, 226] width 22 height 12
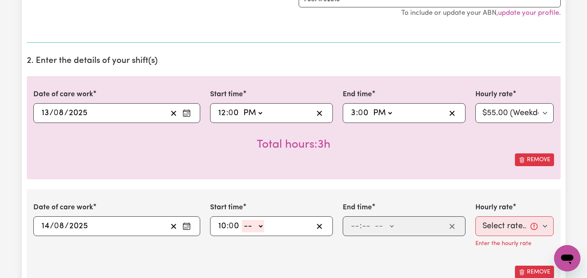
select select "am"
type input "10:00"
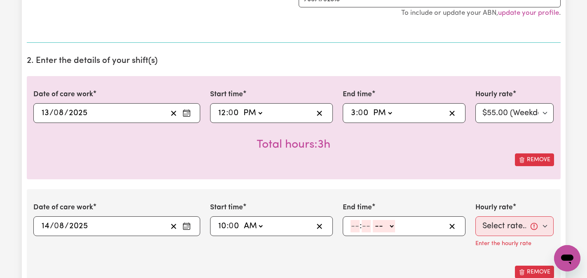
click at [358, 225] on input "number" at bounding box center [354, 226] width 9 height 12
type input "12"
type input "00"
click at [393, 224] on select "-- AM PM" at bounding box center [385, 226] width 22 height 12
select select "pm"
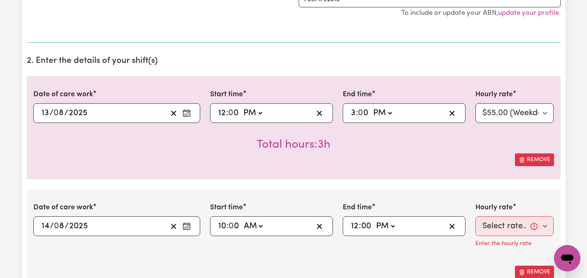
type input "12:00"
type input "0"
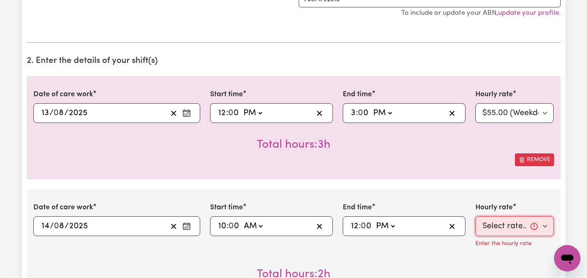
click at [544, 226] on select "Select rate... $55.00 (Weekday)" at bounding box center [514, 227] width 79 height 20
select select "55-Weekday"
click at [544, 161] on button "Remove" at bounding box center [534, 160] width 39 height 13
type input "[DATE]"
type input "14"
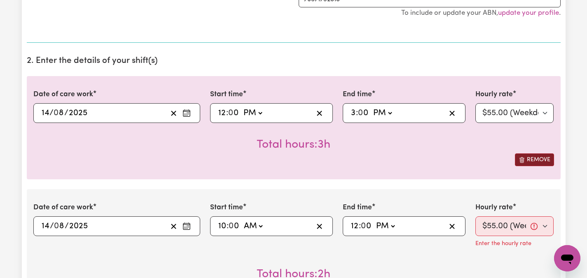
type input "10:00"
type input "10"
select select "am"
type input "12:00"
type input "12"
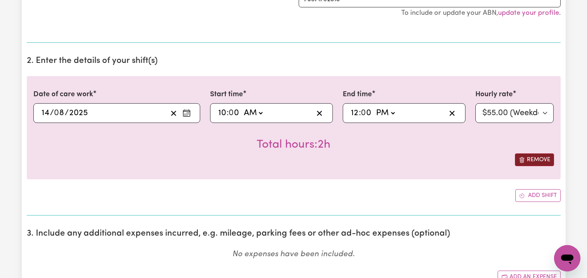
click at [544, 161] on button "Remove" at bounding box center [534, 160] width 39 height 13
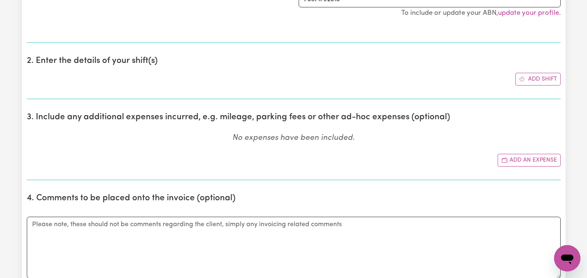
scroll to position [0, 0]
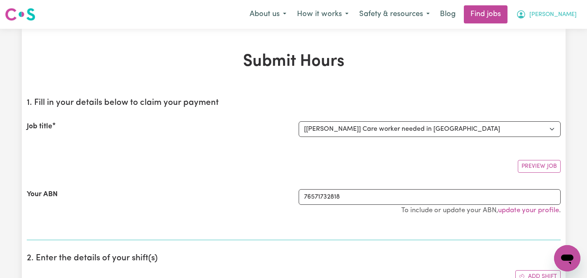
click at [572, 11] on span "[PERSON_NAME]" at bounding box center [552, 14] width 47 height 9
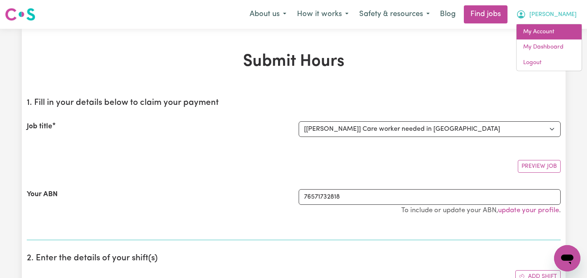
click at [551, 33] on link "My Account" at bounding box center [548, 32] width 65 height 16
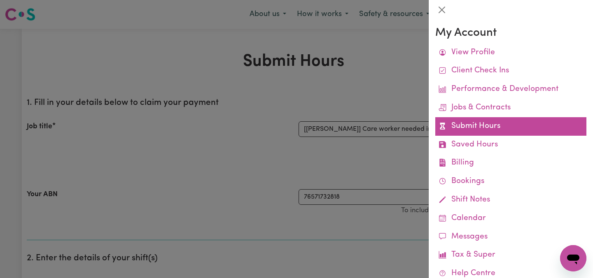
click at [475, 127] on link "Submit Hours" at bounding box center [510, 126] width 151 height 19
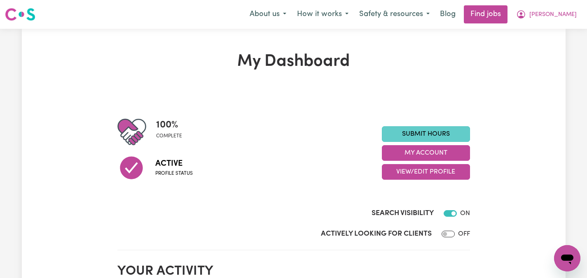
click at [439, 131] on link "Submit Hours" at bounding box center [426, 134] width 88 height 16
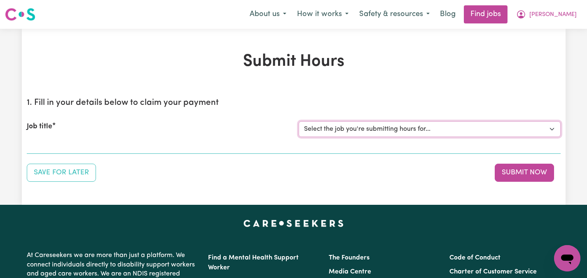
click at [551, 129] on select "Select the job you're submitting hours for... [[PERSON_NAME]] Care worker neede…" at bounding box center [429, 129] width 262 height 16
select select "14435"
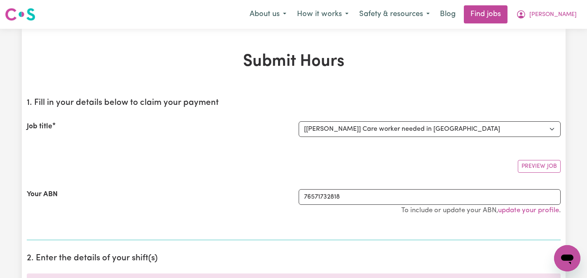
click at [260, 164] on div "Preview Job" at bounding box center [294, 163] width 534 height 19
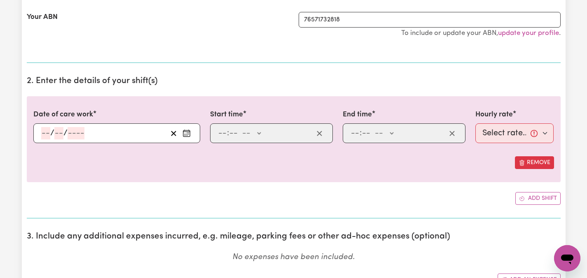
scroll to position [181, 0]
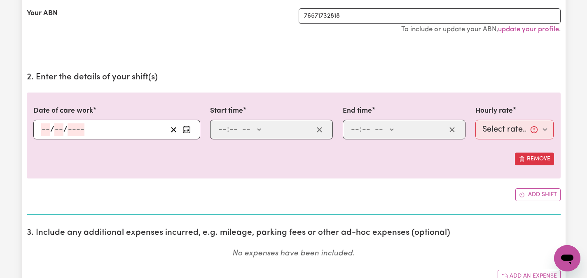
click at [182, 126] on button "Enter the date of care work" at bounding box center [186, 130] width 13 height 12
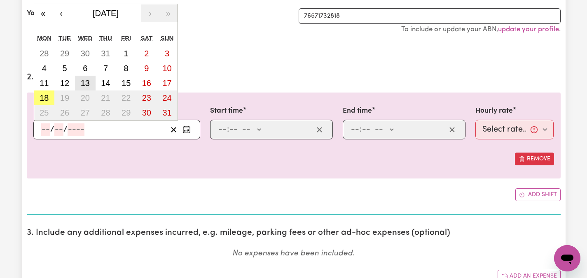
click at [88, 84] on abbr "13" at bounding box center [85, 83] width 9 height 9
type input "[DATE]"
type input "13"
type input "8"
type input "2025"
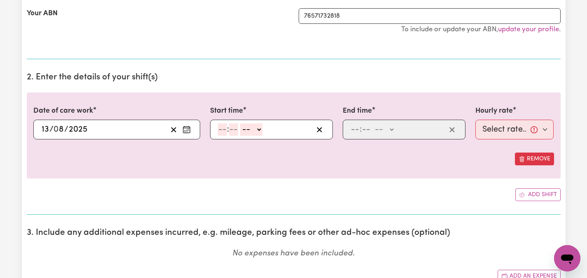
click at [220, 128] on input "number" at bounding box center [222, 130] width 9 height 12
type input "12"
type input "00"
click at [260, 128] on select "-- AM PM" at bounding box center [252, 130] width 22 height 12
select select "pm"
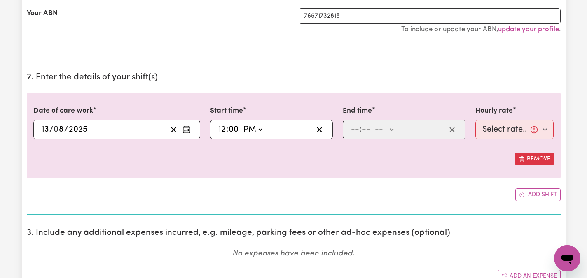
type input "12:00"
type input "0"
click at [352, 128] on input "number" at bounding box center [354, 130] width 9 height 12
type input "3"
type input "00"
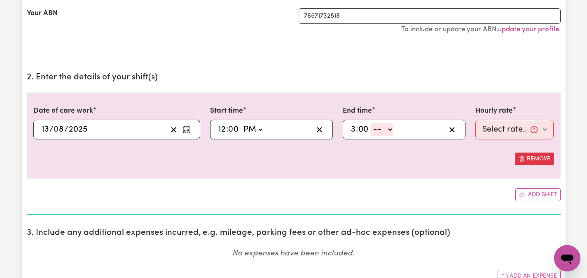
click at [392, 128] on select "-- AM PM" at bounding box center [382, 130] width 22 height 12
select select "pm"
type input "15:00"
type input "0"
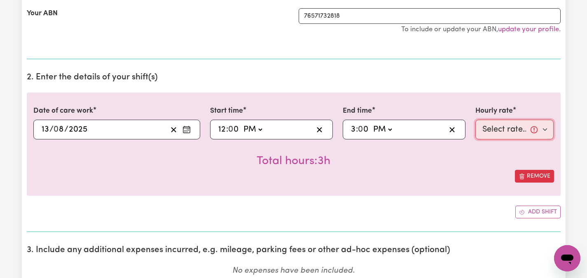
click at [545, 129] on select "Select rate... $55.00 (Weekday)" at bounding box center [514, 130] width 79 height 20
select select "55-Weekday"
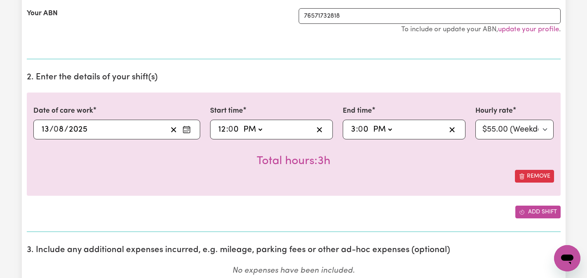
click at [531, 211] on button "Add shift" at bounding box center [537, 212] width 45 height 13
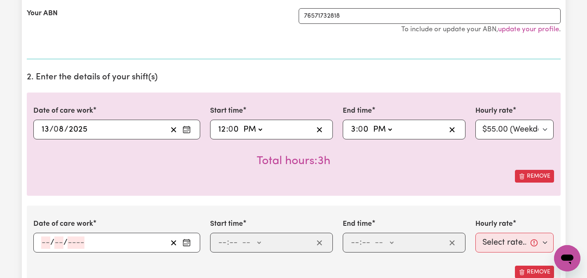
click at [187, 239] on icon "Enter the date of care work" at bounding box center [186, 243] width 8 height 8
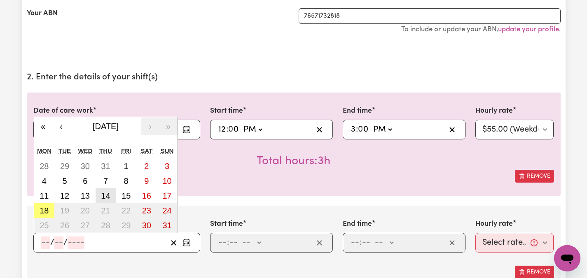
click at [108, 198] on abbr "14" at bounding box center [105, 195] width 9 height 9
type input "[DATE]"
type input "14"
type input "8"
type input "2025"
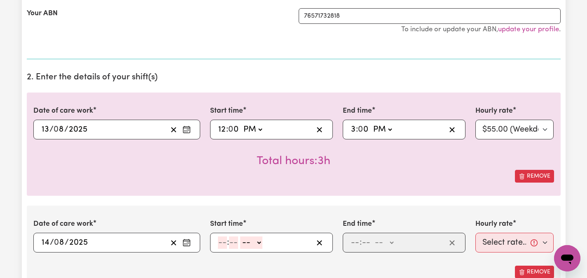
click at [220, 245] on input "number" at bounding box center [222, 243] width 9 height 12
type input "10"
type input "0"
click at [262, 239] on select "-- AM PM" at bounding box center [253, 243] width 22 height 12
select select "am"
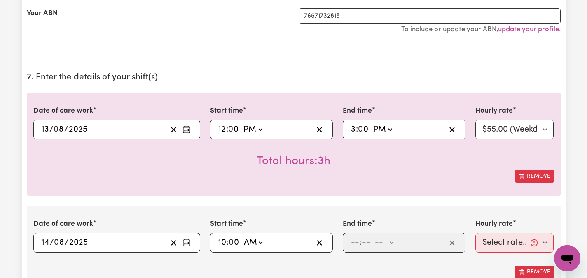
type input "10:00"
click at [357, 242] on input "number" at bounding box center [354, 243] width 9 height 12
type input "12"
type input "00"
click at [394, 242] on select "-- AM PM" at bounding box center [385, 243] width 22 height 12
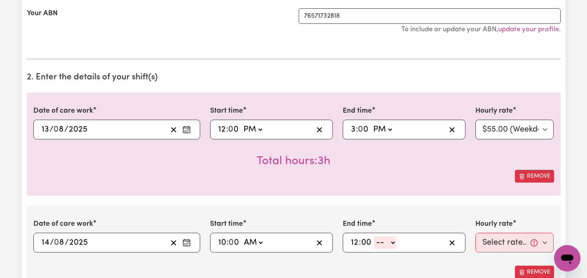
select select "pm"
type input "12:00"
type input "0"
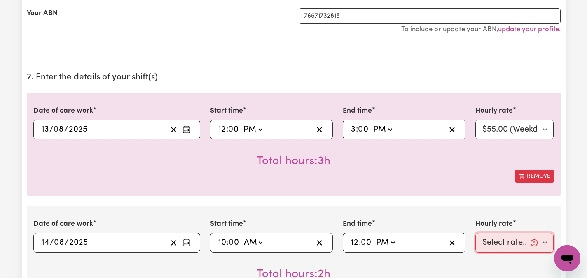
click at [544, 243] on select "Select rate... $55.00 (Weekday)" at bounding box center [514, 243] width 79 height 20
select select "55-Weekday"
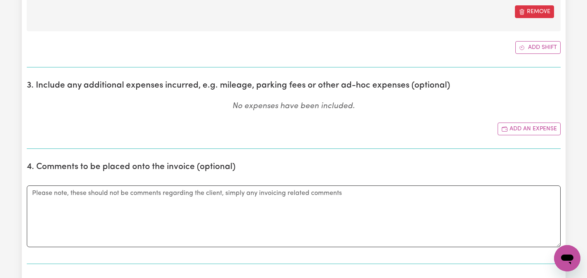
scroll to position [461, 0]
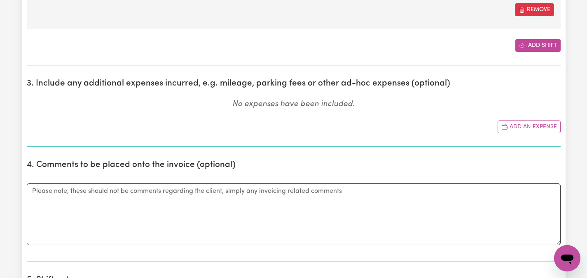
click at [541, 47] on button "Add shift" at bounding box center [537, 45] width 45 height 13
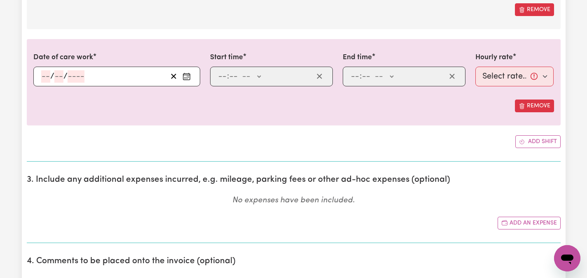
click at [187, 74] on icon "Enter the date of care work" at bounding box center [186, 76] width 8 height 8
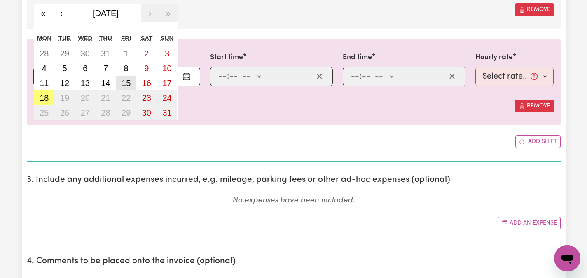
click at [128, 83] on abbr "15" at bounding box center [125, 83] width 9 height 9
type input "[DATE]"
type input "15"
type input "8"
type input "2025"
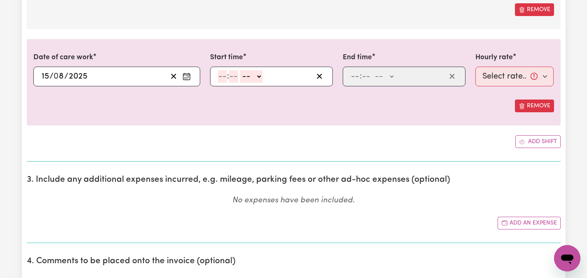
click at [221, 72] on input "number" at bounding box center [222, 76] width 9 height 12
type input "10"
type input "0"
click at [261, 75] on select "-- AM PM" at bounding box center [253, 76] width 22 height 12
select select "am"
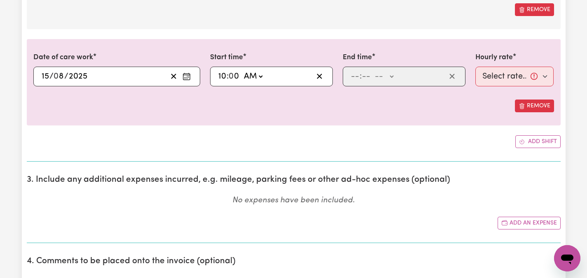
type input "10:00"
click at [358, 78] on input "number" at bounding box center [354, 76] width 9 height 12
type input "12"
type input "00"
click at [395, 75] on select "-- AM PM" at bounding box center [385, 76] width 22 height 12
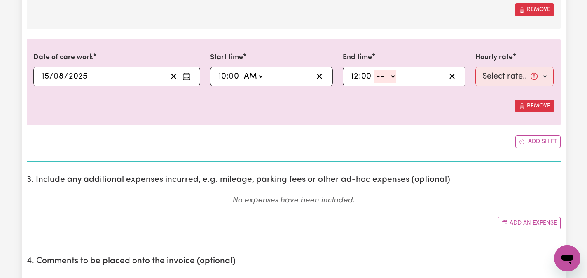
select select "pm"
type input "12:00"
type input "0"
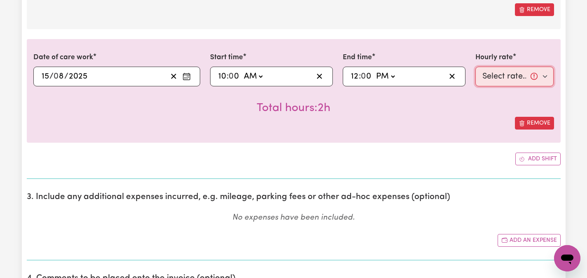
click at [546, 77] on select "Select rate... $55.00 (Weekday)" at bounding box center [514, 77] width 79 height 20
select select "55-Weekday"
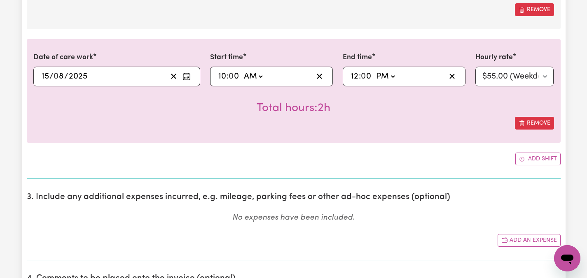
click at [444, 130] on div "Date of care work 2025-08-15 15 / 0 8 / 2025 « ‹ August 2025 › » Mon Tue Wed Th…" at bounding box center [294, 90] width 534 height 103
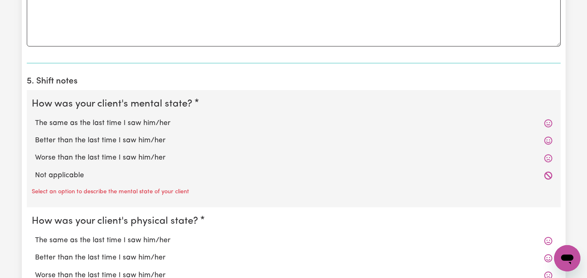
scroll to position [774, 0]
click at [159, 122] on label "The same as the last time I saw him/her" at bounding box center [293, 123] width 517 height 11
click at [35, 118] on input "The same as the last time I saw him/her" at bounding box center [35, 117] width 0 height 0
radio input "true"
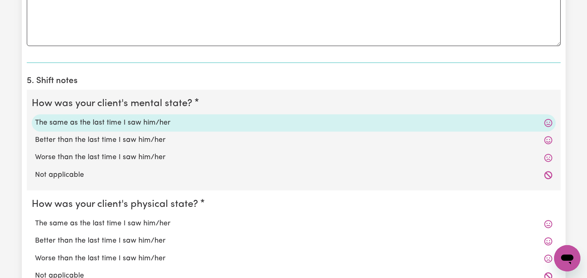
click at [123, 229] on label "The same as the last time I saw him/her" at bounding box center [293, 224] width 517 height 11
click at [35, 219] on input "The same as the last time I saw him/her" at bounding box center [35, 218] width 0 height 0
radio input "true"
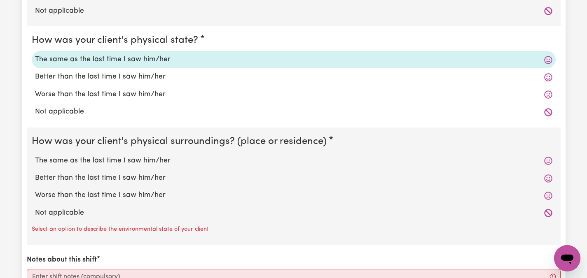
scroll to position [939, 0]
click at [71, 161] on label "The same as the last time I saw him/her" at bounding box center [293, 160] width 517 height 11
click at [35, 155] on input "The same as the last time I saw him/her" at bounding box center [35, 155] width 0 height 0
radio input "true"
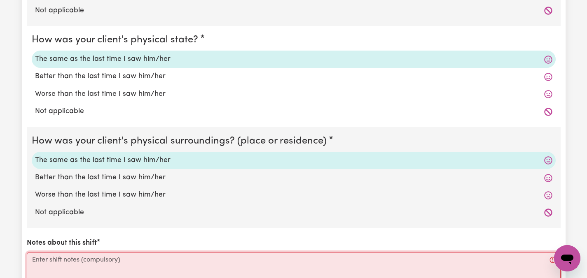
click at [56, 266] on textarea "Notes about this shift" at bounding box center [294, 283] width 534 height 62
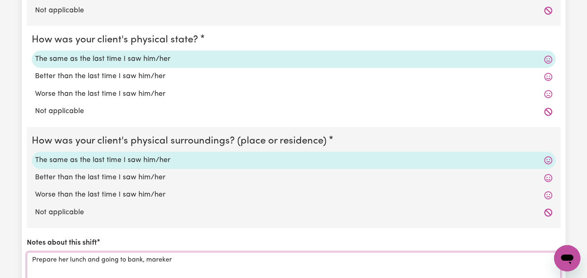
click at [162, 259] on textarea "Prepare her lunch and going to bank, mareker" at bounding box center [294, 283] width 534 height 62
click at [182, 261] on textarea "Prepare her lunch and going to bank, marker" at bounding box center [294, 283] width 534 height 62
click at [210, 259] on textarea "Prepare her lunch and going to bank, market, pool, after luch cleaning" at bounding box center [294, 283] width 534 height 62
click at [259, 261] on textarea "Prepare her lunch and going to bank, market, pool, after lunch cleaning" at bounding box center [294, 283] width 534 height 62
type textarea "Prepare her lunch and going to bank, market, pool, after lunch cleaning."
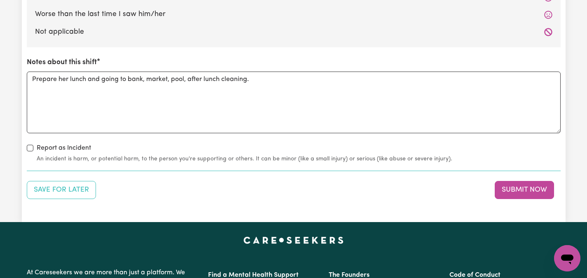
scroll to position [1136, 0]
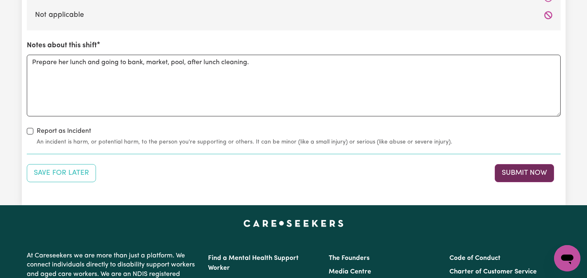
click at [539, 166] on button "Submit Now" at bounding box center [523, 173] width 59 height 18
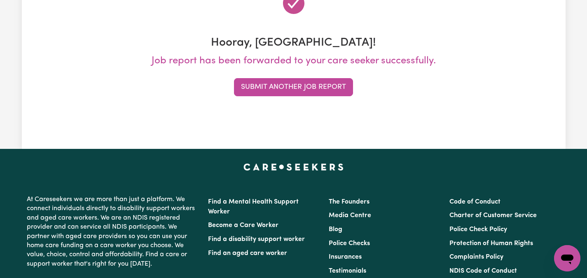
scroll to position [0, 0]
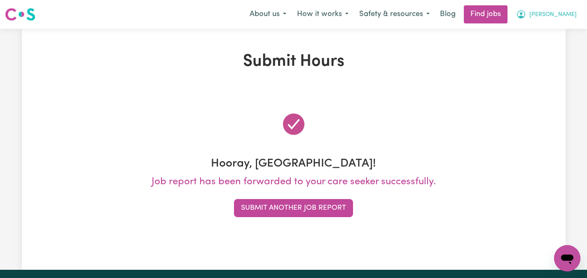
click at [562, 12] on span "[PERSON_NAME]" at bounding box center [552, 14] width 47 height 9
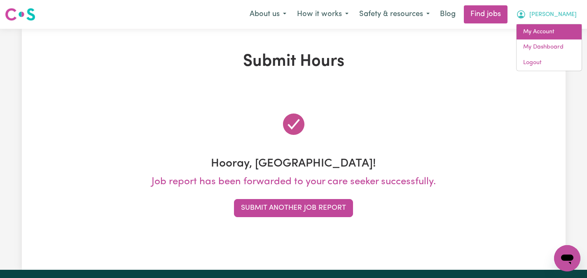
click at [535, 29] on link "My Account" at bounding box center [548, 32] width 65 height 16
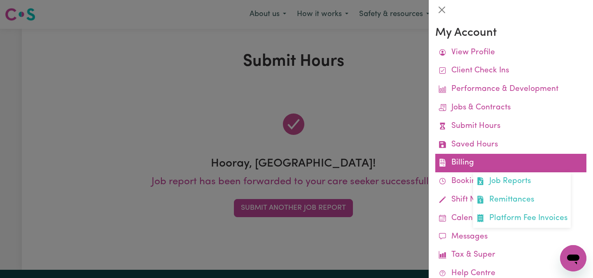
click at [461, 159] on link "Billing Job Reports Remittances Platform Fee Invoices" at bounding box center [510, 163] width 151 height 19
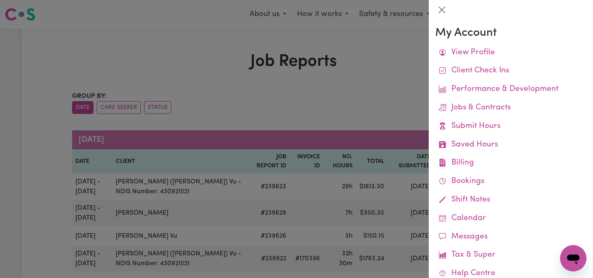
click at [177, 70] on div at bounding box center [296, 139] width 593 height 278
